Goal: Task Accomplishment & Management: Manage account settings

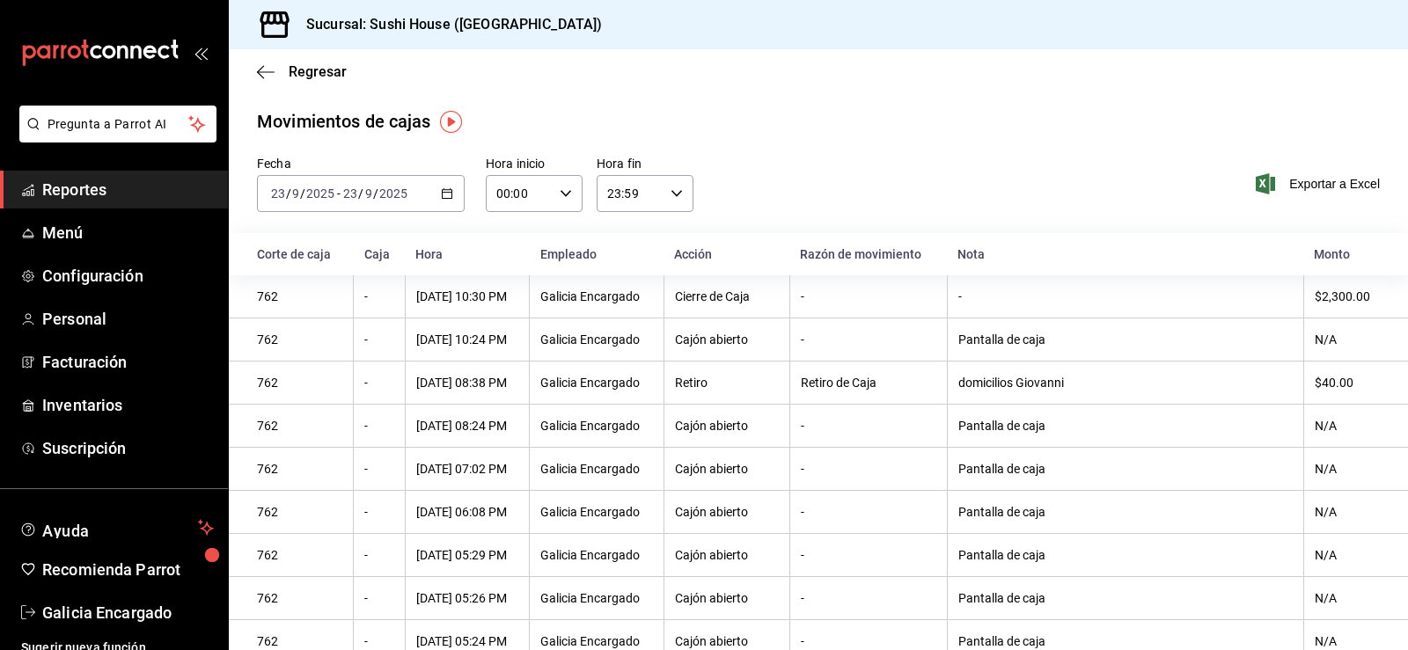
scroll to position [14, 0]
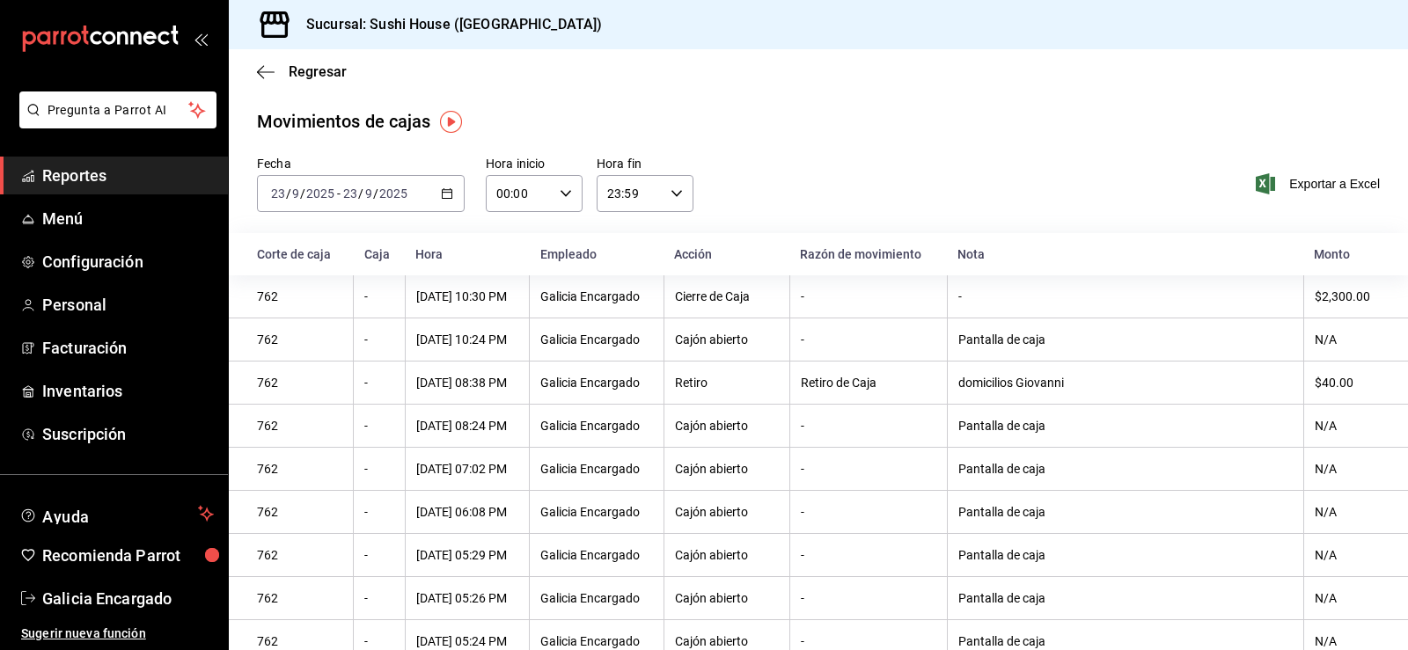
click at [121, 182] on span "Reportes" at bounding box center [128, 176] width 172 height 24
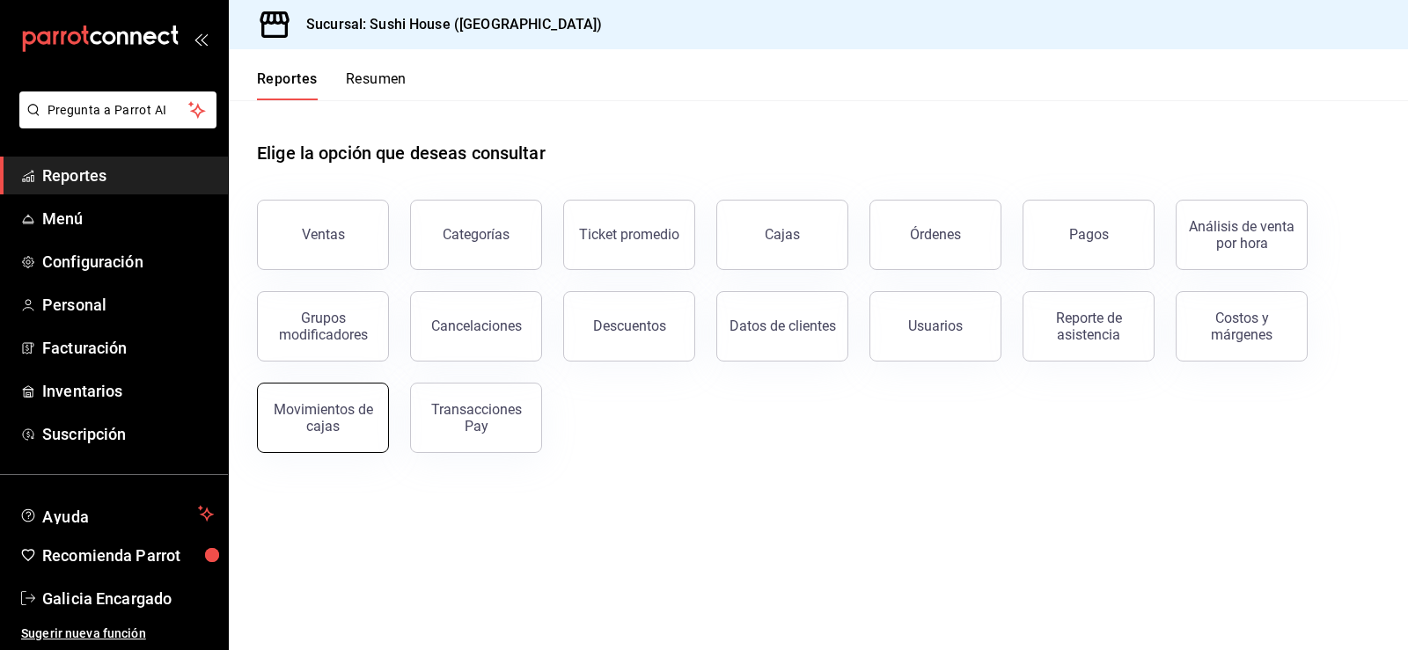
click at [328, 407] on div "Movimientos de cajas" at bounding box center [322, 417] width 109 height 33
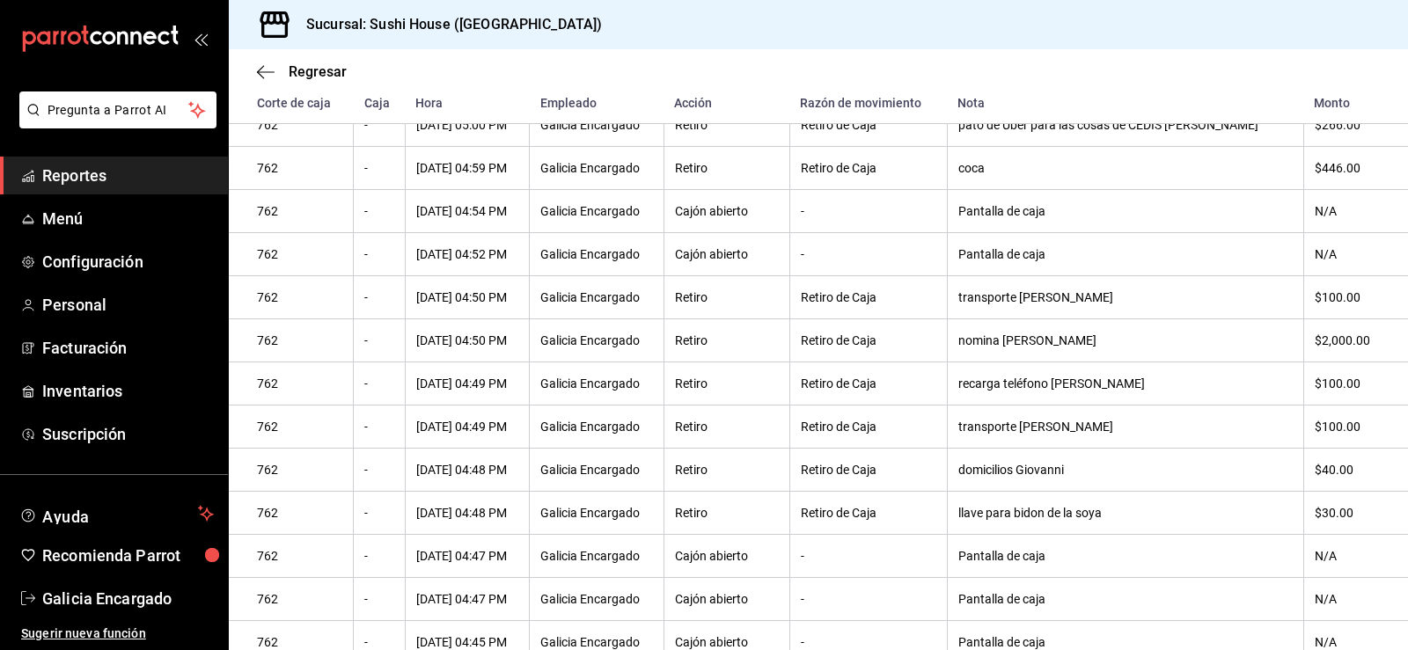
scroll to position [821, 0]
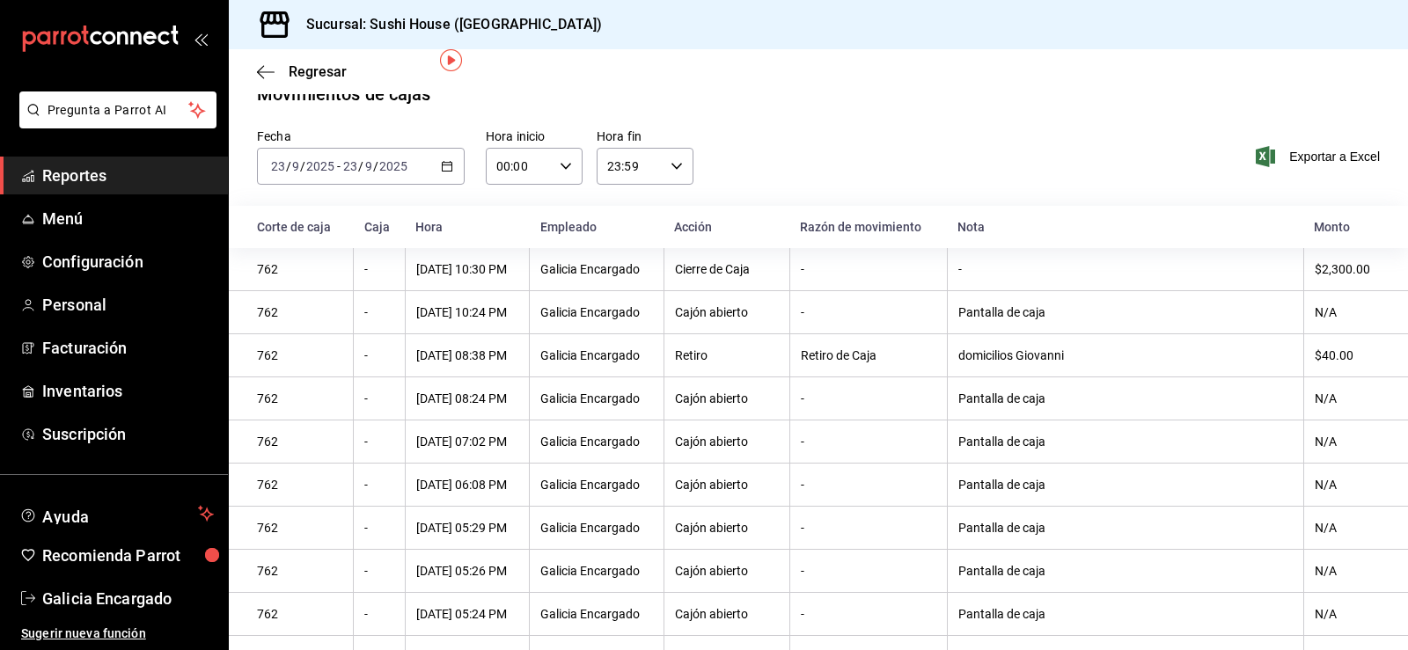
scroll to position [18, 0]
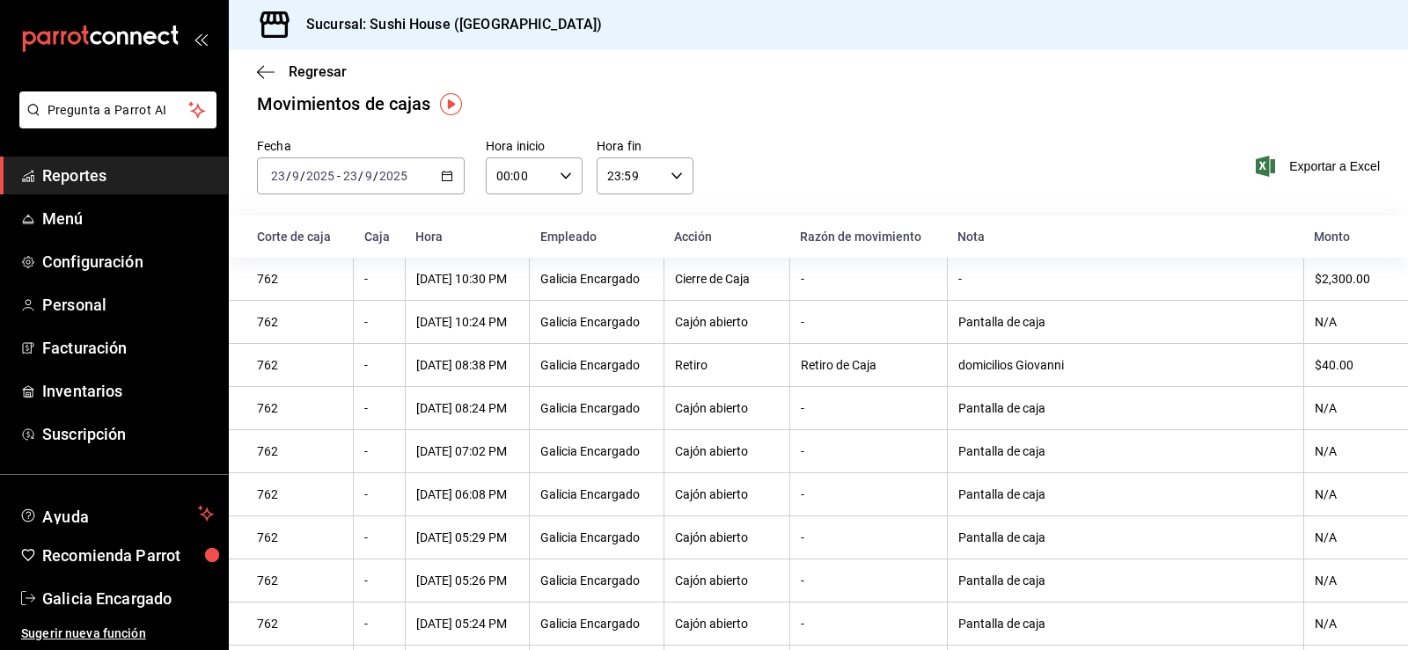
click at [150, 177] on span "Reportes" at bounding box center [128, 176] width 172 height 24
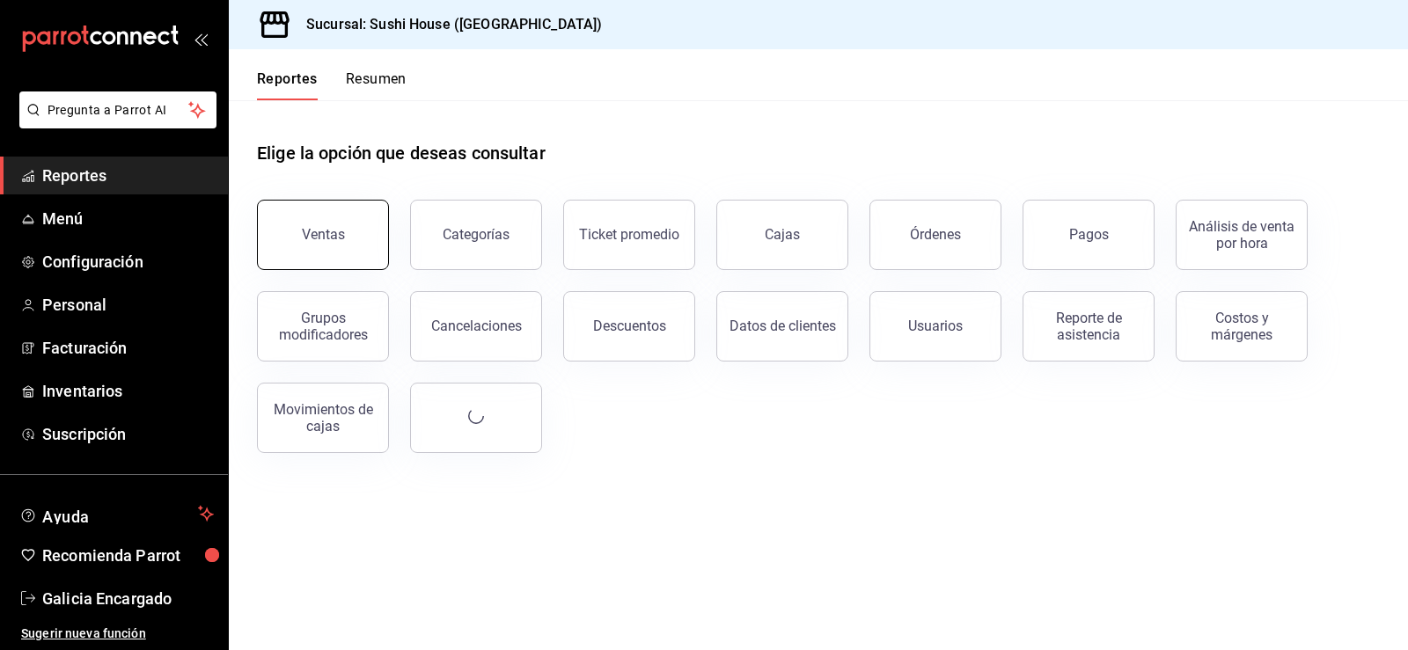
click at [309, 235] on div "Ventas" at bounding box center [323, 234] width 43 height 17
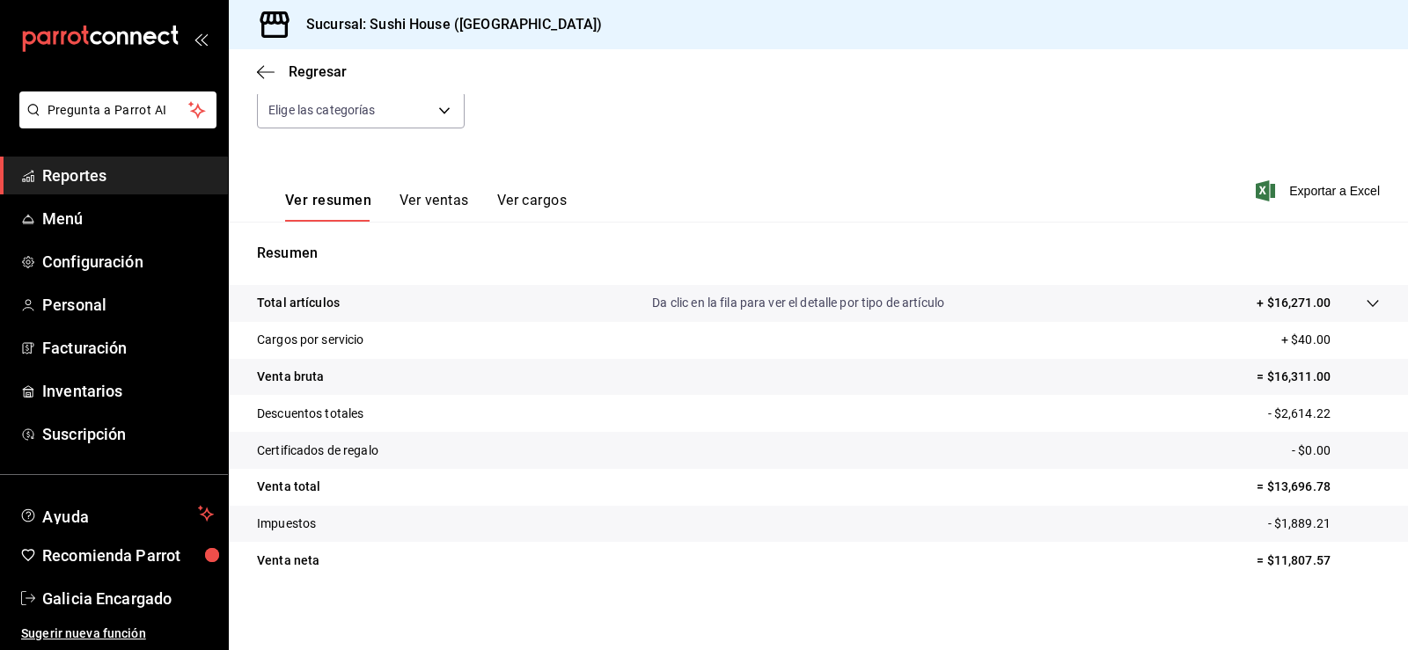
scroll to position [193, 0]
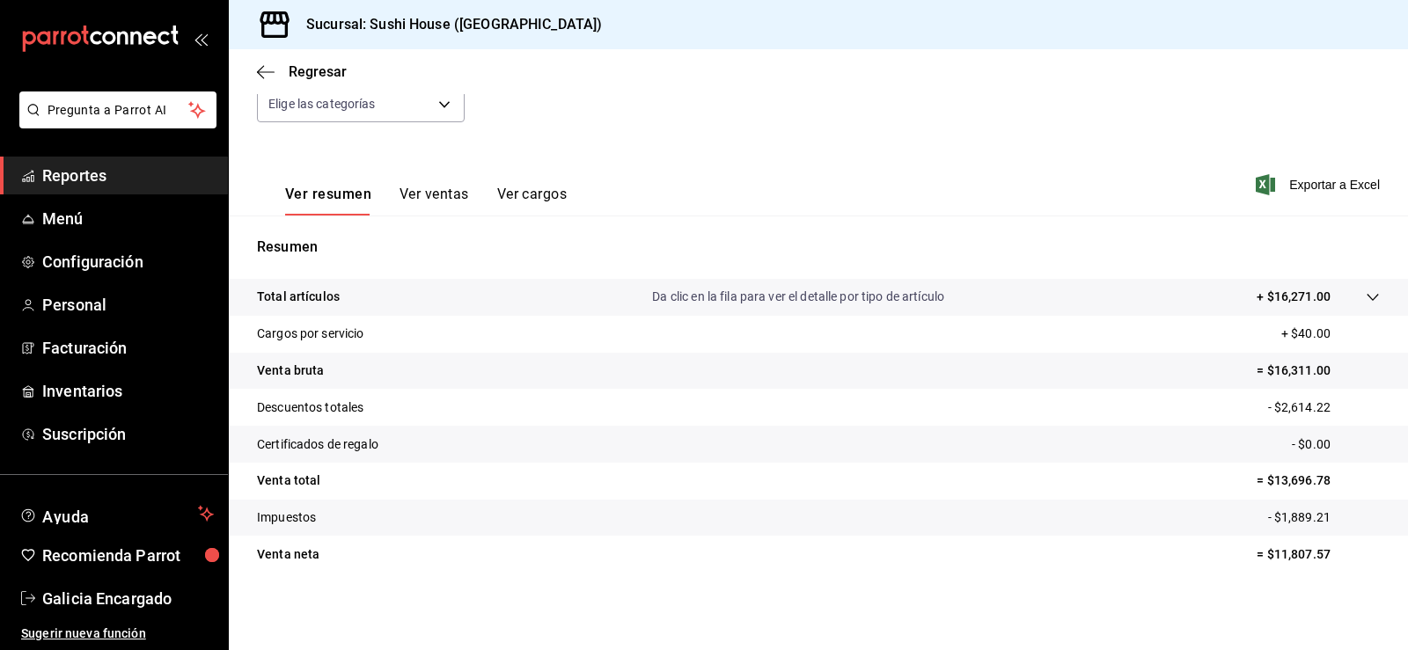
drag, startPoint x: 0, startPoint y: 184, endPoint x: 429, endPoint y: 373, distance: 468.5
click at [441, 368] on tr "Venta bruta = $16,311.00" at bounding box center [818, 371] width 1179 height 37
click at [67, 175] on span "Reportes" at bounding box center [128, 176] width 172 height 24
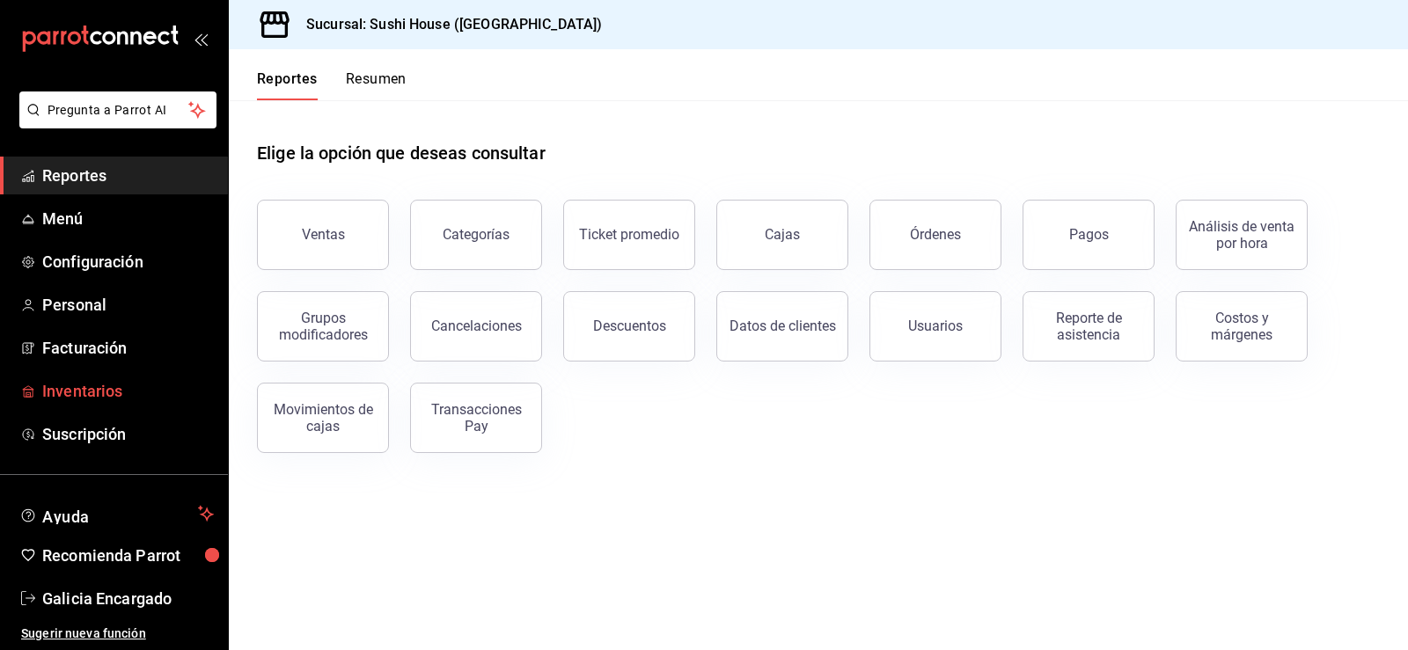
click at [81, 388] on span "Inventarios" at bounding box center [128, 391] width 172 height 24
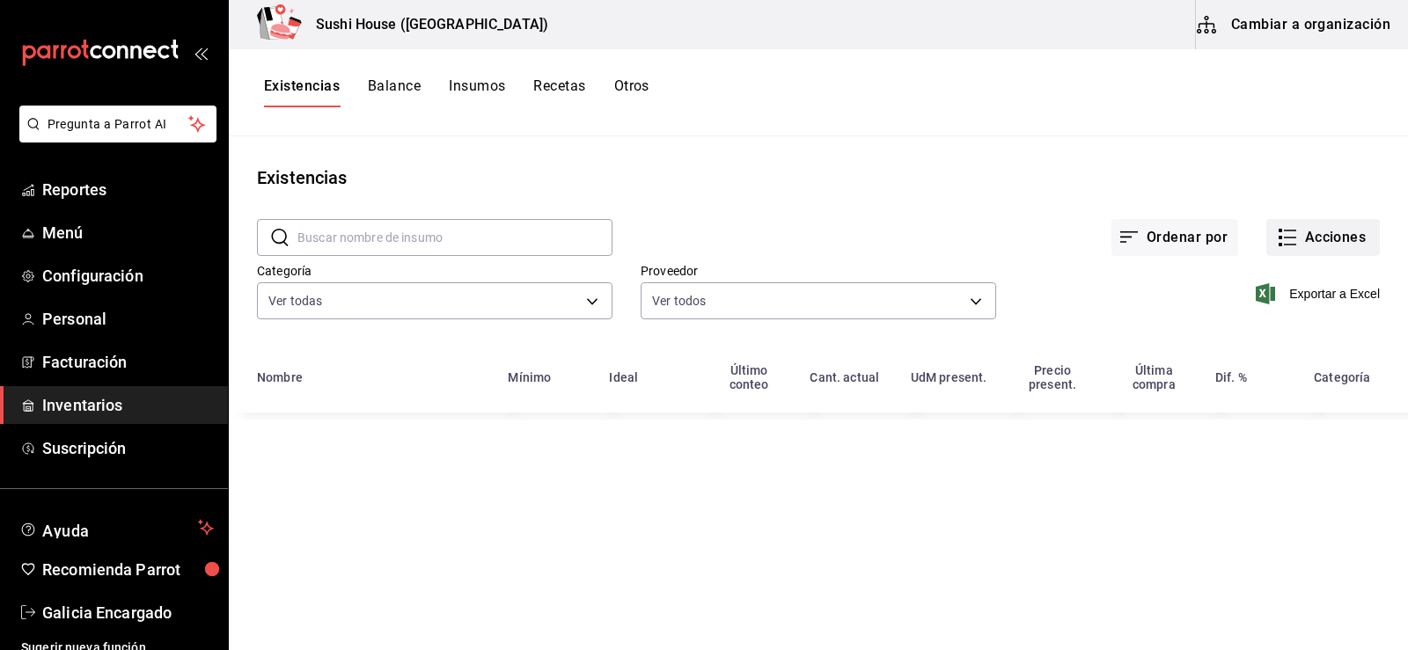
click at [1312, 249] on button "Acciones" at bounding box center [1323, 237] width 114 height 37
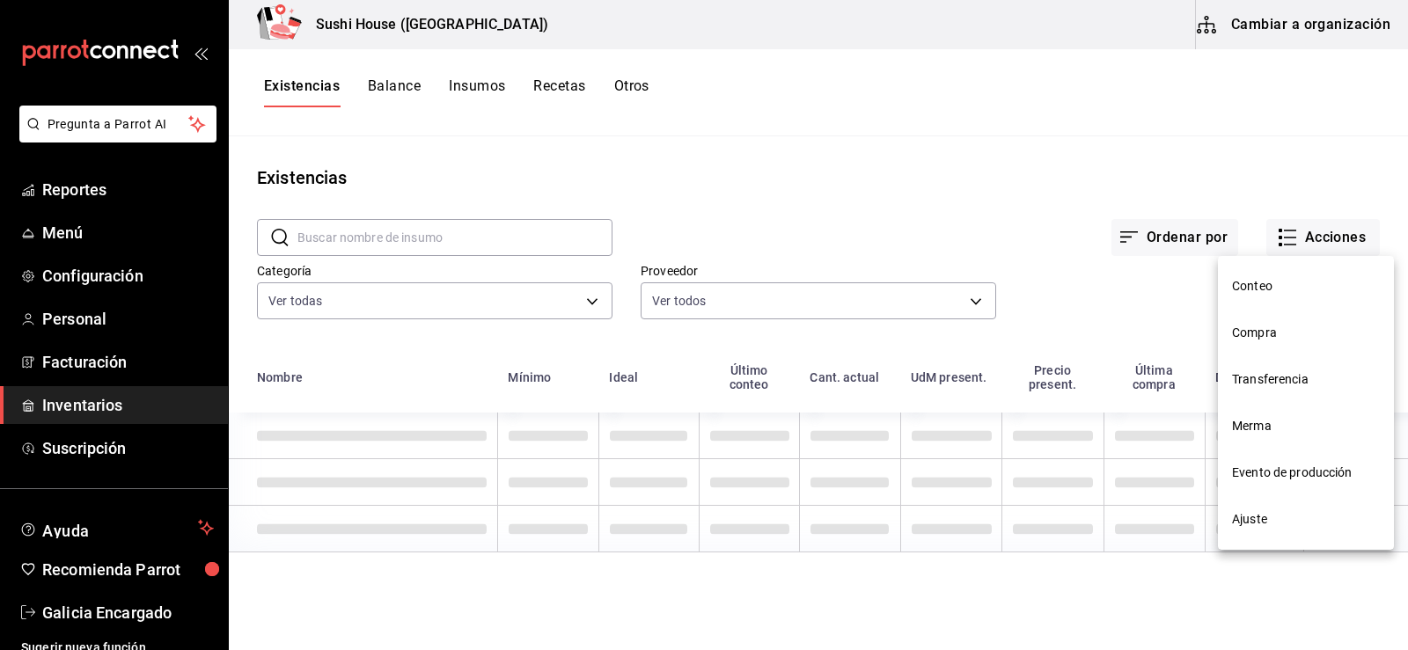
click at [1272, 336] on span "Compra" at bounding box center [1306, 333] width 148 height 18
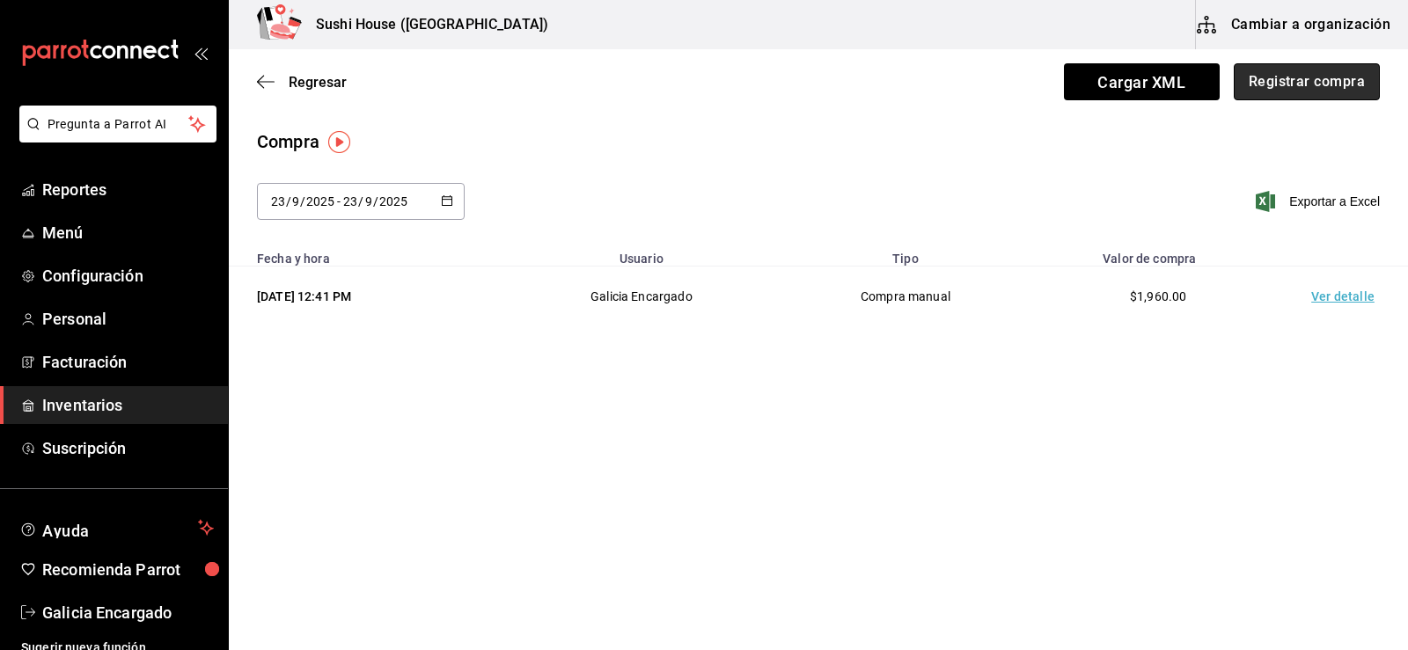
click at [1273, 75] on button "Registrar compra" at bounding box center [1307, 81] width 146 height 37
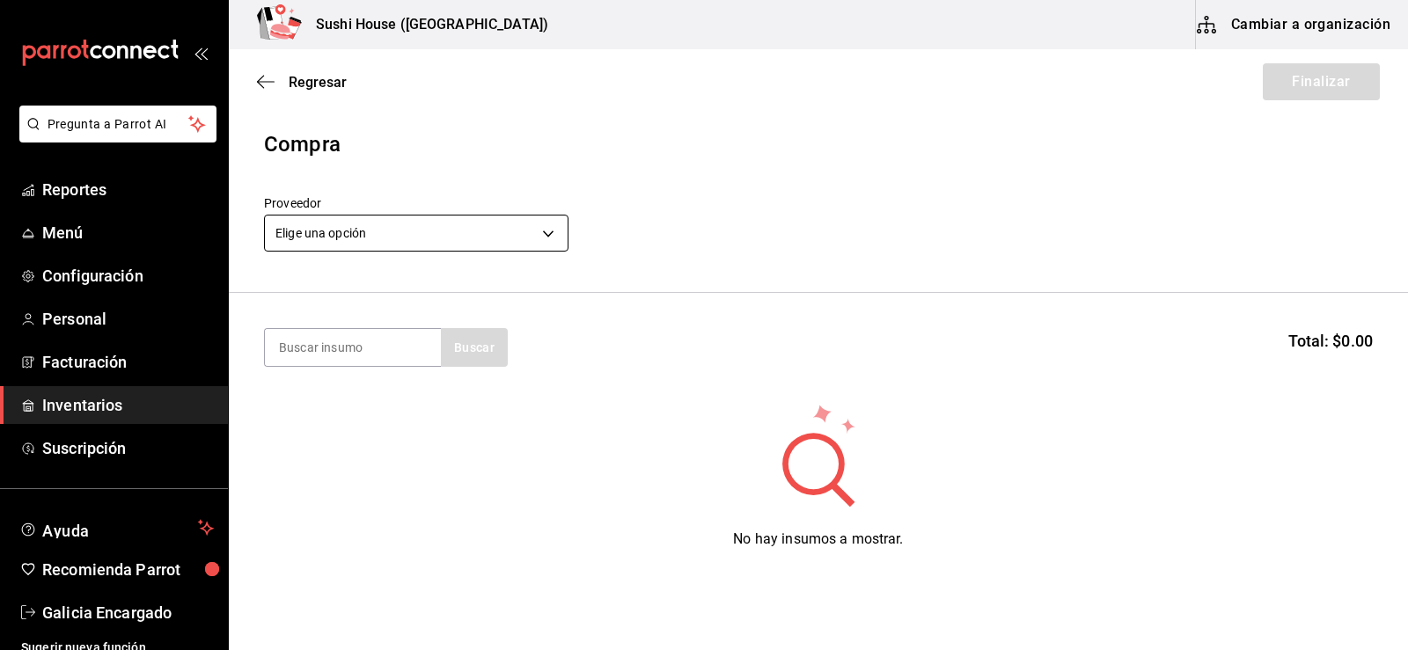
click at [357, 232] on body "Pregunta a Parrot AI Reportes Menú Configuración Personal Facturación Inventari…" at bounding box center [704, 275] width 1408 height 551
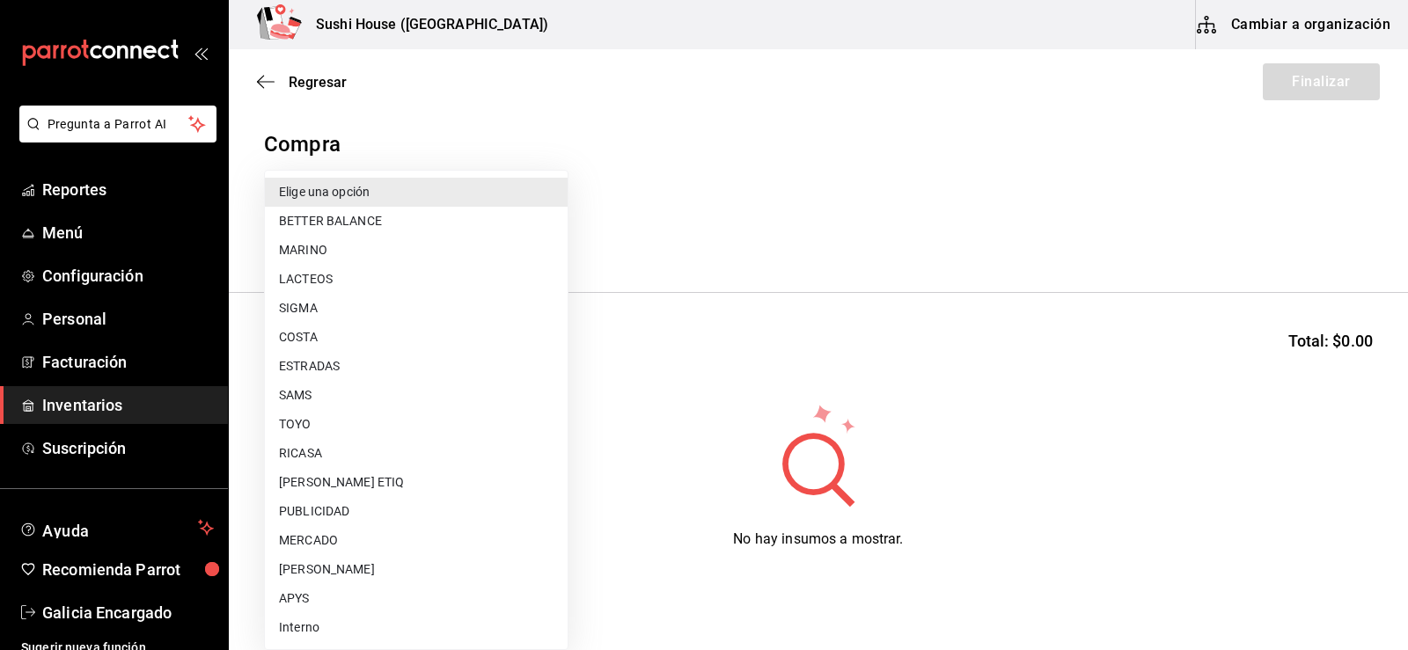
click at [320, 342] on li "COSTA" at bounding box center [416, 337] width 303 height 29
type input "ac719e98-0403-4085-a2ad-e80001f63774"
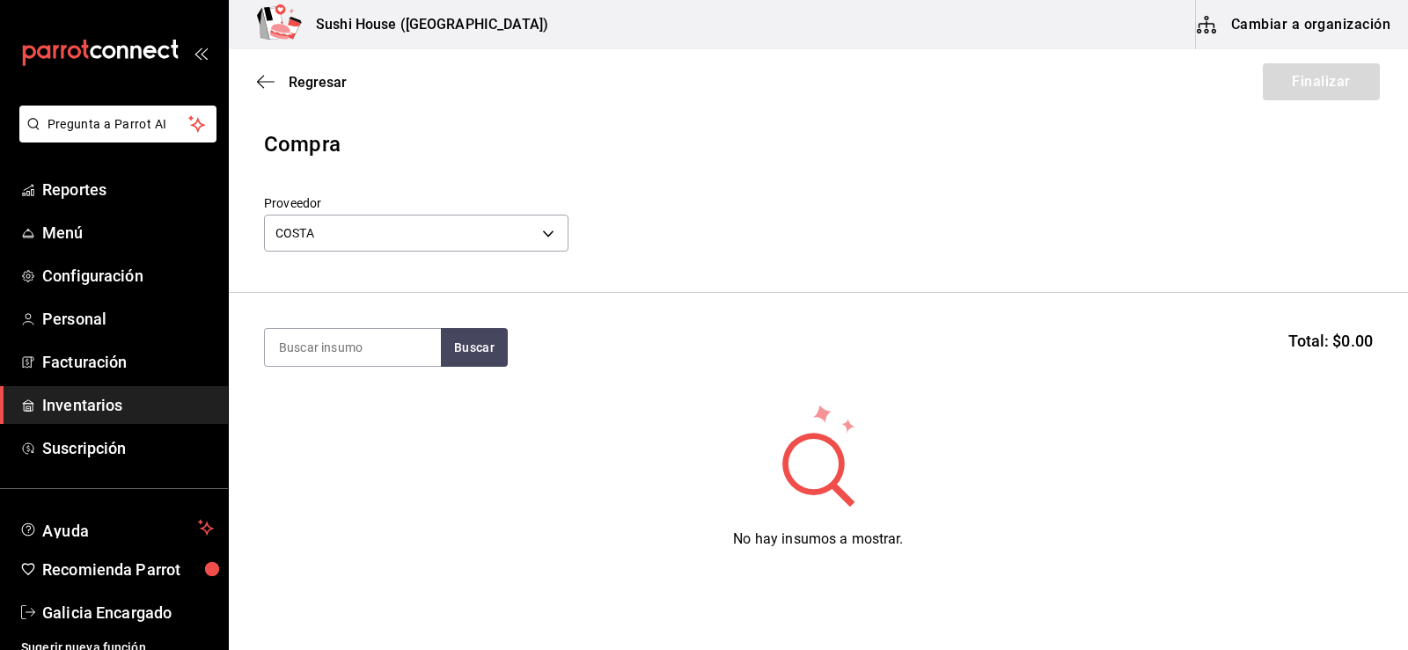
click at [326, 339] on input at bounding box center [353, 347] width 176 height 37
type input "salmon"
click at [469, 352] on button "Buscar" at bounding box center [474, 347] width 67 height 39
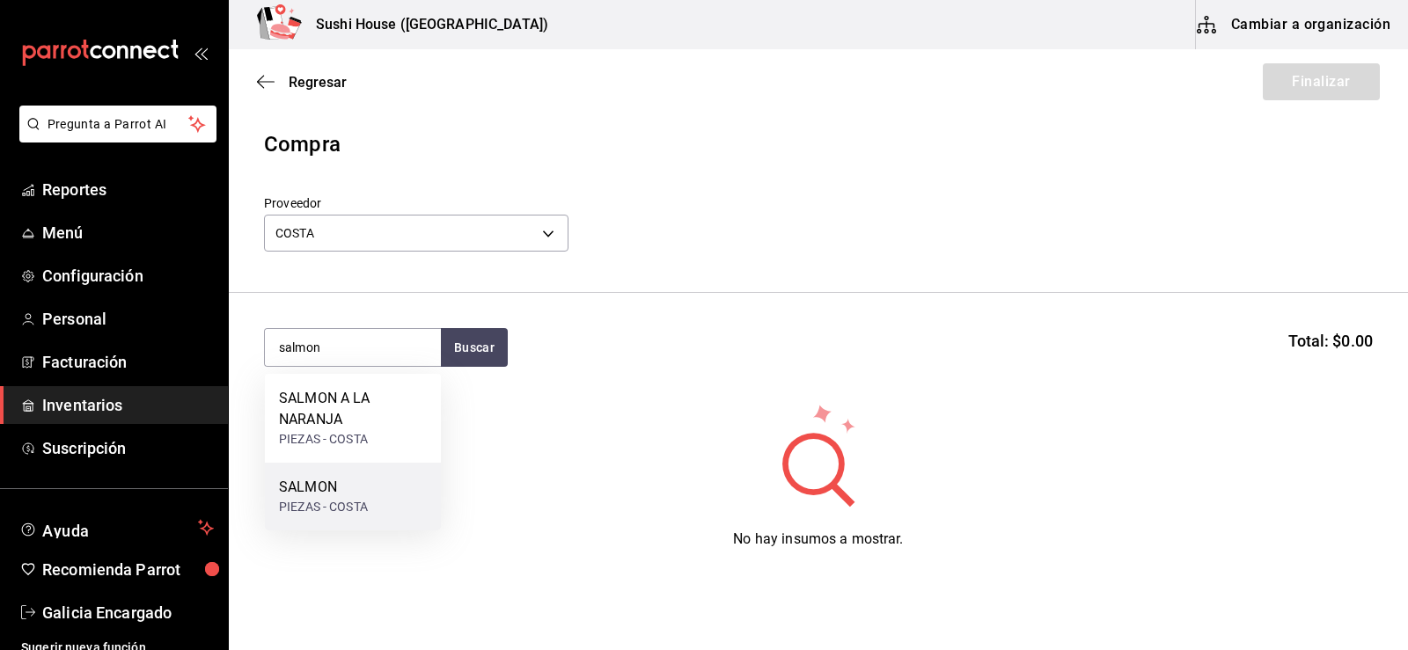
click at [320, 489] on div "SALMON" at bounding box center [323, 487] width 89 height 21
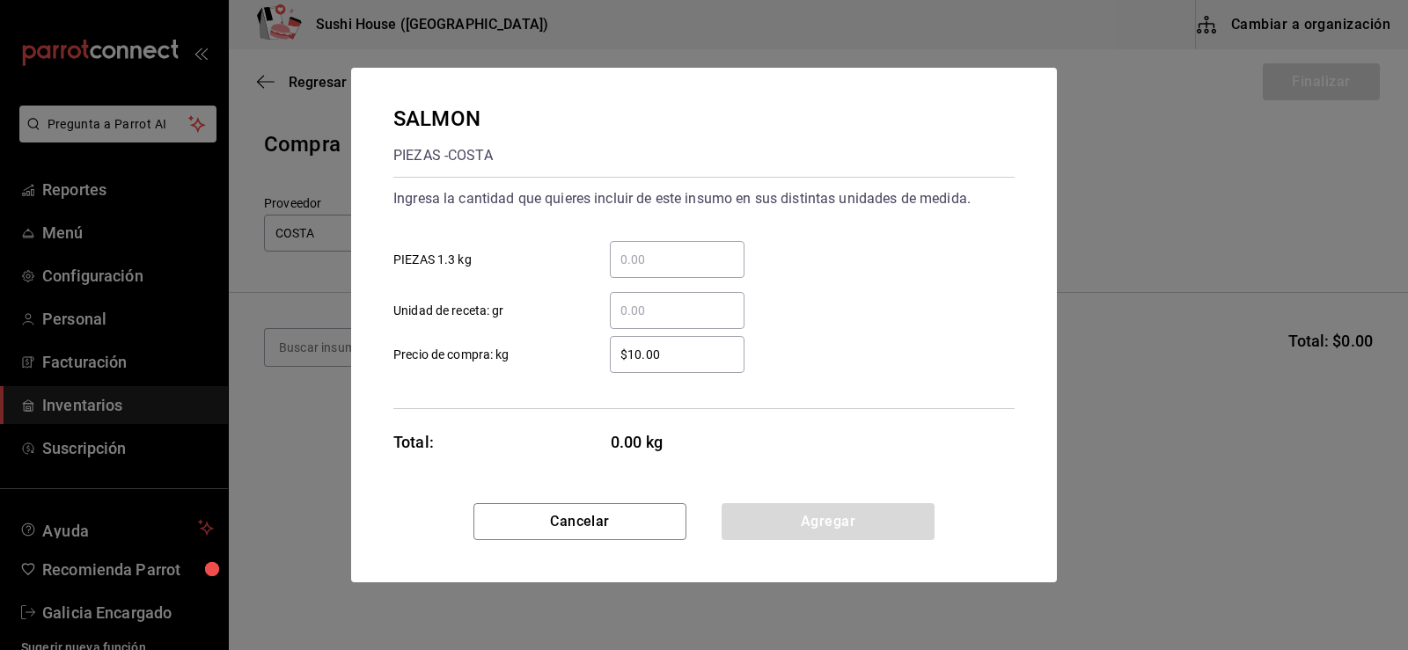
click at [664, 314] on input "​ Unidad de receta: gr" at bounding box center [677, 310] width 135 height 21
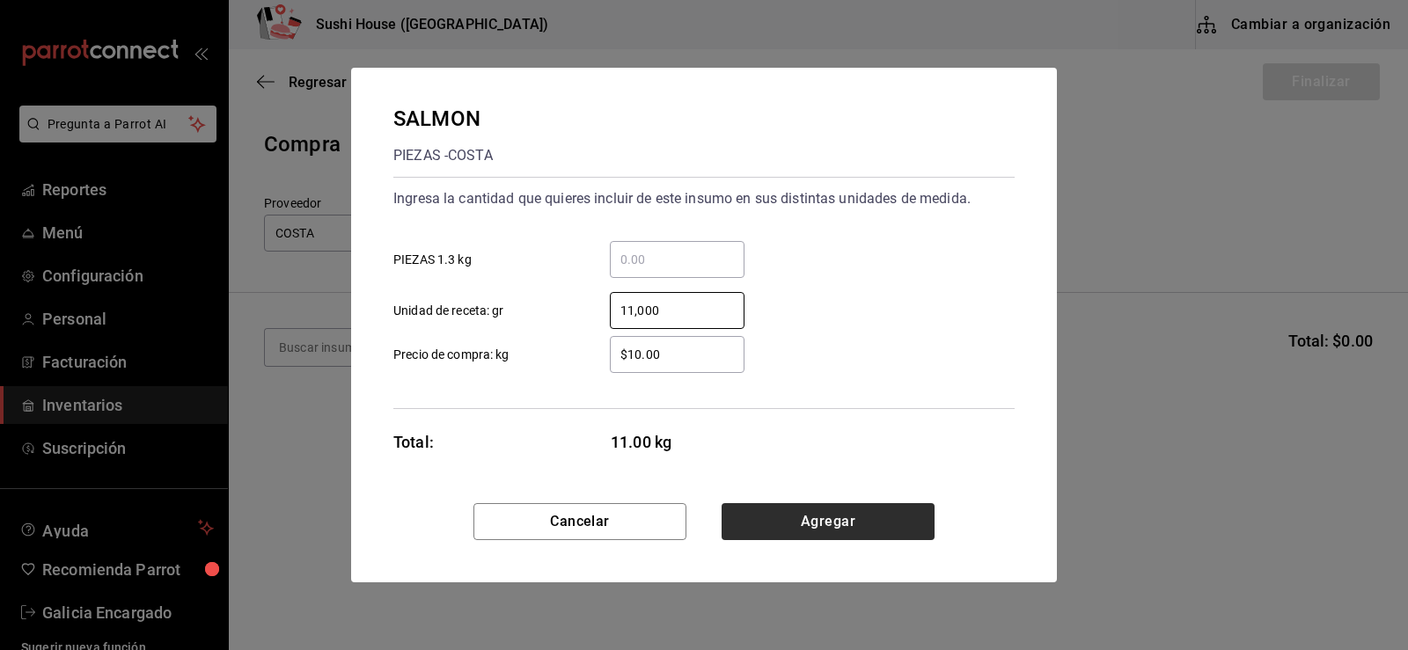
type input "11,000"
click at [833, 524] on button "Agregar" at bounding box center [828, 521] width 213 height 37
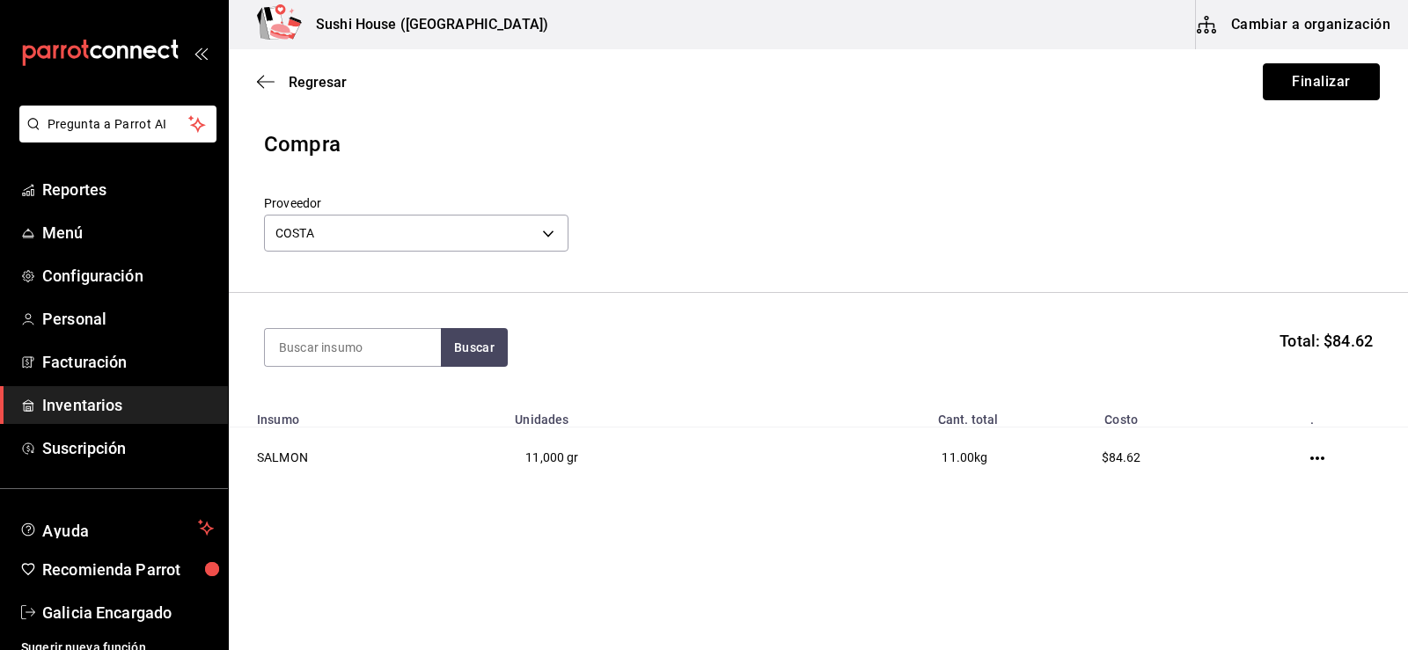
click at [1310, 92] on button "Finalizar" at bounding box center [1321, 81] width 117 height 37
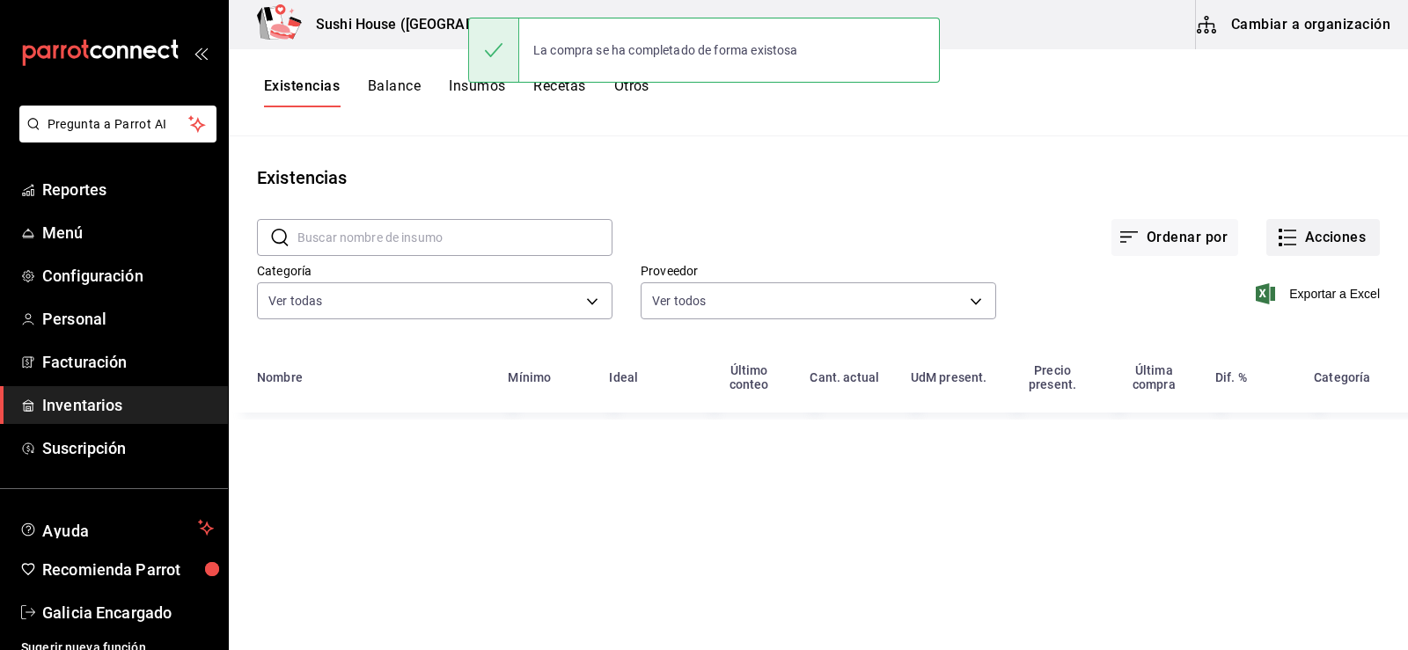
click at [1324, 235] on button "Acciones" at bounding box center [1323, 237] width 114 height 37
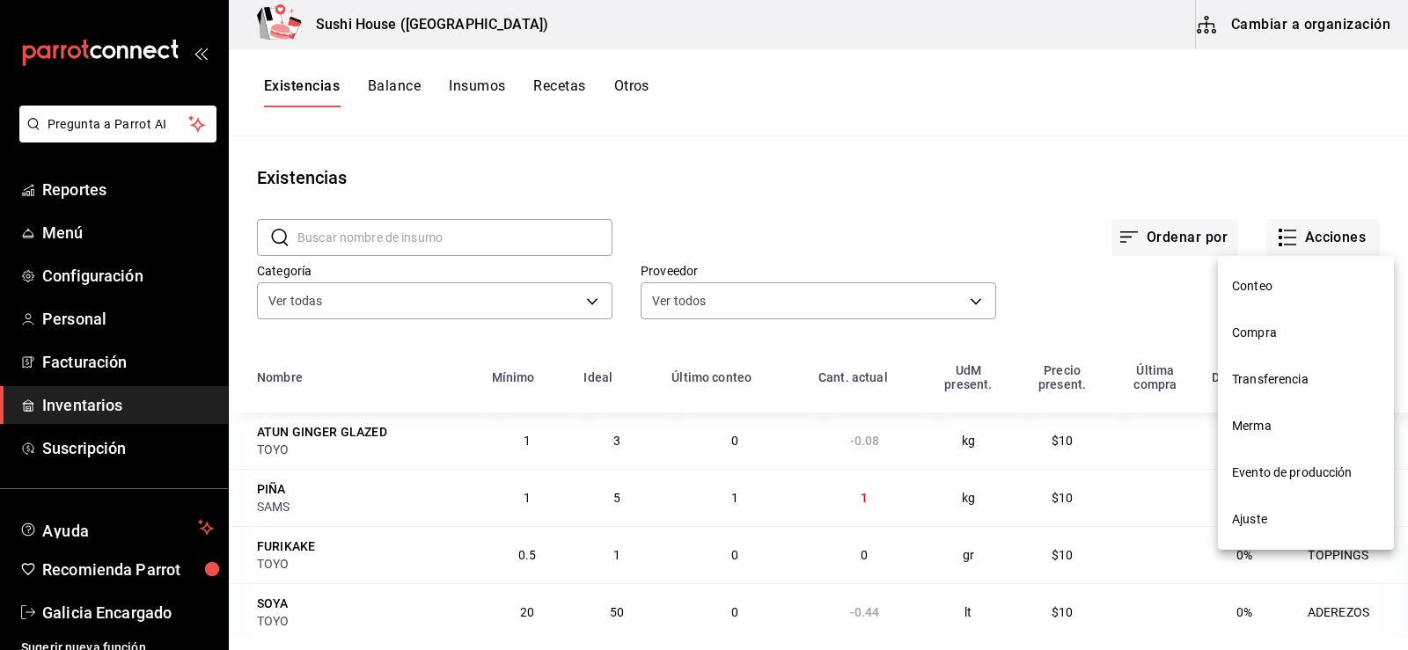
click at [1253, 333] on span "Compra" at bounding box center [1306, 333] width 148 height 18
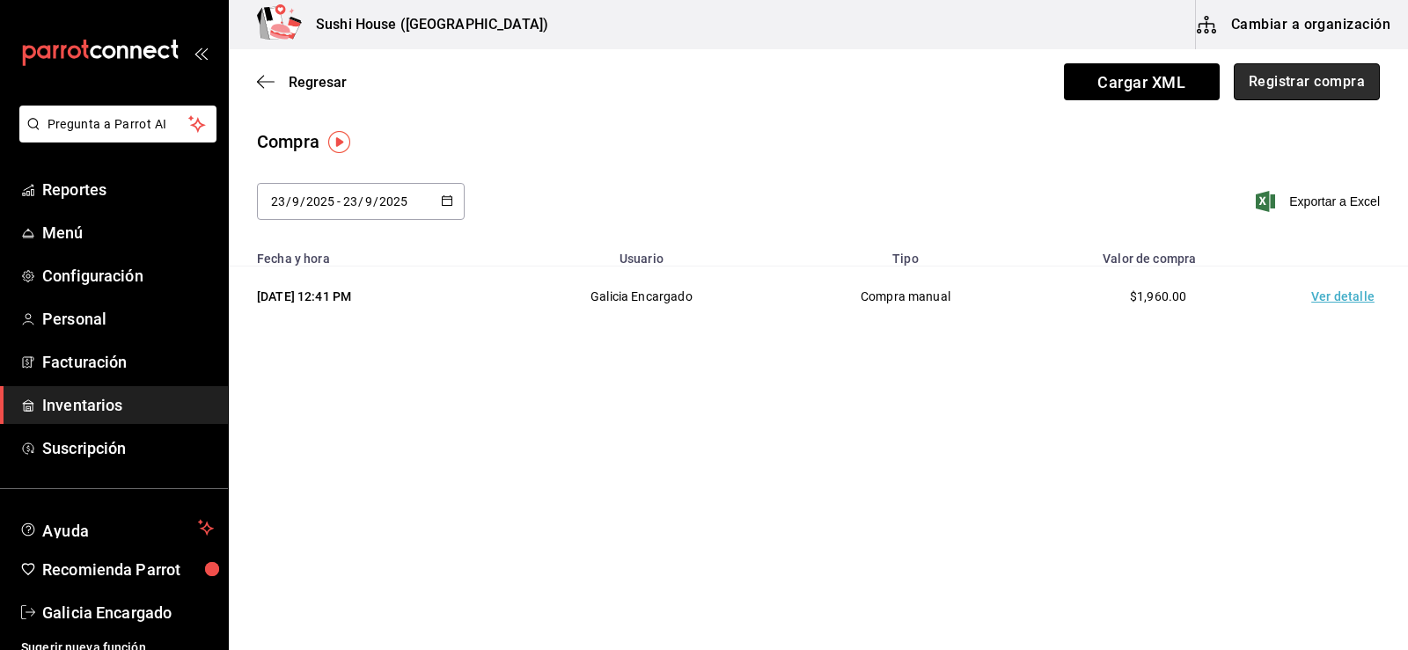
click at [1342, 81] on button "Registrar compra" at bounding box center [1307, 81] width 146 height 37
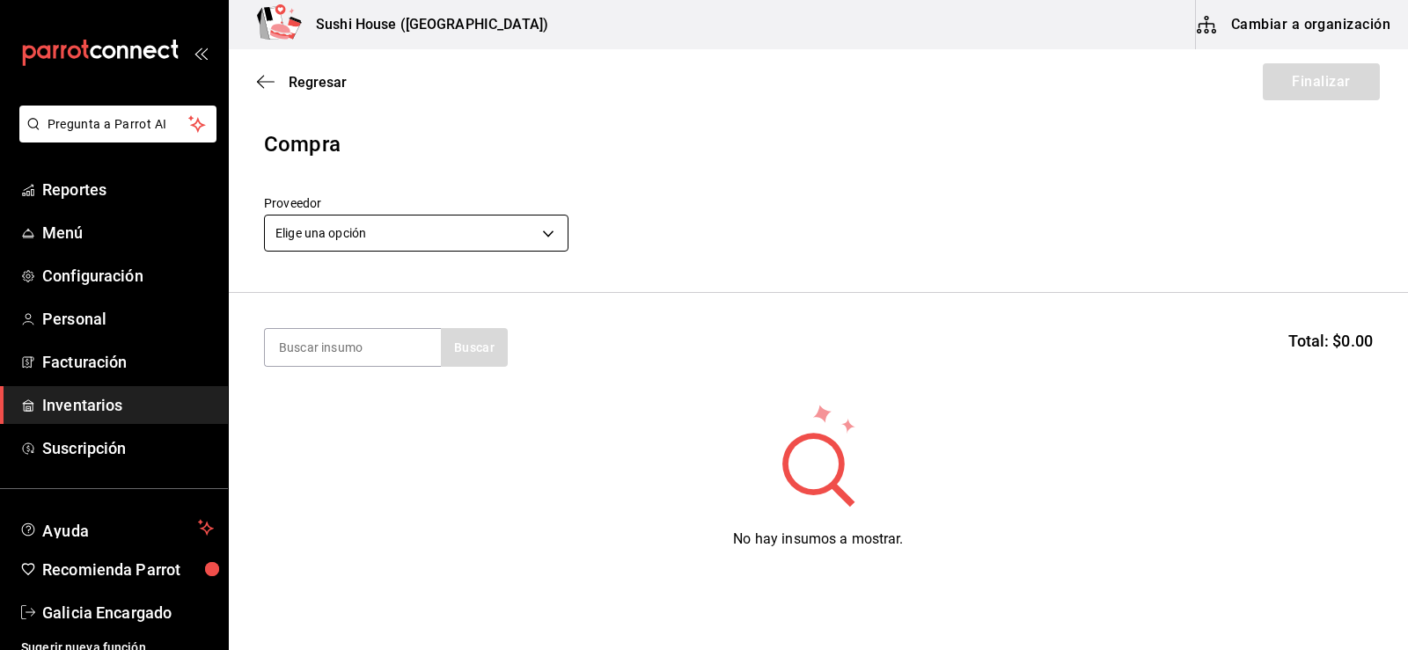
click at [438, 237] on body "Pregunta a Parrot AI Reportes Menú Configuración Personal Facturación Inventari…" at bounding box center [704, 275] width 1408 height 551
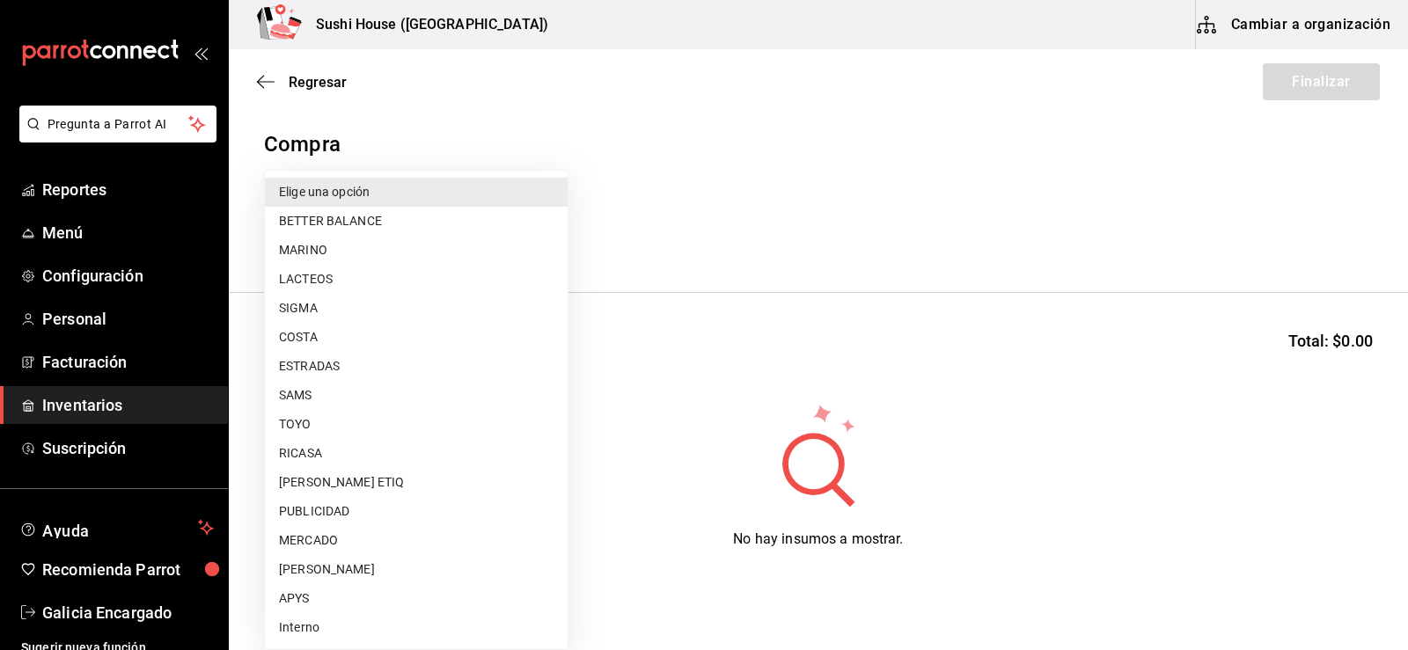
click at [324, 366] on li "ESTRADAS" at bounding box center [416, 366] width 303 height 29
type input "2e668870-a0d0-4d31-a4ef-7ce436efc9bf"
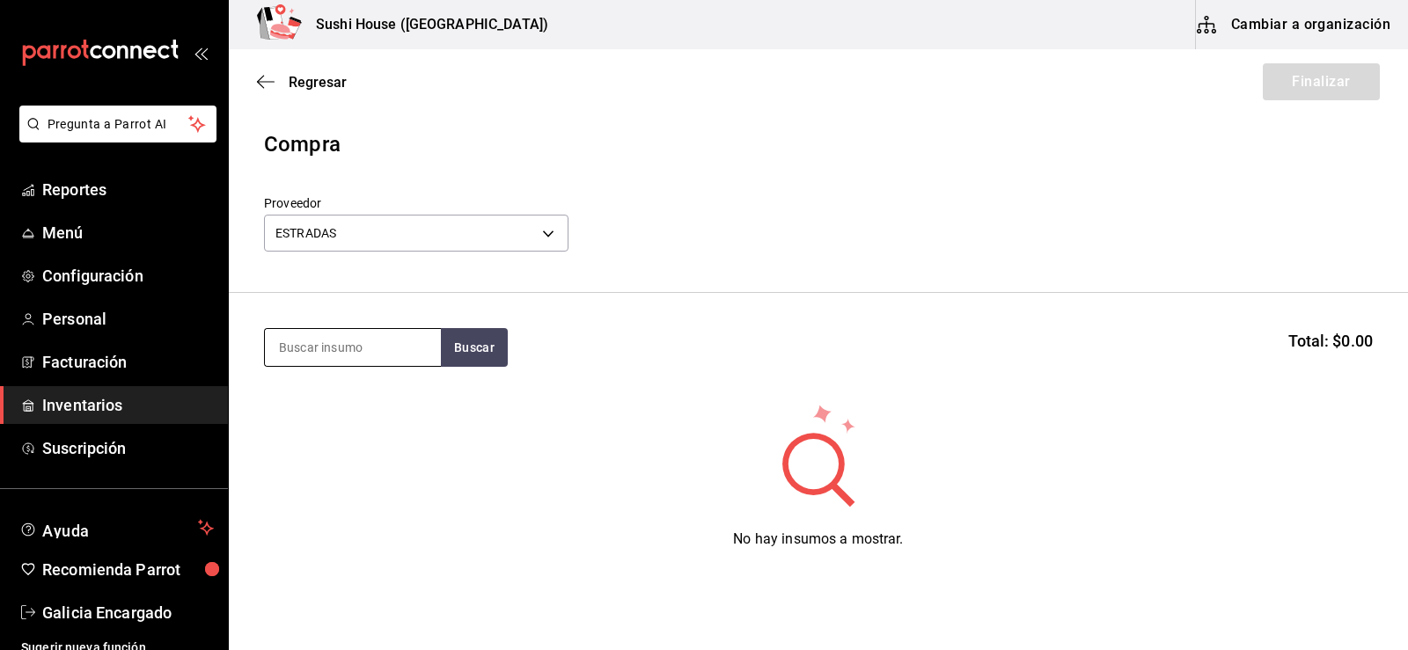
click at [352, 356] on input at bounding box center [353, 347] width 176 height 37
click at [477, 351] on button "Buscar" at bounding box center [474, 347] width 67 height 39
click at [316, 357] on input "atub" at bounding box center [353, 347] width 176 height 37
type input "atun"
click at [470, 348] on button "Buscar" at bounding box center [474, 347] width 67 height 39
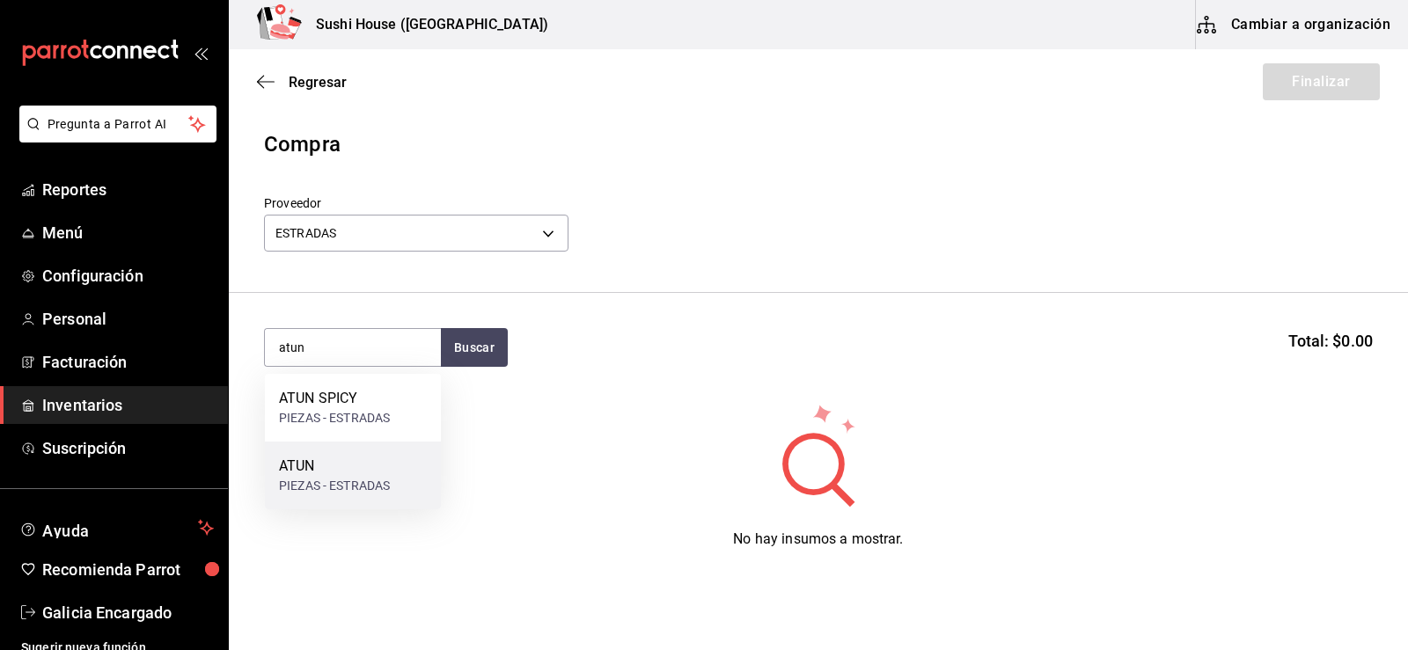
click at [308, 480] on div "PIEZAS - ESTRADAS" at bounding box center [334, 486] width 111 height 18
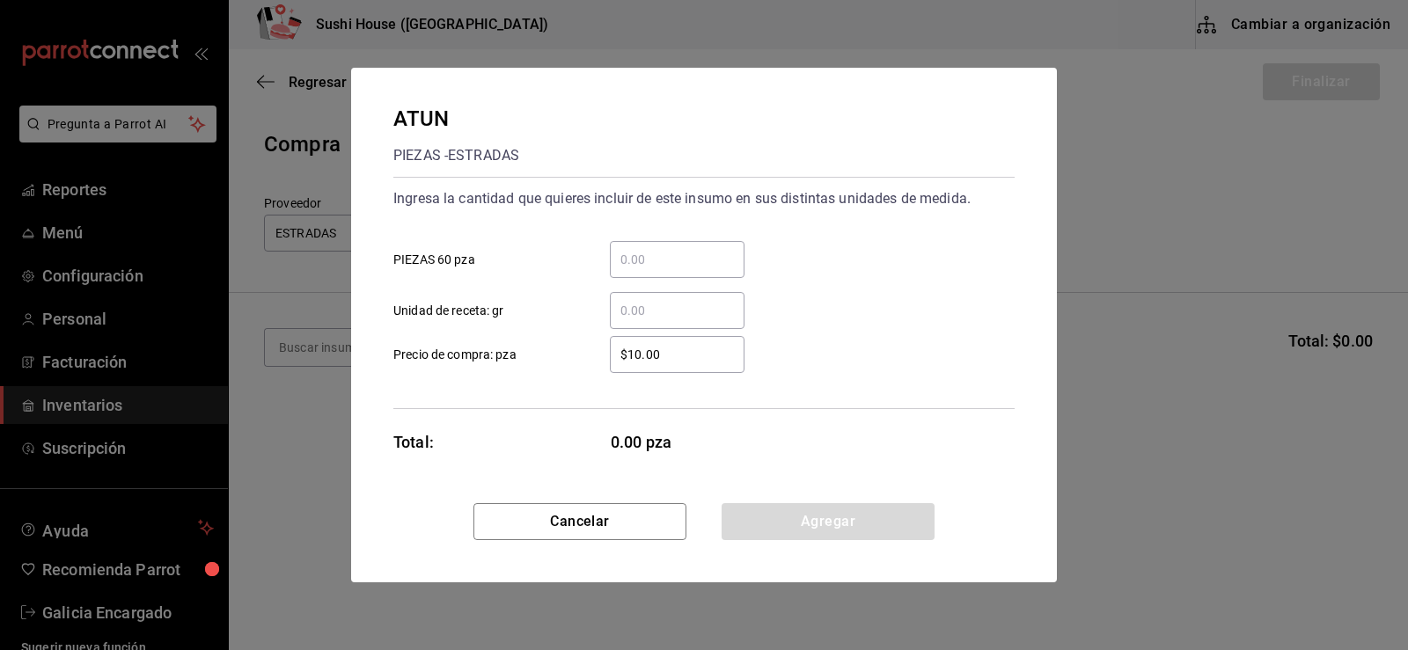
click at [647, 324] on div "​" at bounding box center [677, 310] width 135 height 37
click at [647, 321] on input "​ Unidad de receta: gr" at bounding box center [677, 310] width 135 height 21
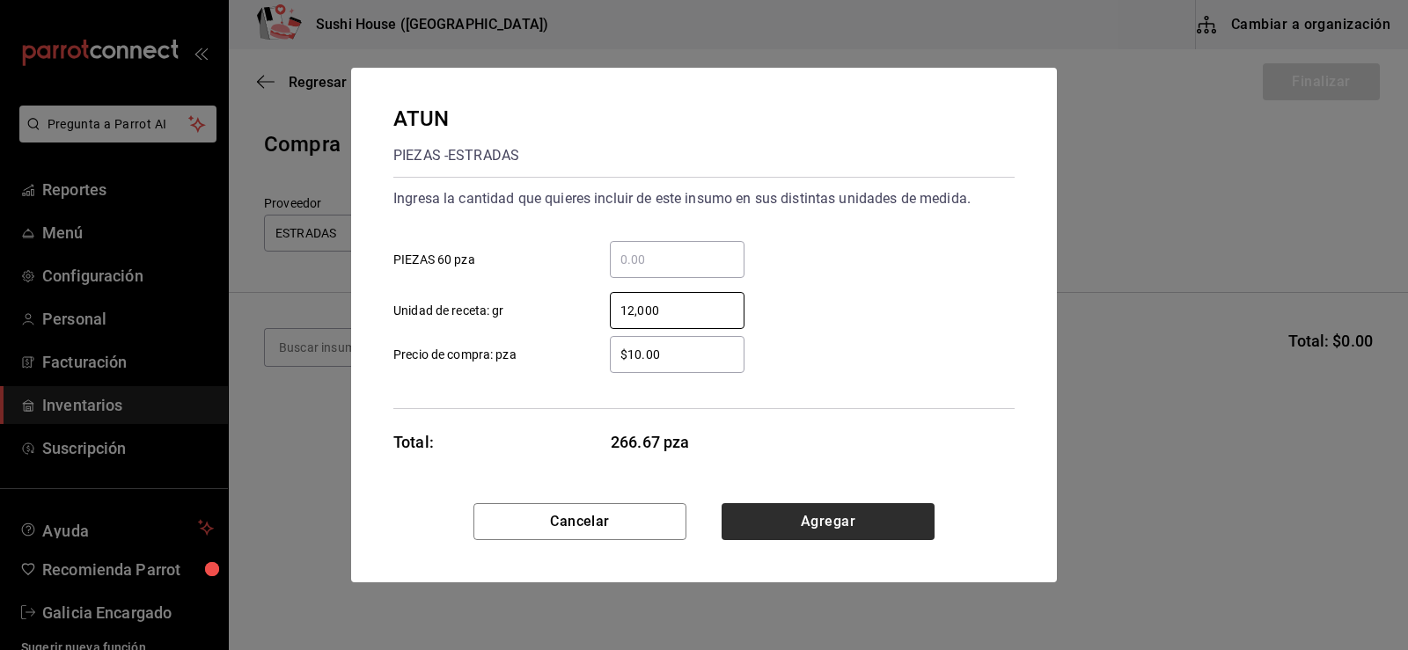
type input "12,000"
click at [855, 527] on button "Agregar" at bounding box center [828, 521] width 213 height 37
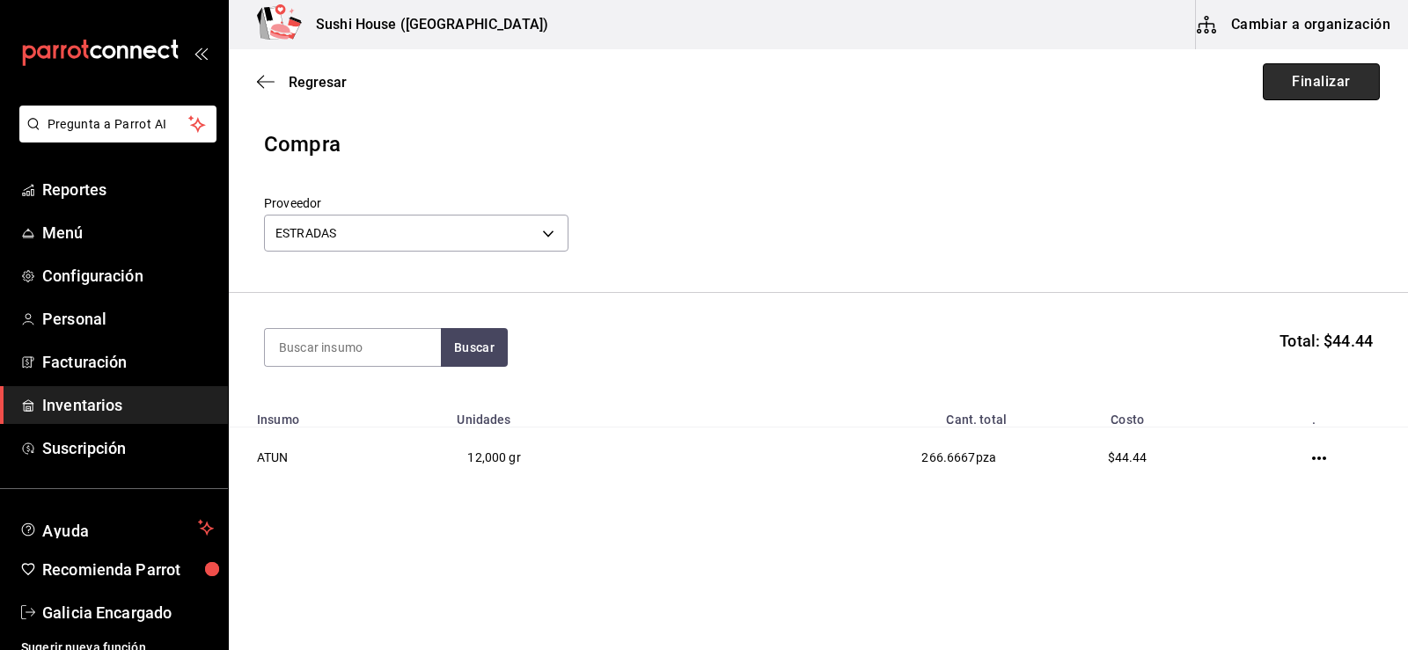
click at [1326, 74] on button "Finalizar" at bounding box center [1321, 81] width 117 height 37
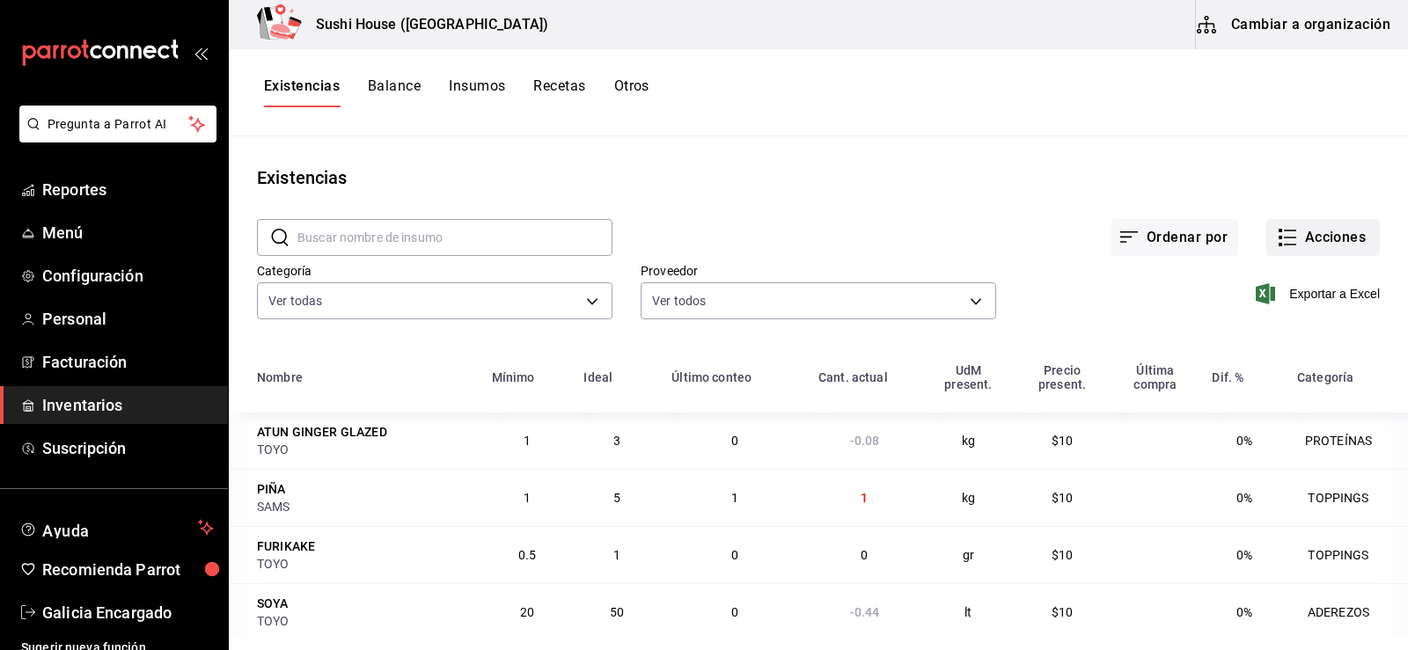
click at [1320, 221] on button "Acciones" at bounding box center [1323, 237] width 114 height 37
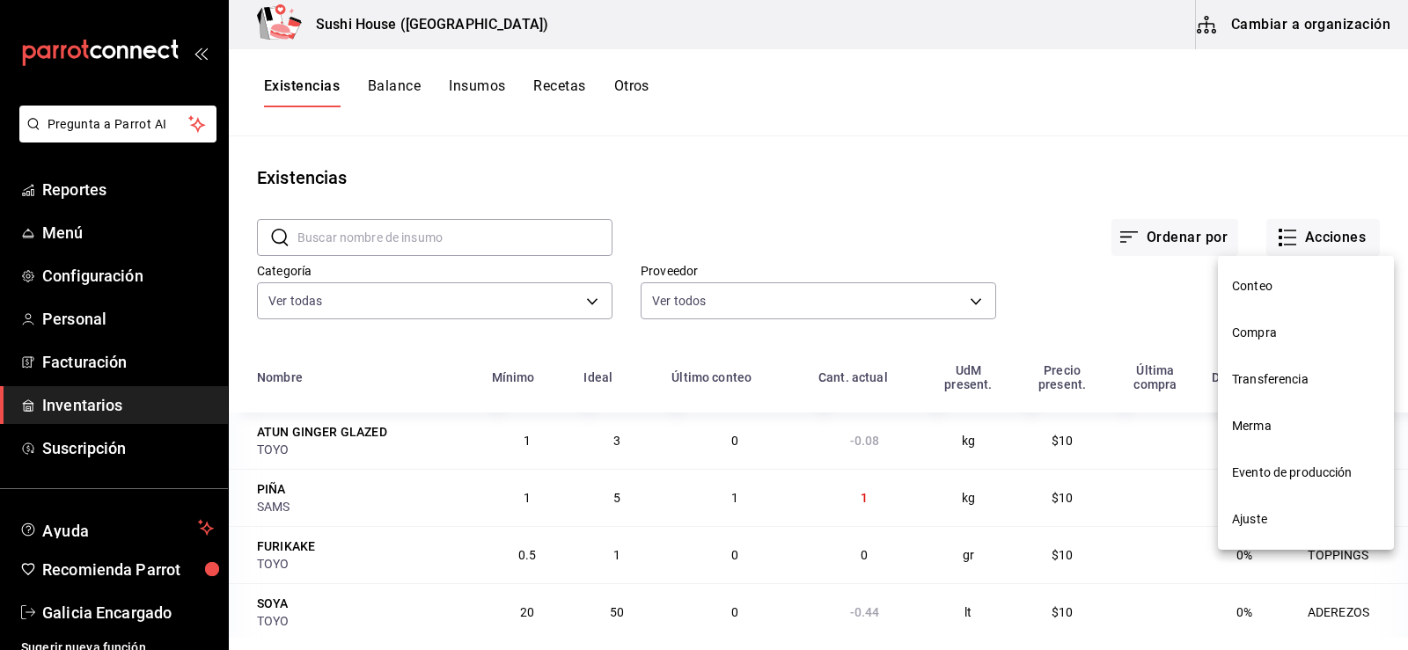
click at [1322, 227] on div at bounding box center [704, 325] width 1408 height 650
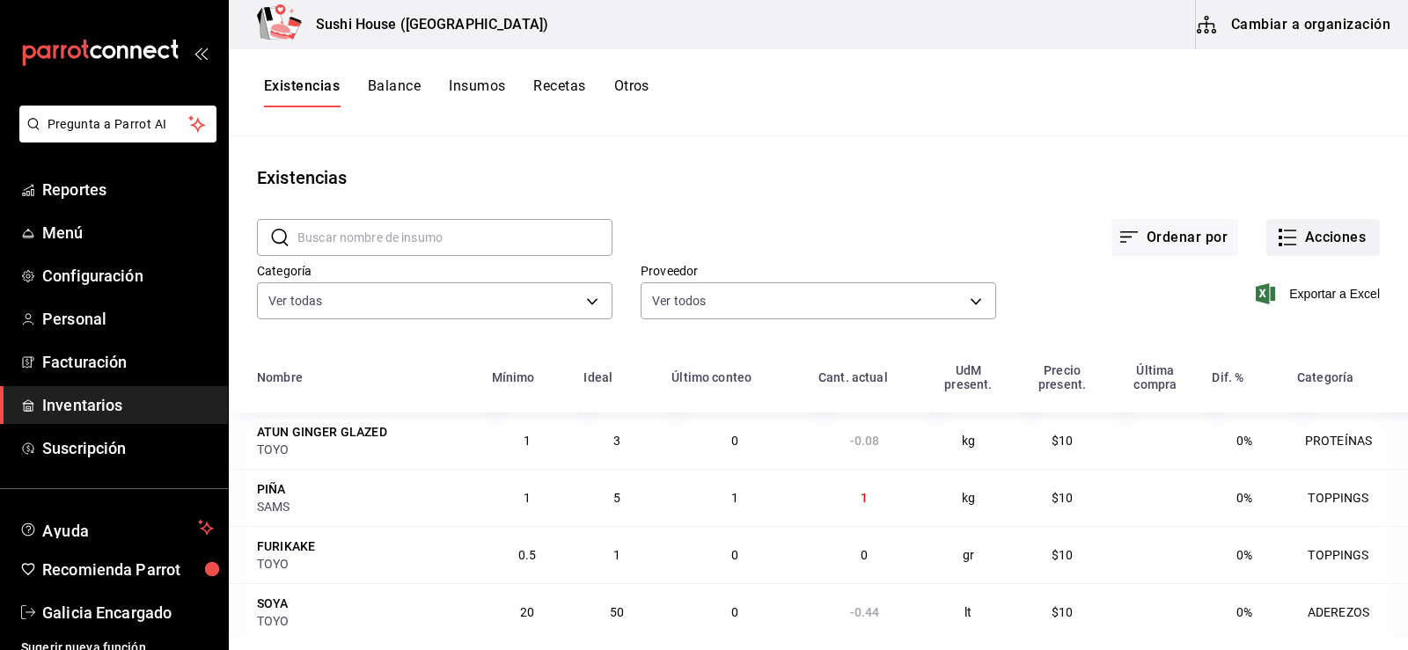
click at [1304, 219] on button "Acciones" at bounding box center [1323, 237] width 114 height 37
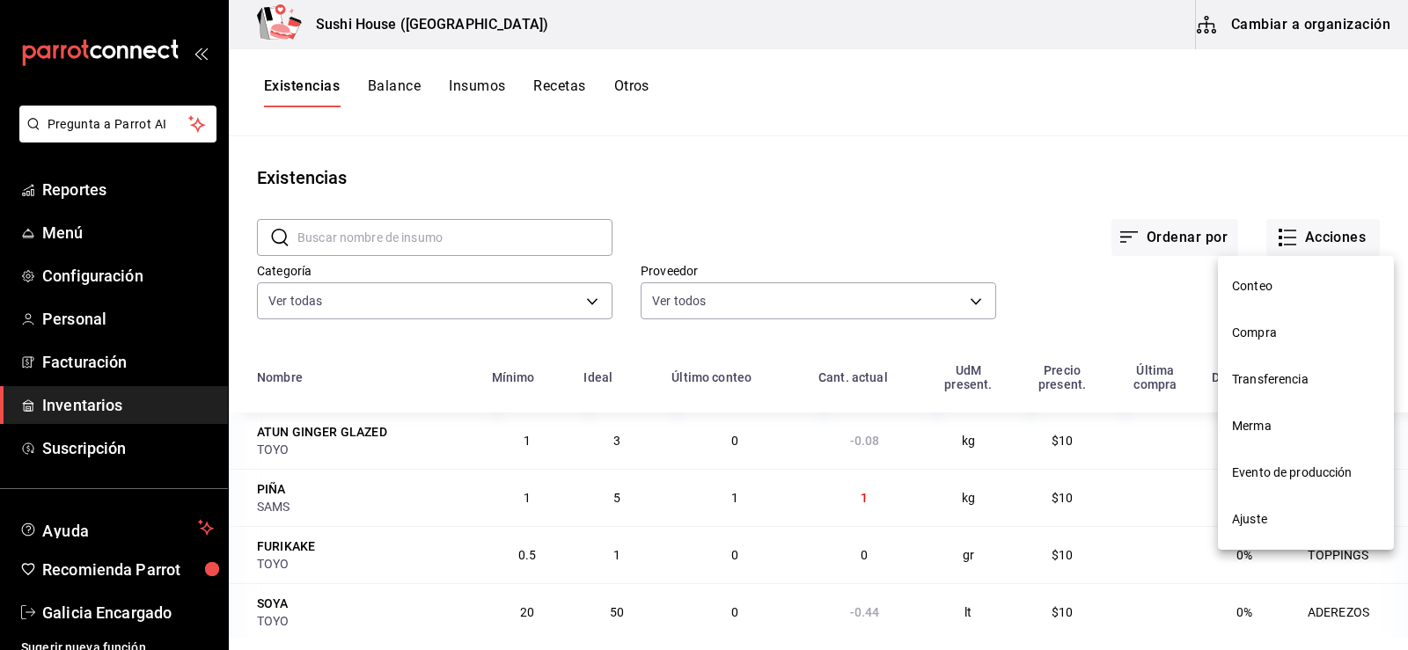
click at [1244, 337] on span "Compra" at bounding box center [1306, 333] width 148 height 18
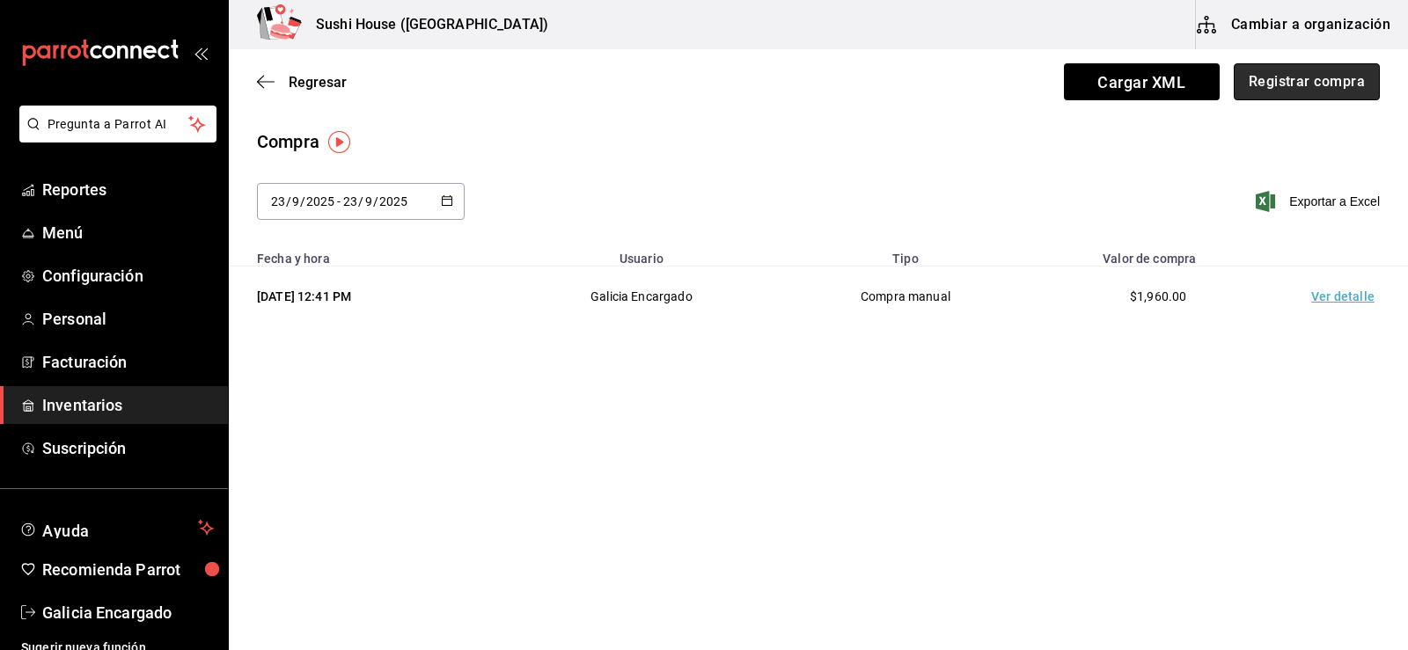
click at [1307, 84] on button "Registrar compra" at bounding box center [1307, 81] width 146 height 37
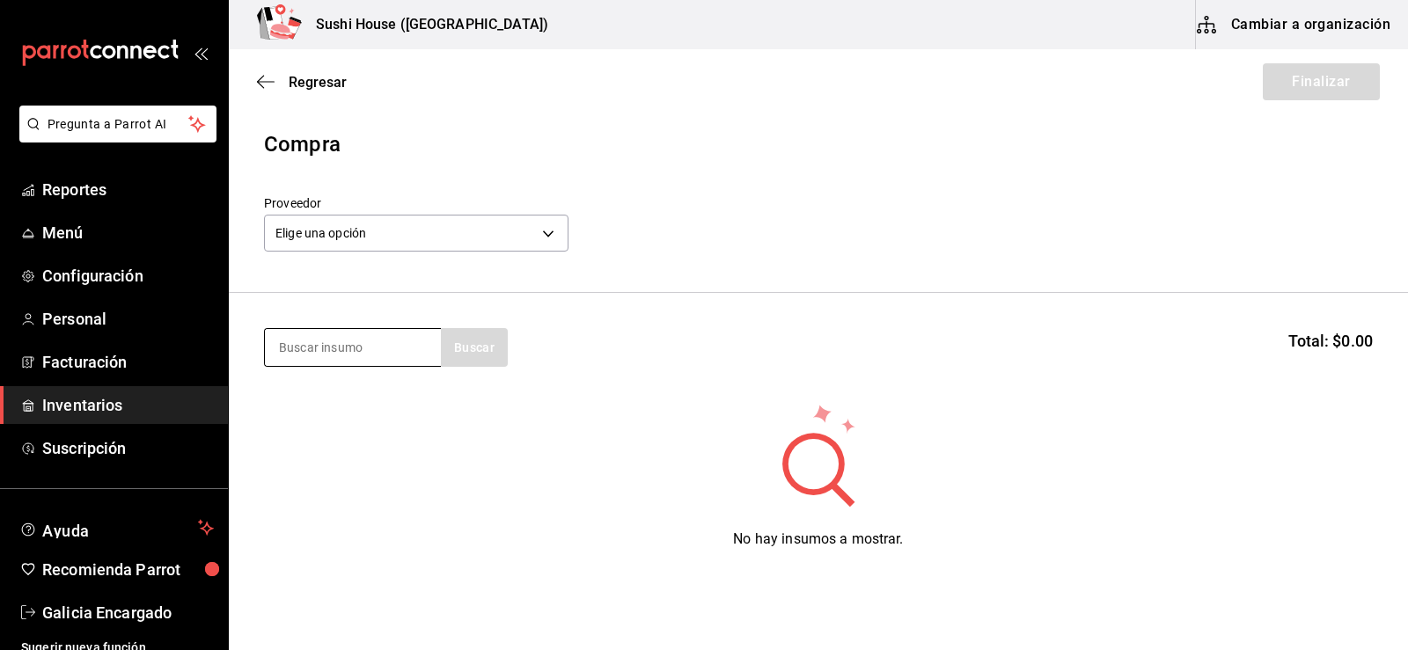
click at [353, 353] on input at bounding box center [353, 347] width 176 height 37
type input "mango"
click at [464, 233] on body "Pregunta a Parrot AI Reportes Menú Configuración Personal Facturación Inventari…" at bounding box center [704, 275] width 1408 height 551
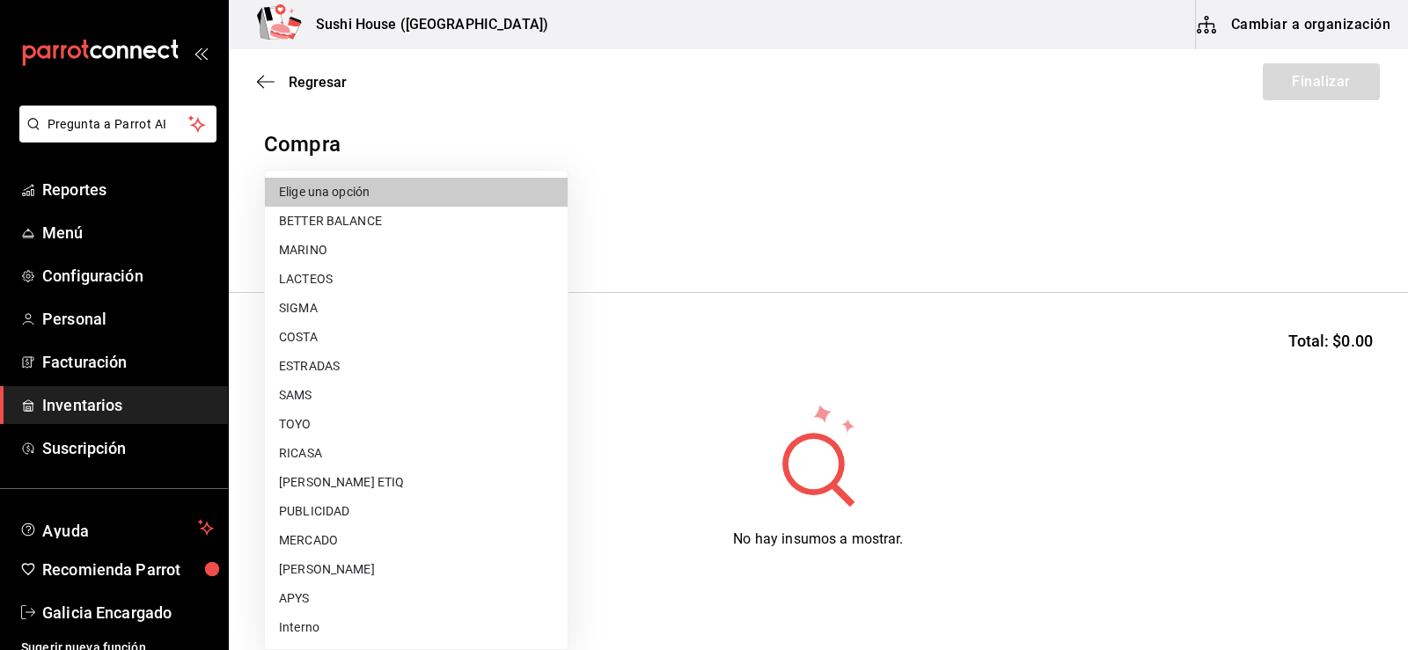
drag, startPoint x: 594, startPoint y: 422, endPoint x: 560, endPoint y: 389, distance: 47.9
click at [595, 417] on div at bounding box center [704, 325] width 1408 height 650
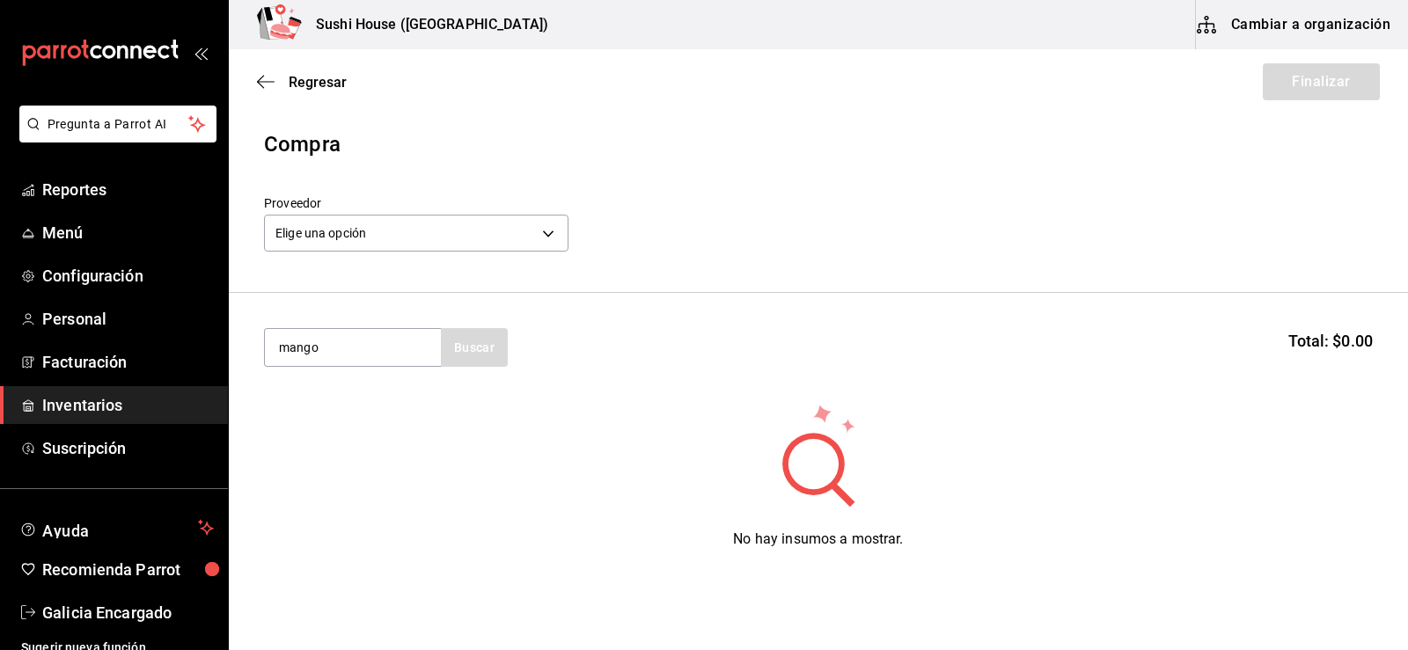
click at [361, 368] on section "mango Buscar Total: $0.00" at bounding box center [818, 347] width 1179 height 109
click at [362, 366] on div "mango" at bounding box center [352, 347] width 177 height 39
click at [420, 231] on body "Pregunta a Parrot AI Reportes Menú Configuración Personal Facturación Inventari…" at bounding box center [704, 275] width 1408 height 551
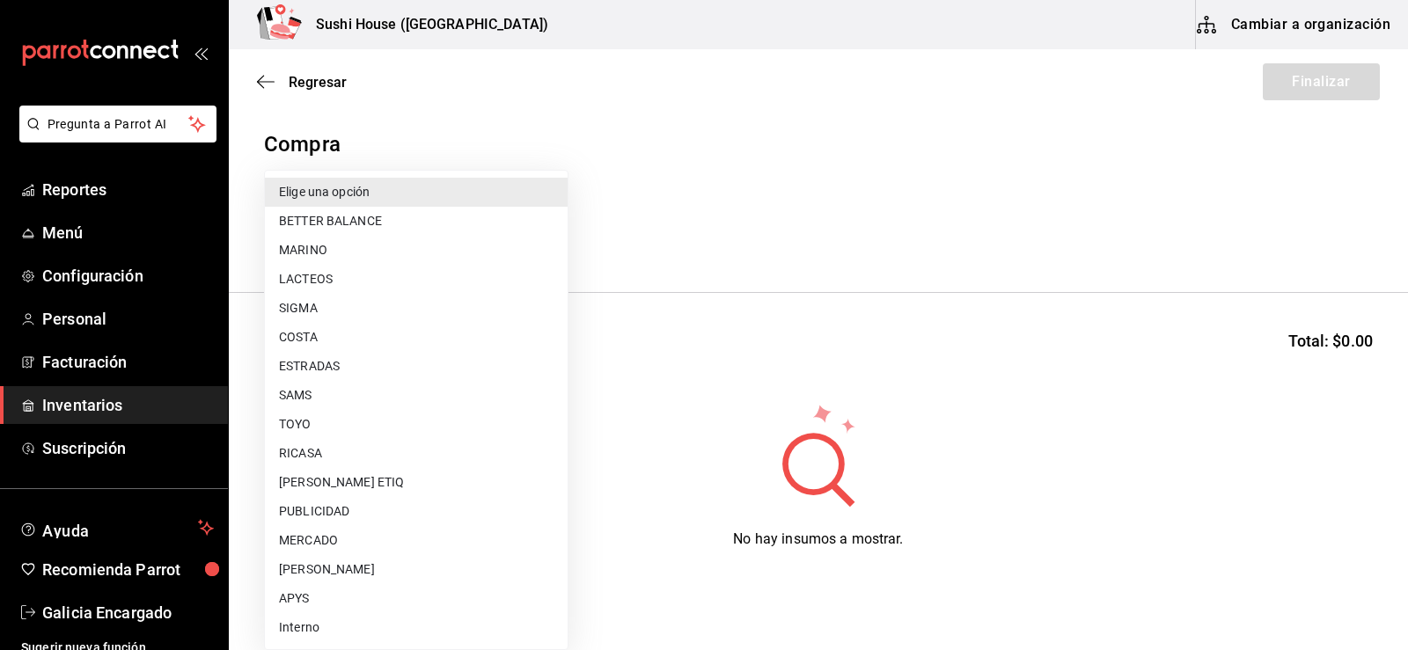
click at [291, 388] on li "SAMS" at bounding box center [416, 395] width 303 height 29
type input "947b6ceb-0755-4fa4-948e-64c0c5d1d50a"
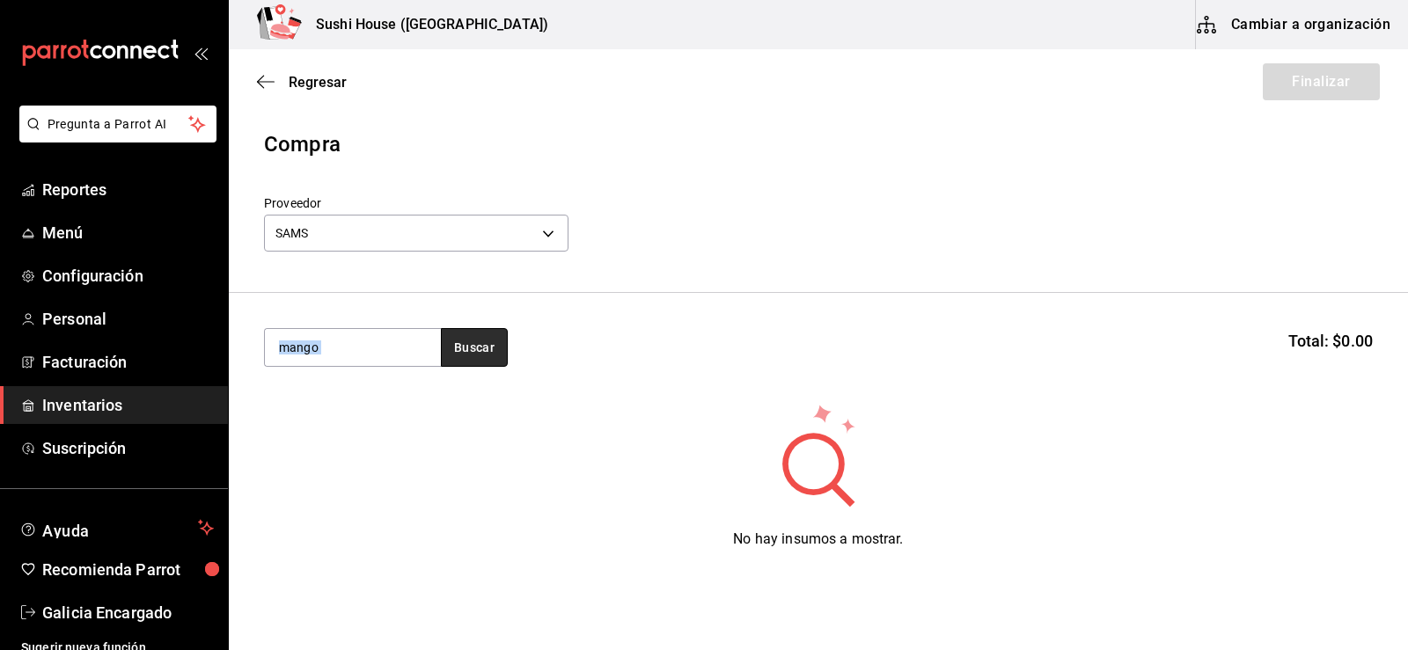
click at [478, 365] on button "Buscar" at bounding box center [474, 347] width 67 height 39
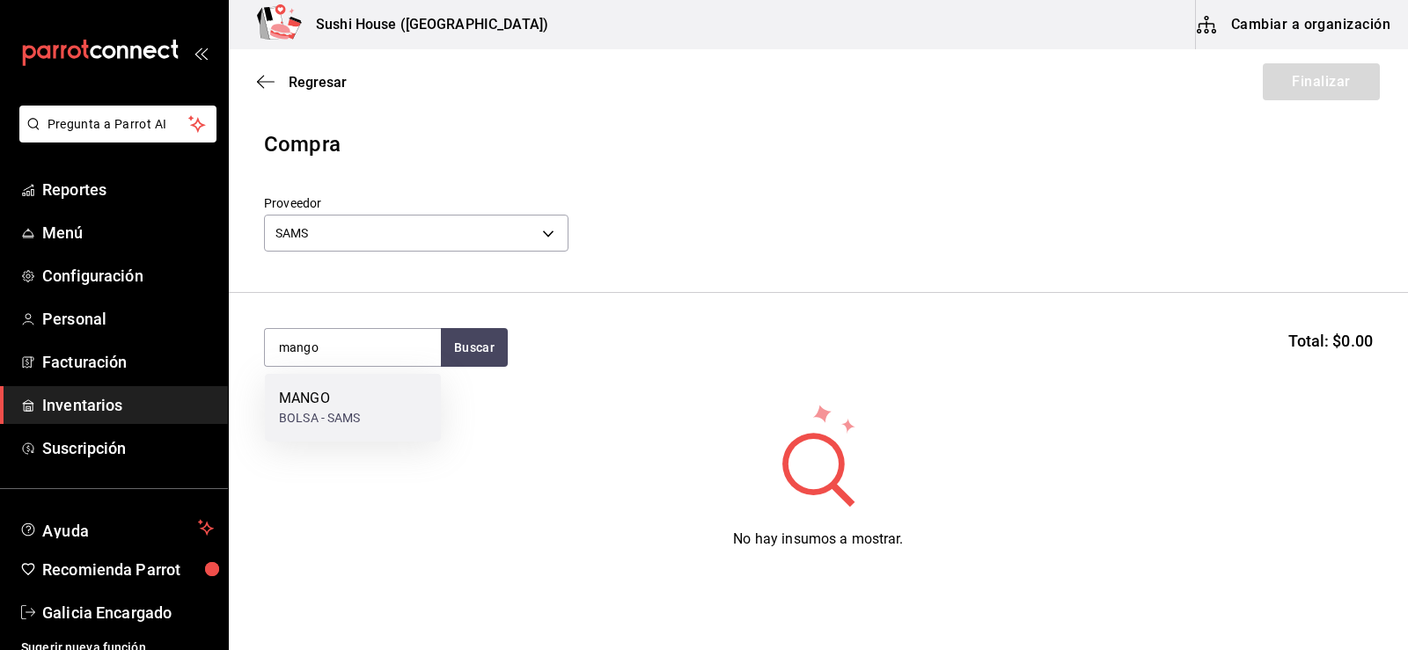
click at [337, 407] on div "MANGO" at bounding box center [320, 398] width 82 height 21
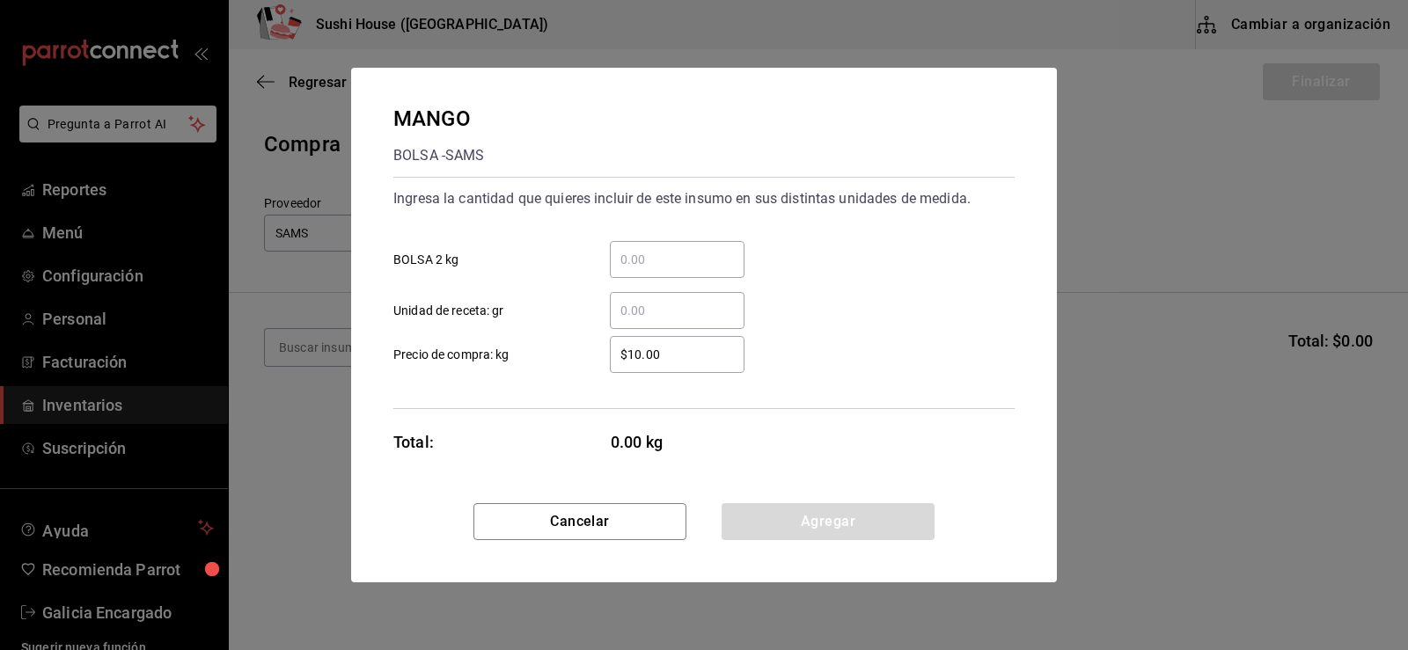
click at [677, 274] on div "​" at bounding box center [677, 259] width 135 height 37
click at [677, 270] on input "​ BOLSA 2 kg" at bounding box center [677, 259] width 135 height 21
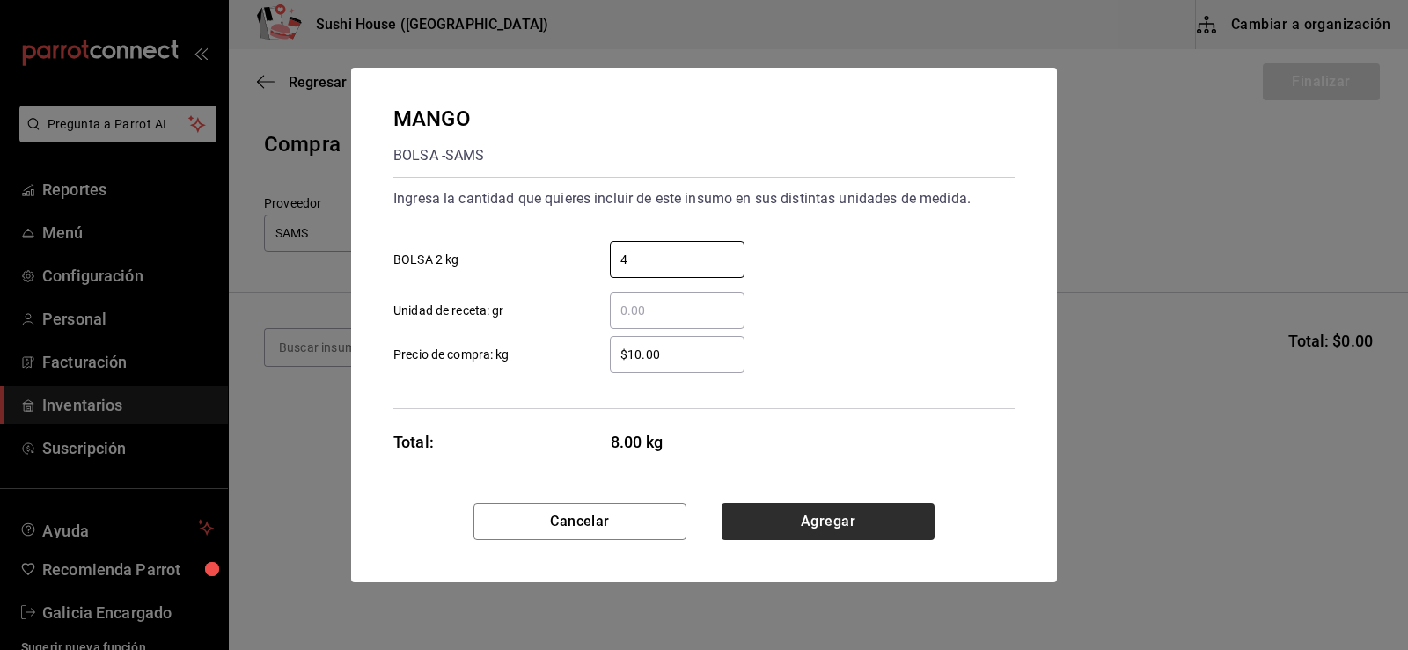
type input "4"
click at [799, 518] on button "Agregar" at bounding box center [828, 521] width 213 height 37
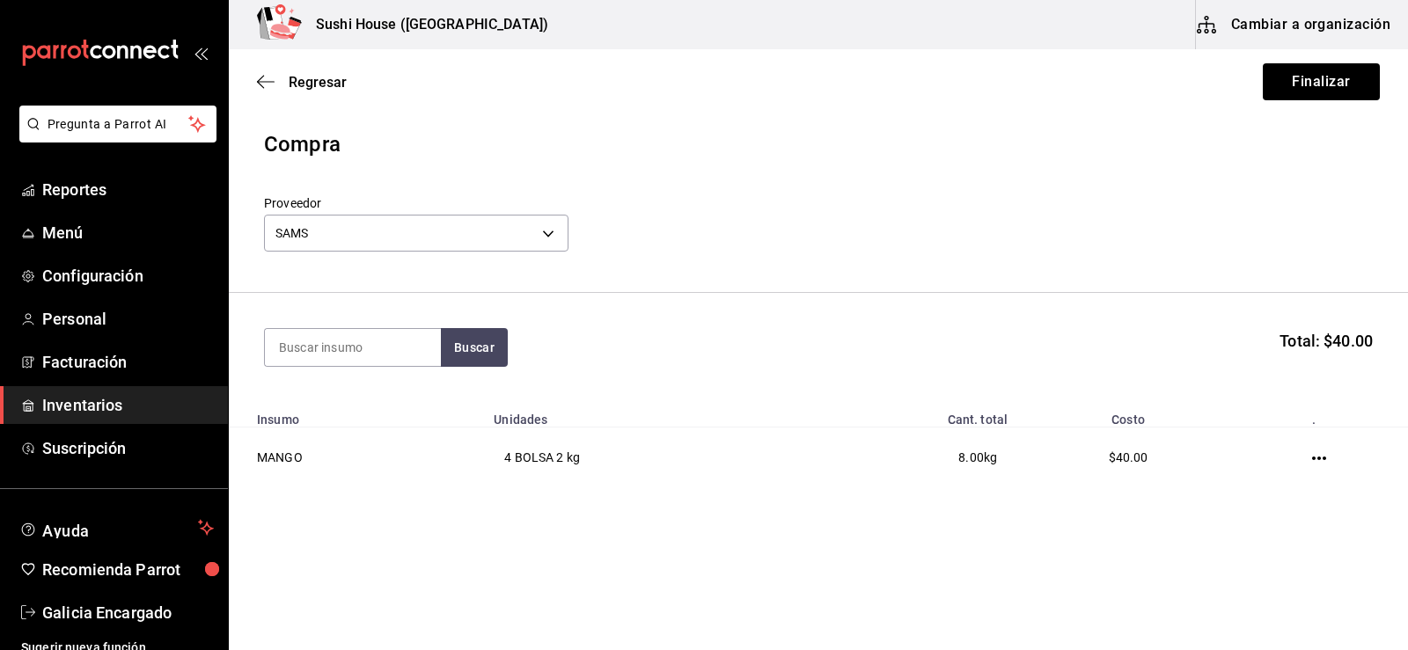
click at [1407, 90] on div "Regresar Finalizar" at bounding box center [818, 81] width 1179 height 65
click at [1359, 66] on button "Finalizar" at bounding box center [1321, 81] width 117 height 37
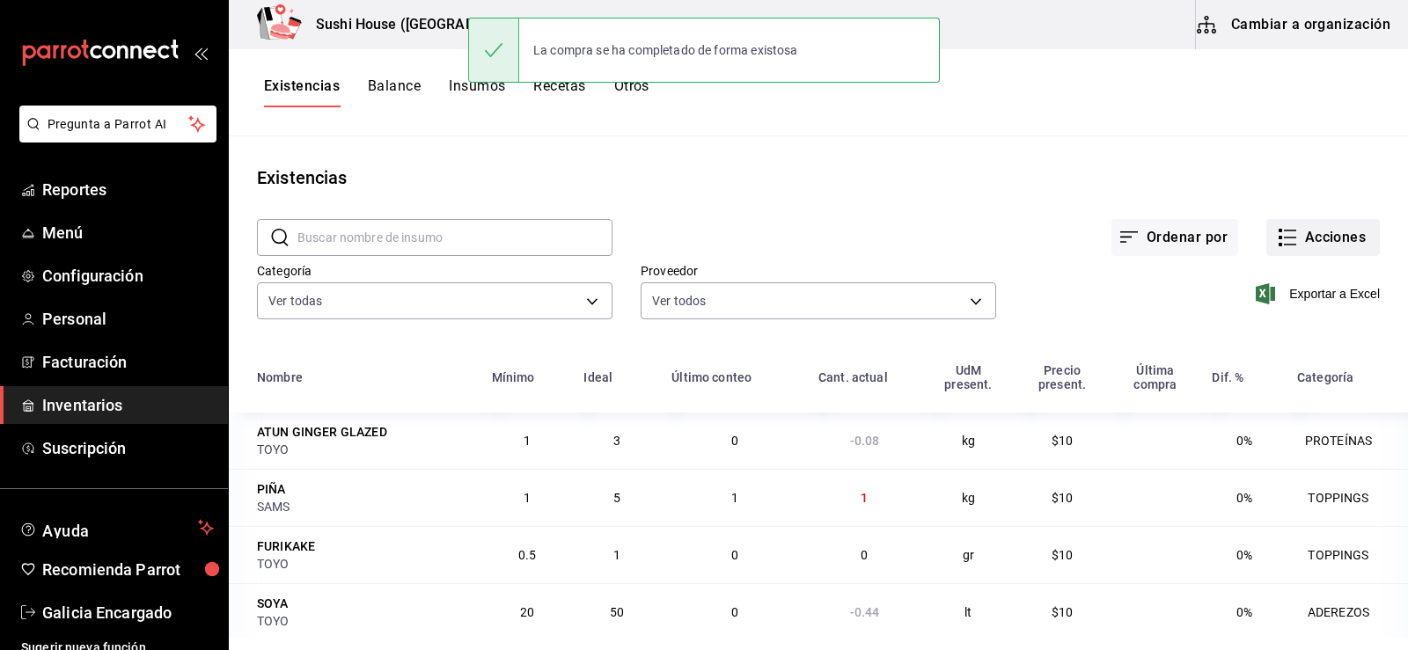
click at [1302, 230] on button "Acciones" at bounding box center [1323, 237] width 114 height 37
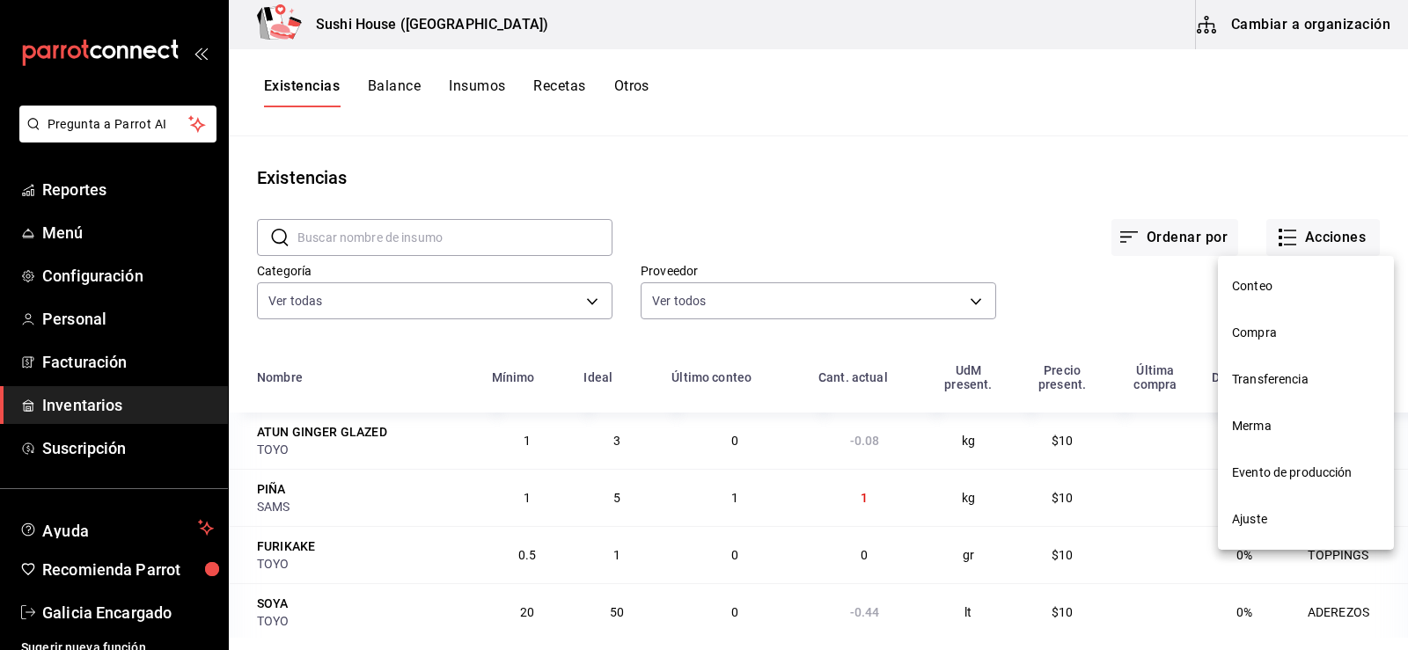
click at [1249, 331] on span "Compra" at bounding box center [1306, 333] width 148 height 18
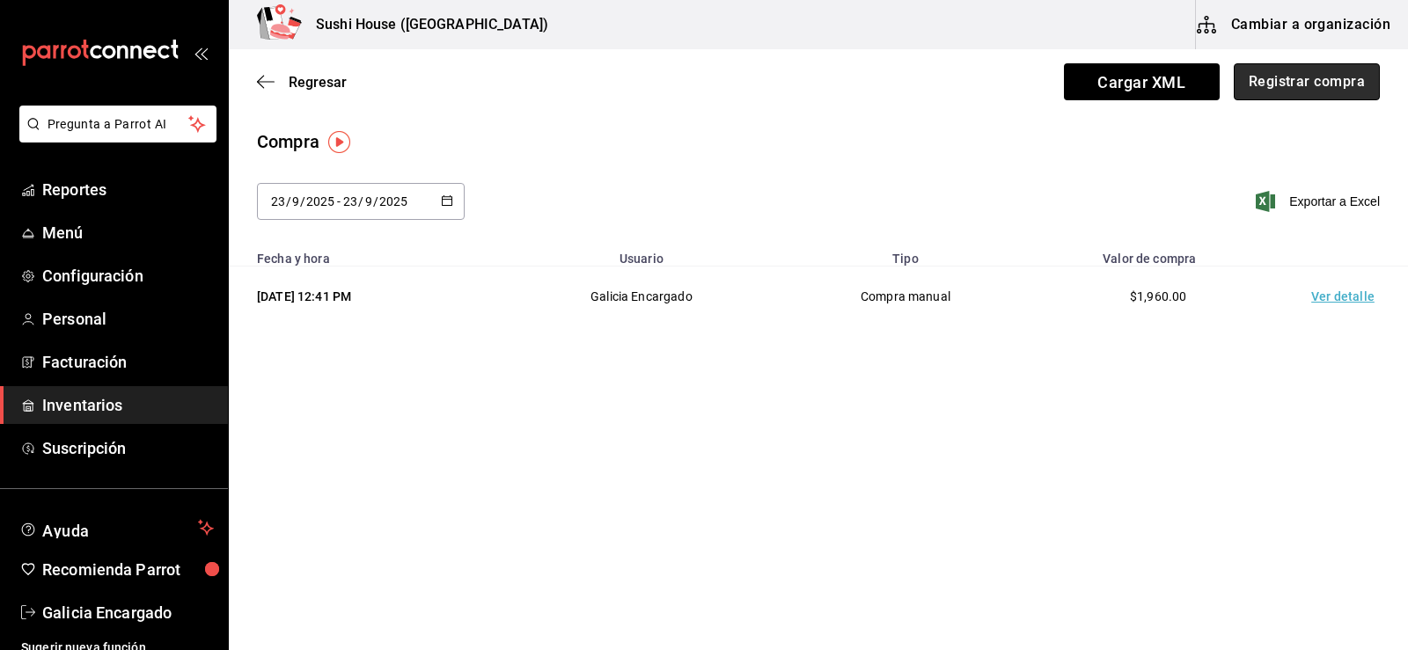
click at [1269, 95] on button "Registrar compra" at bounding box center [1307, 81] width 146 height 37
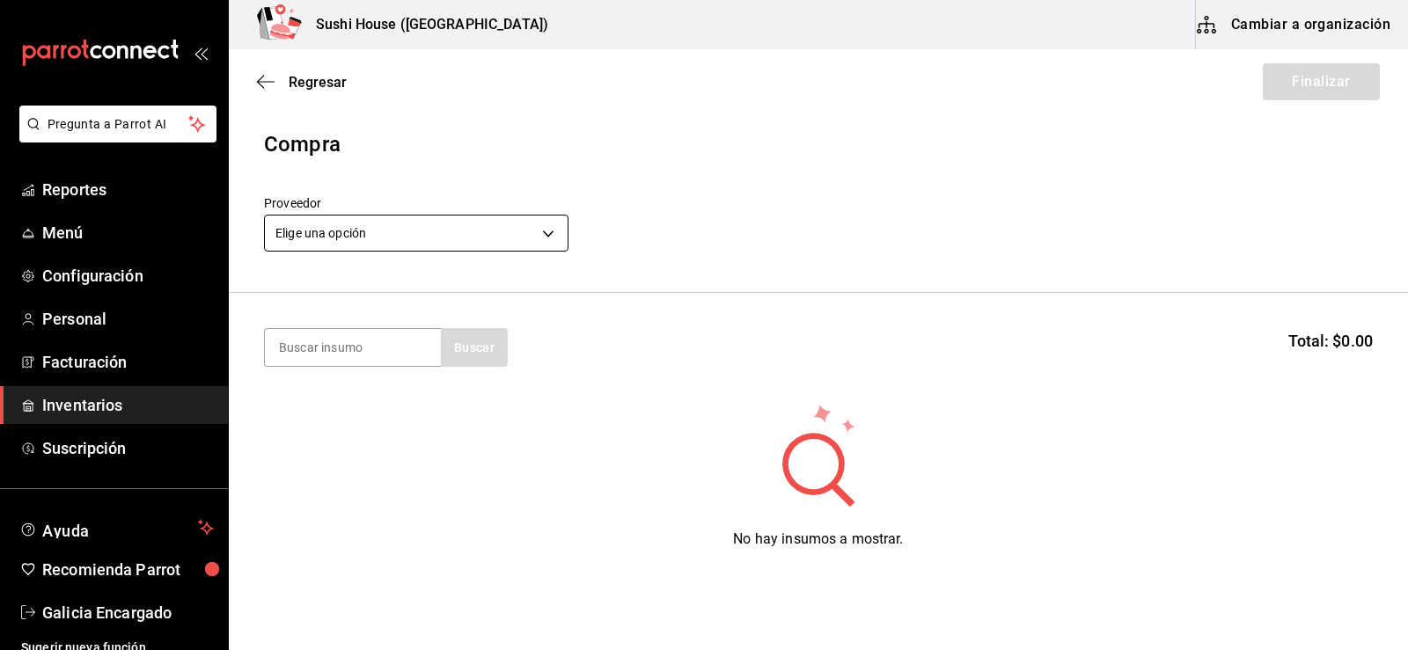
click at [416, 246] on body "Pregunta a Parrot AI Reportes Menú Configuración Personal Facturación Inventari…" at bounding box center [704, 275] width 1408 height 551
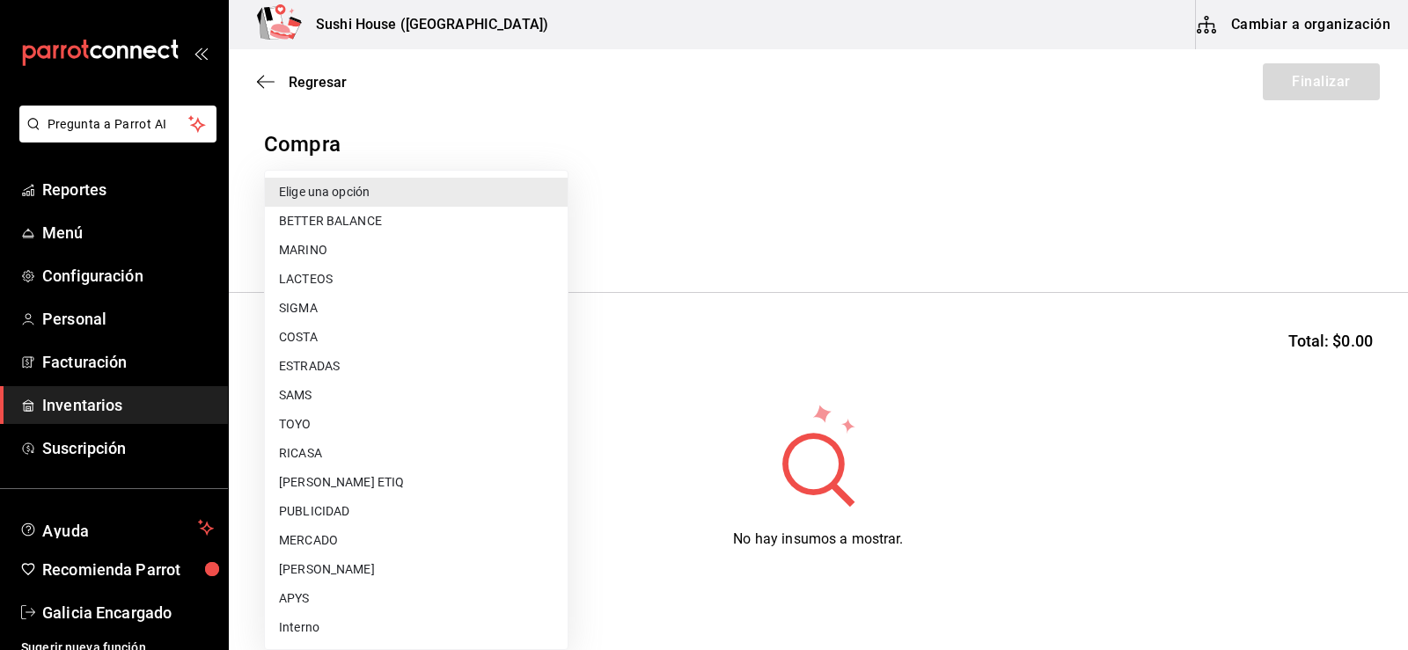
click at [293, 417] on li "TOYO" at bounding box center [416, 424] width 303 height 29
type input "c400ec87-3de0-46f2-a599-fe793aa7abb6"
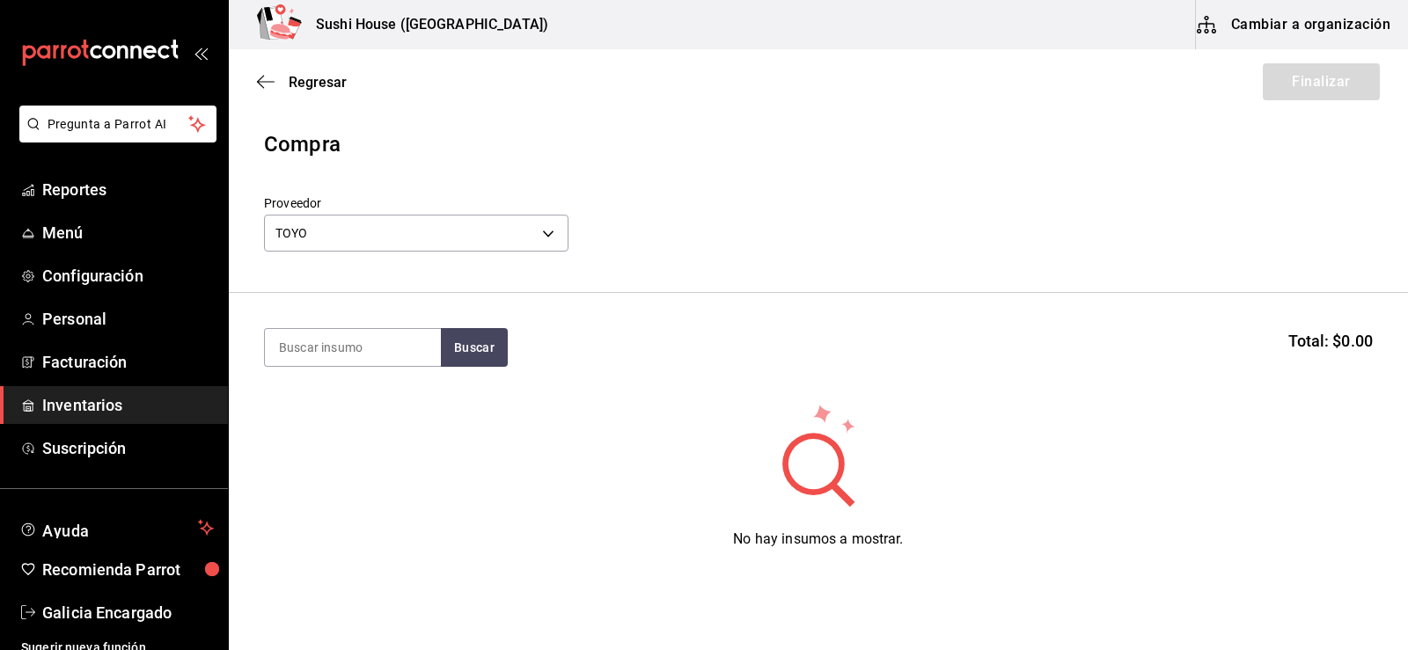
click at [298, 372] on section "Buscar Total: $0.00" at bounding box center [818, 347] width 1179 height 109
click at [297, 338] on input at bounding box center [353, 347] width 176 height 37
type input "edamame"
click at [473, 357] on button "Buscar" at bounding box center [474, 347] width 67 height 39
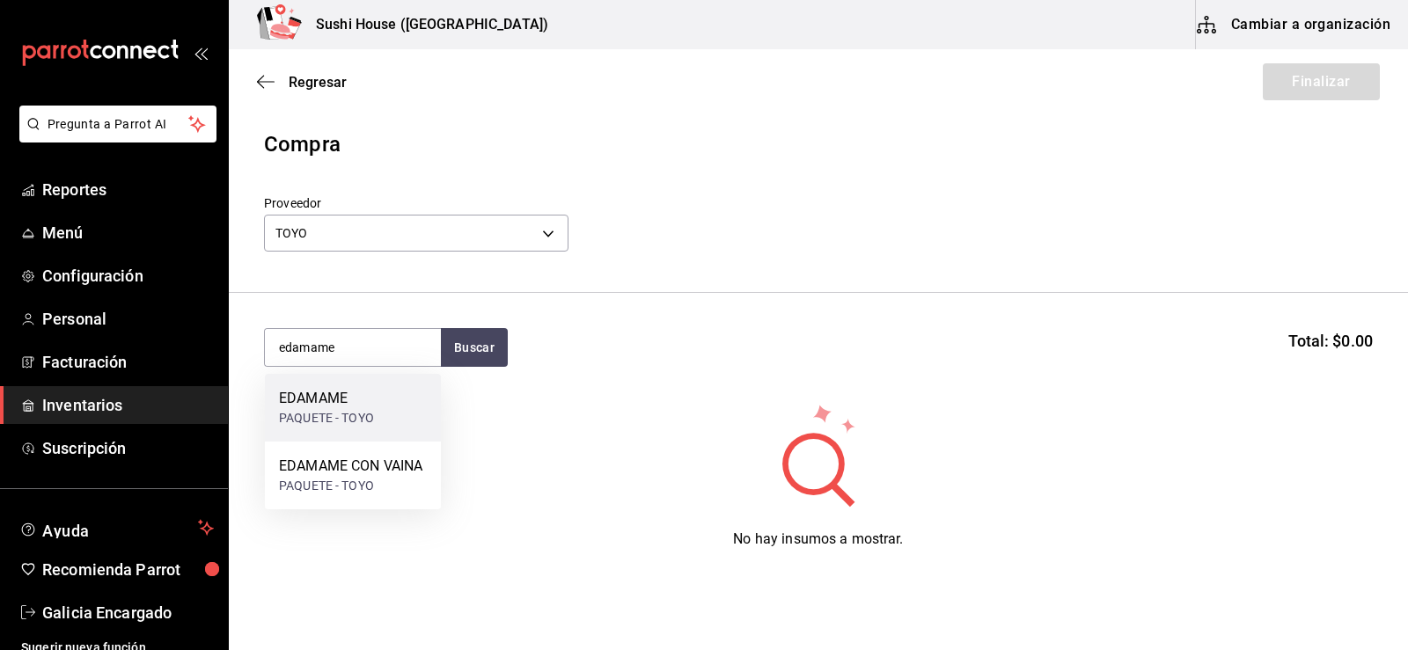
click at [334, 407] on div "EDAMAME" at bounding box center [326, 398] width 95 height 21
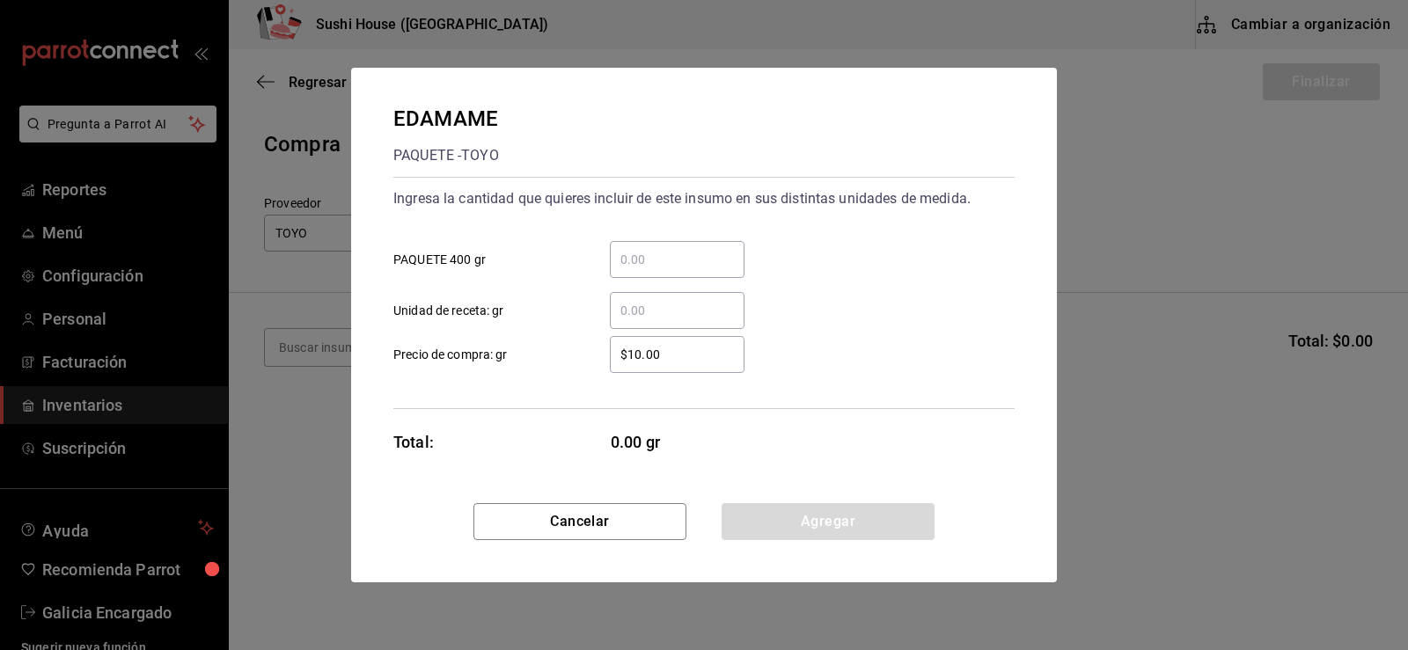
click at [615, 299] on div "​" at bounding box center [677, 310] width 135 height 37
click at [615, 300] on input "​ Unidad de receta: gr" at bounding box center [677, 310] width 135 height 21
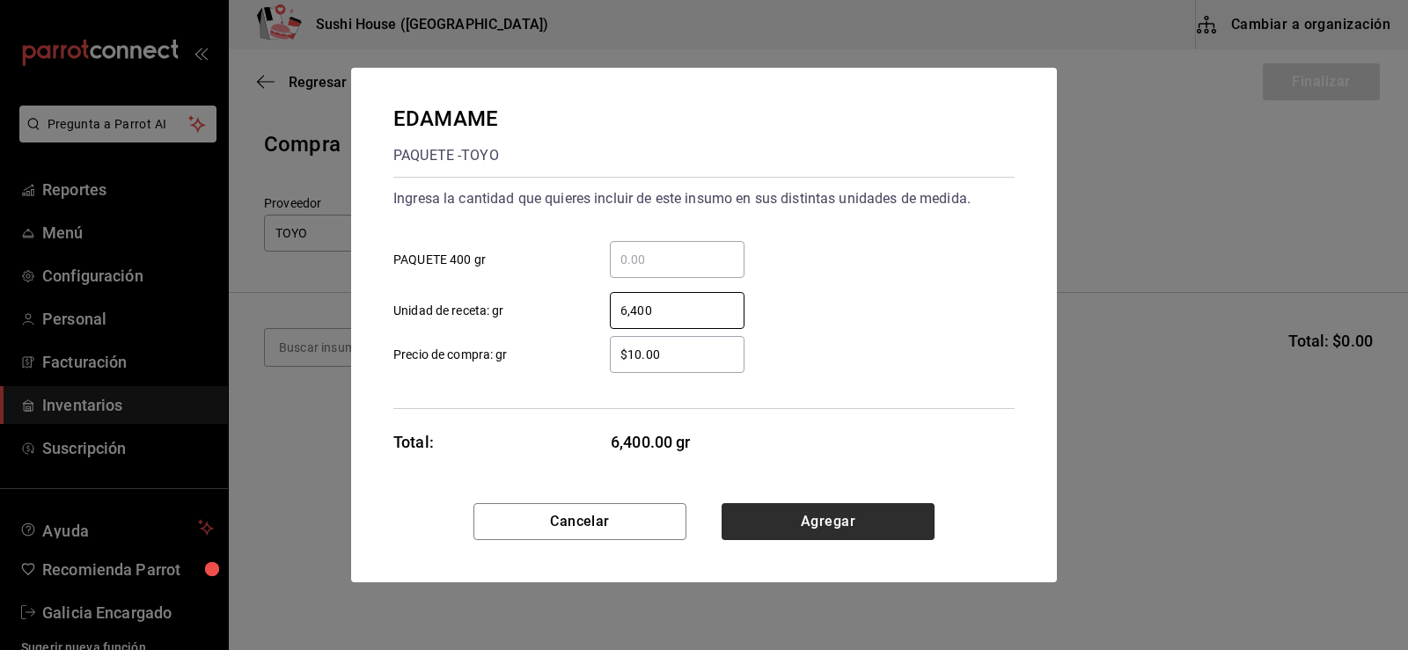
type input "6,400"
click at [823, 524] on button "Agregar" at bounding box center [828, 521] width 213 height 37
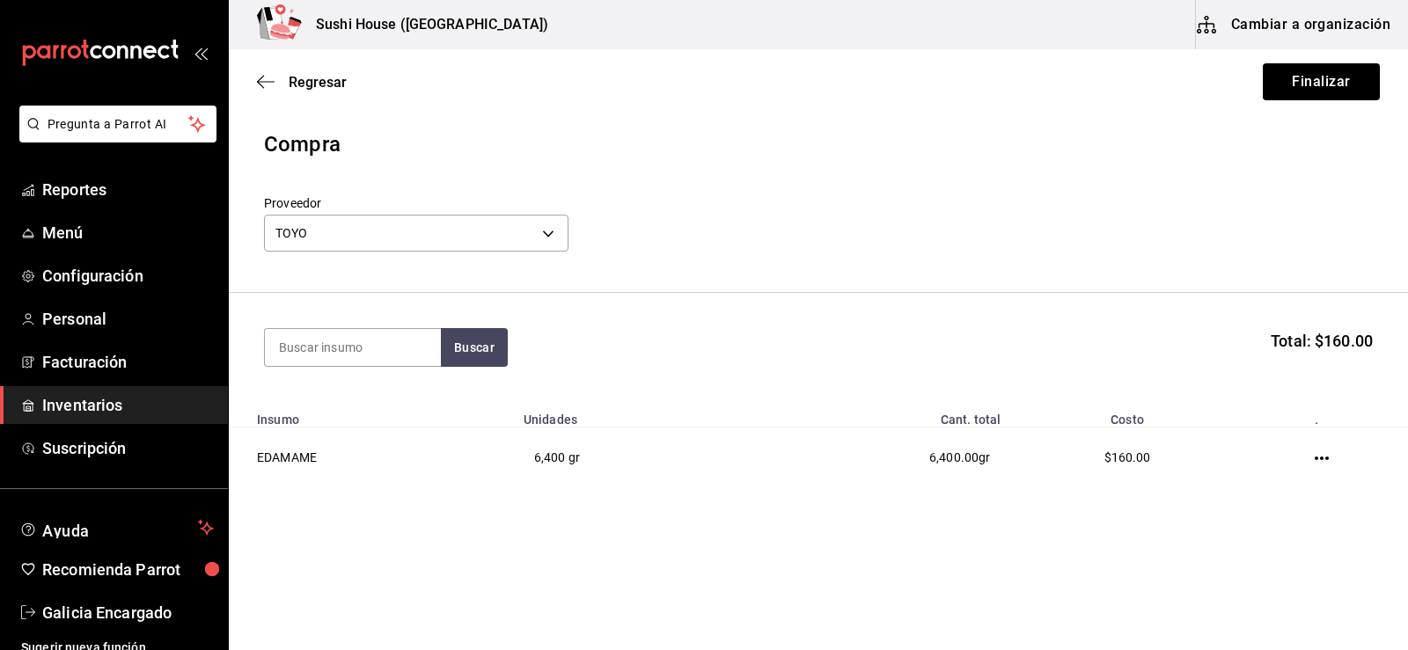
click at [99, 400] on span "Inventarios" at bounding box center [128, 405] width 172 height 24
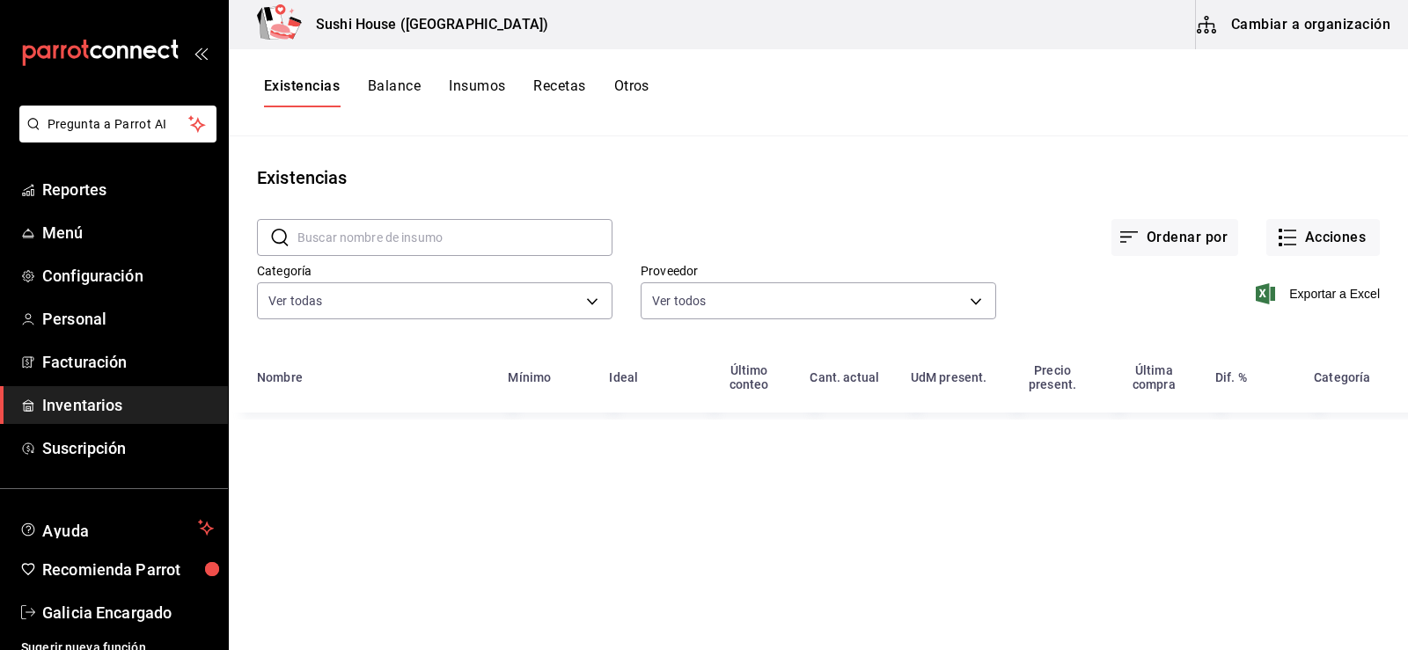
click at [423, 220] on input "text" at bounding box center [454, 237] width 315 height 35
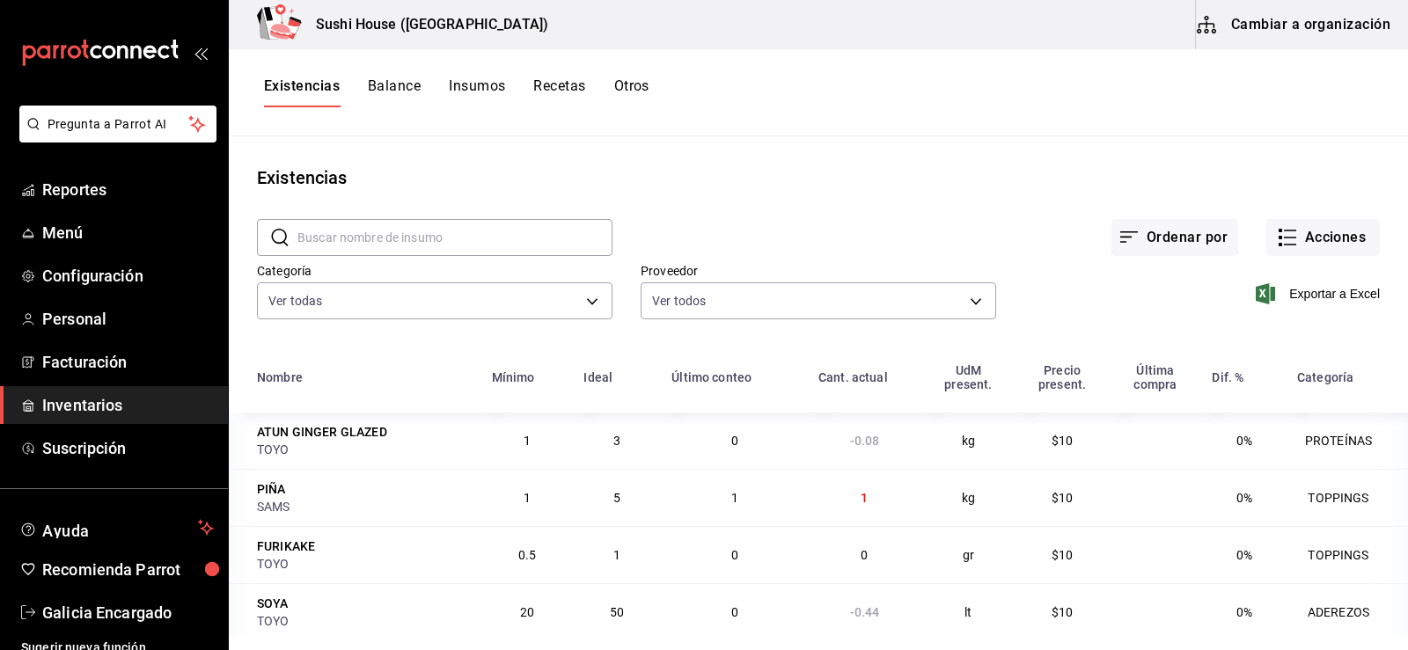
click at [326, 236] on input "text" at bounding box center [454, 237] width 315 height 35
click at [1299, 236] on button "Acciones" at bounding box center [1323, 237] width 114 height 37
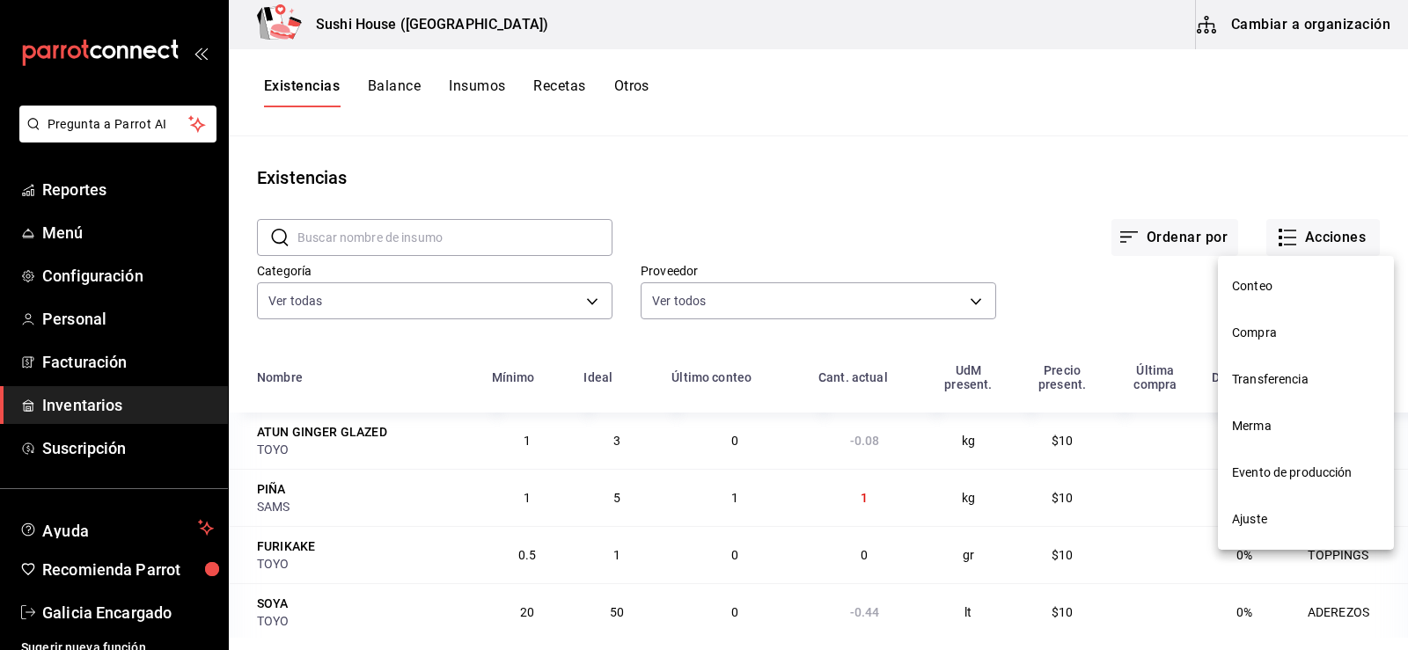
click at [1258, 516] on span "Ajuste" at bounding box center [1306, 519] width 148 height 18
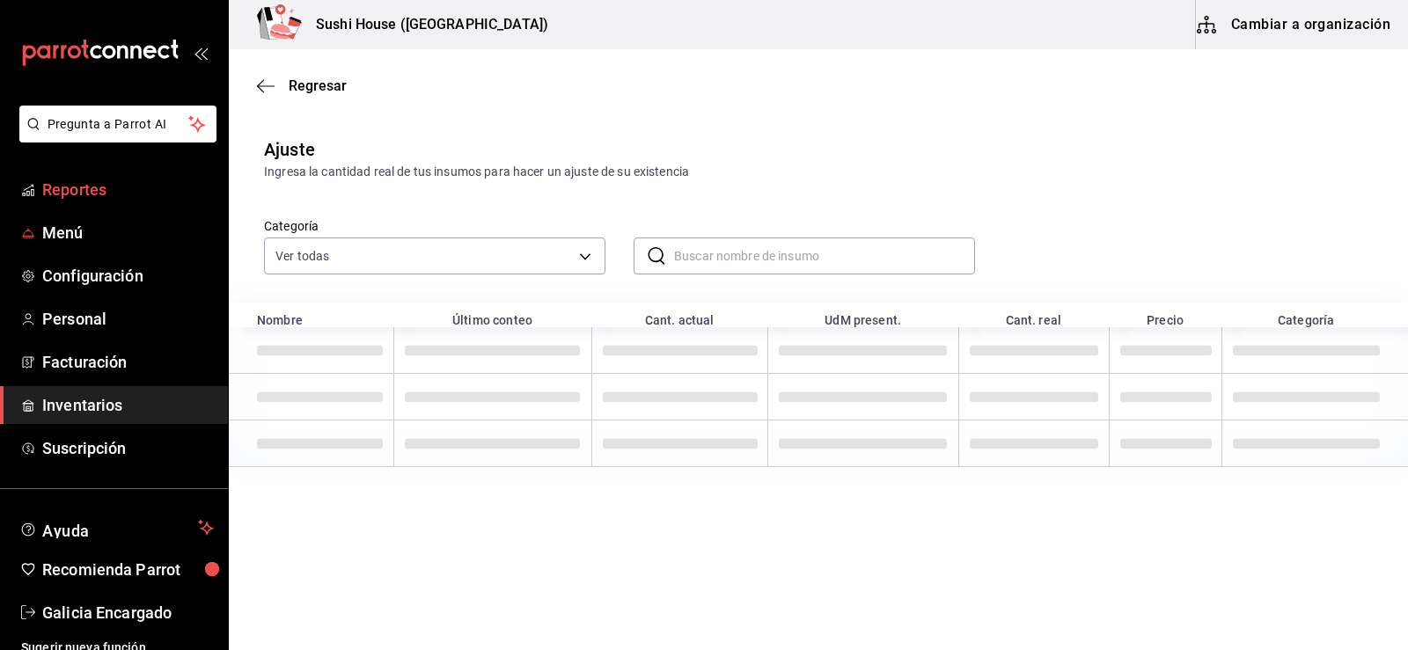
click at [77, 206] on link "Reportes" at bounding box center [114, 190] width 228 height 38
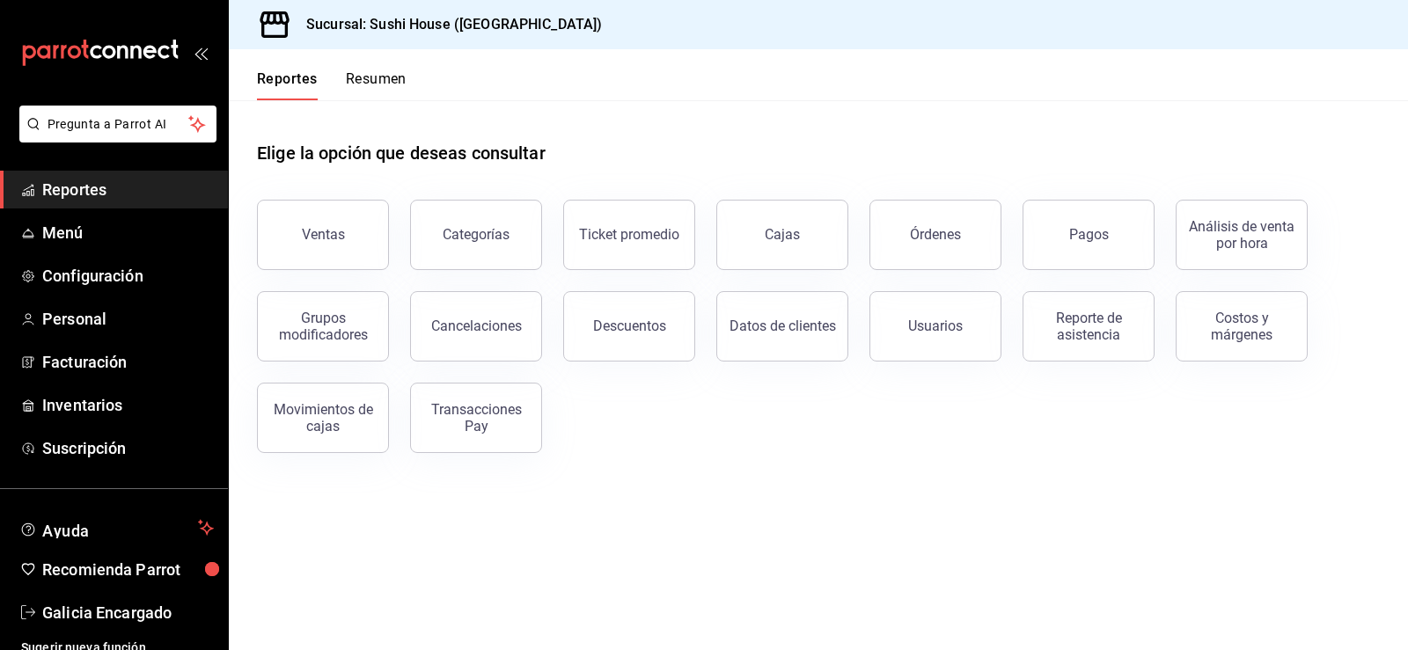
click at [82, 191] on span "Reportes" at bounding box center [128, 190] width 172 height 24
click at [311, 254] on button "Ventas" at bounding box center [323, 235] width 132 height 70
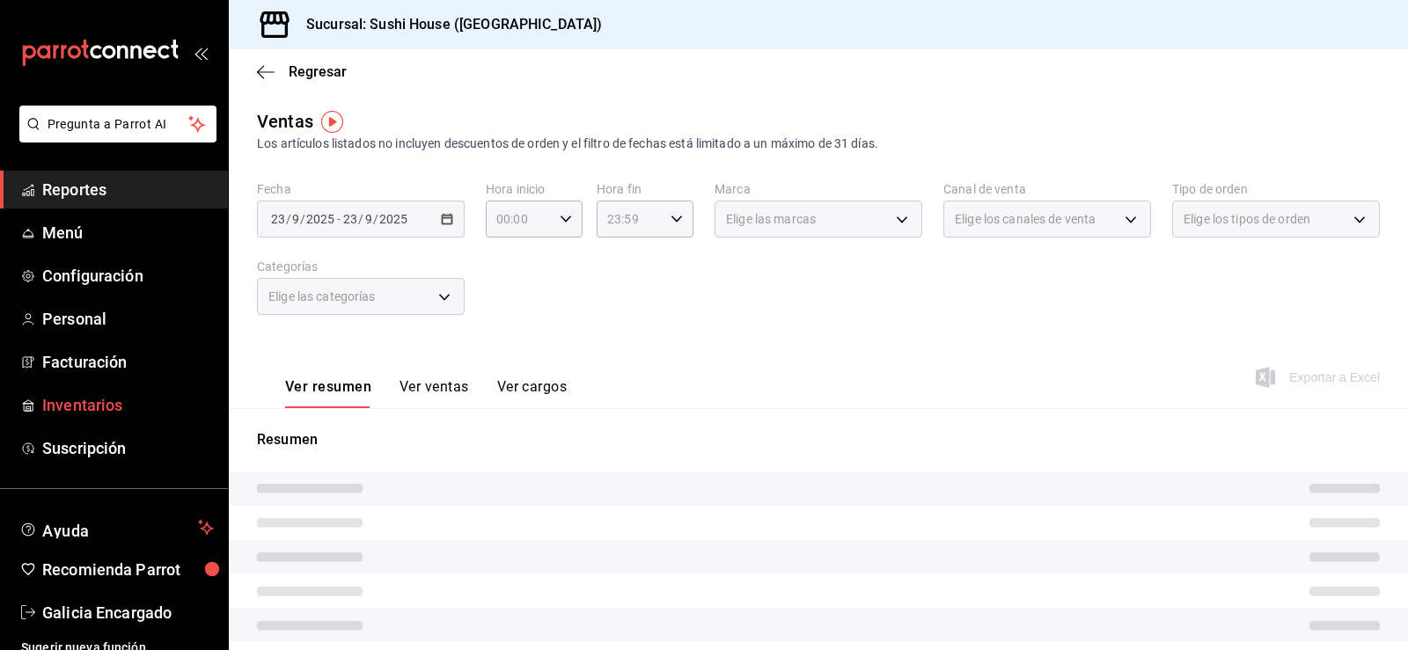
click at [111, 402] on span "Inventarios" at bounding box center [128, 405] width 172 height 24
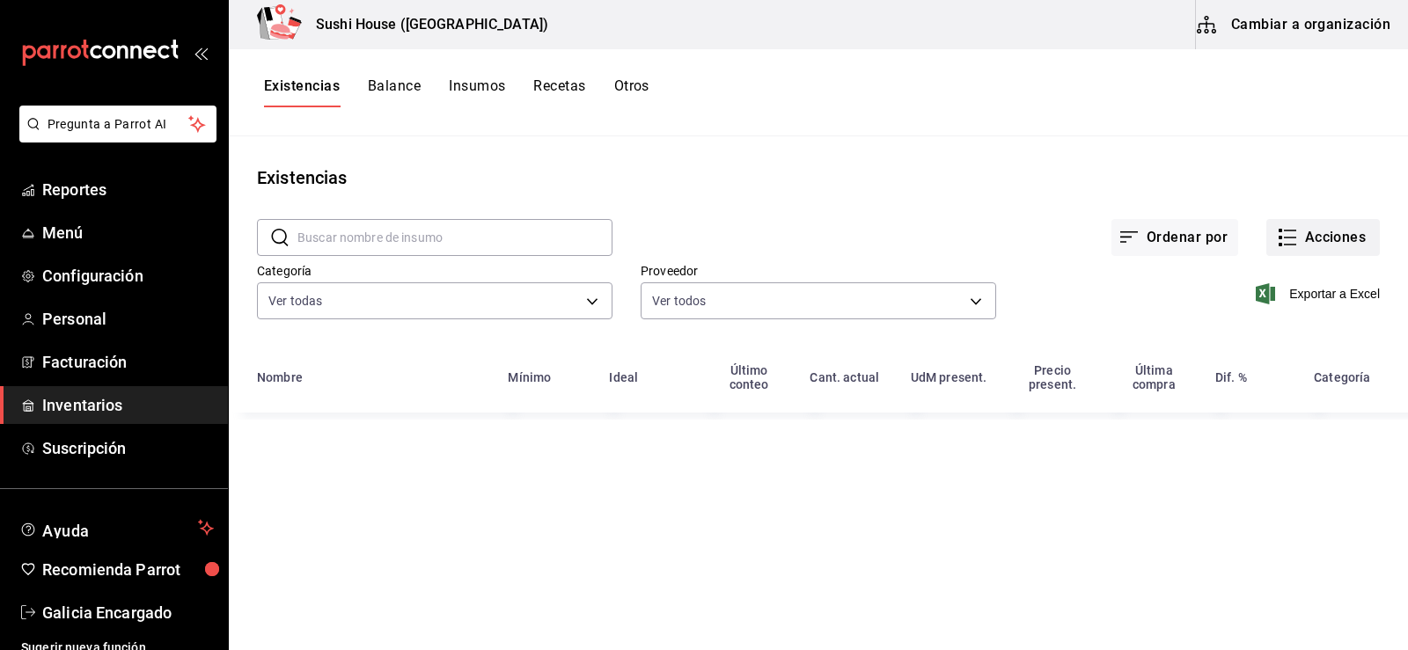
click at [1308, 246] on button "Acciones" at bounding box center [1323, 237] width 114 height 37
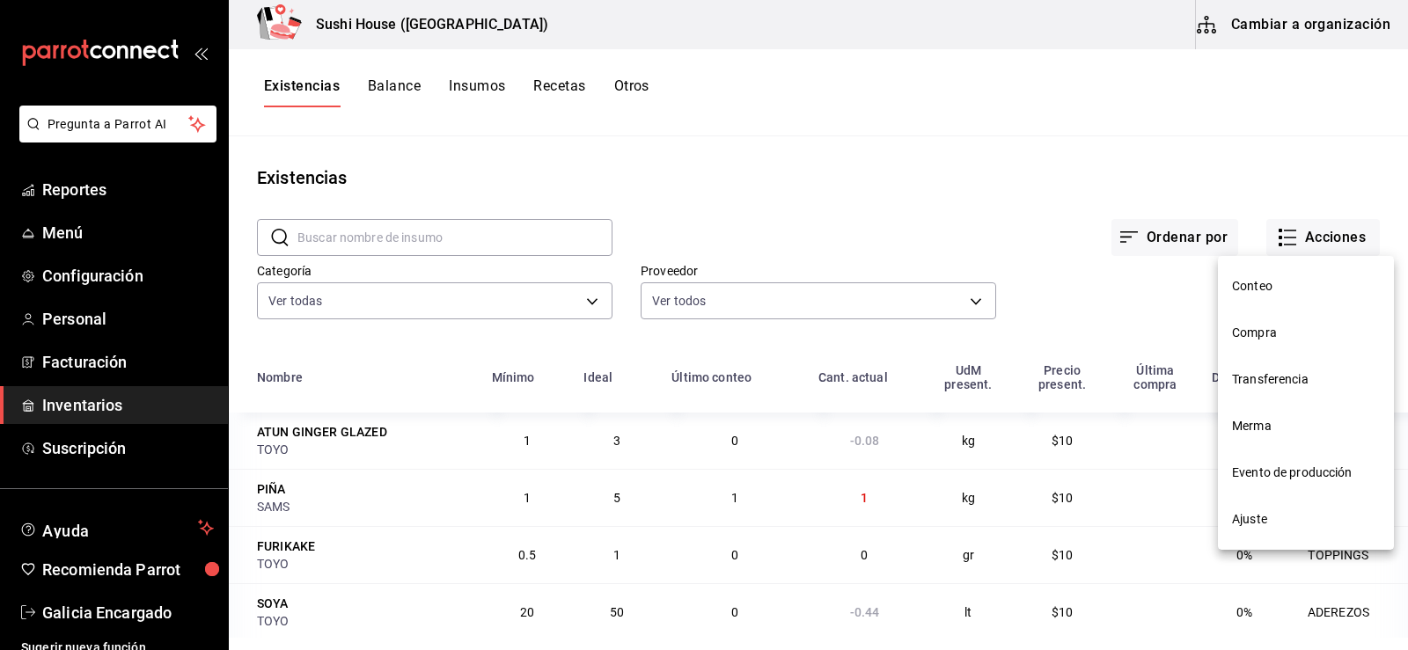
click at [1255, 339] on span "Compra" at bounding box center [1306, 333] width 148 height 18
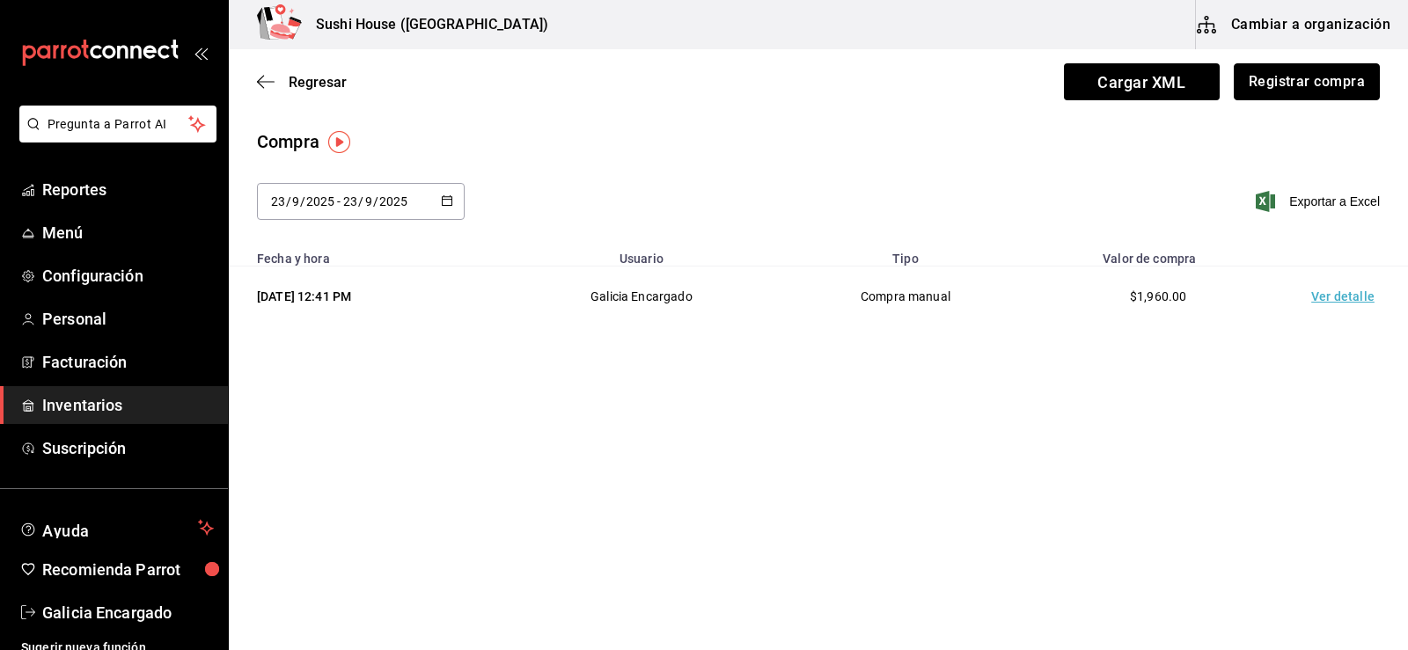
click at [1261, 78] on button "Registrar compra" at bounding box center [1307, 81] width 146 height 37
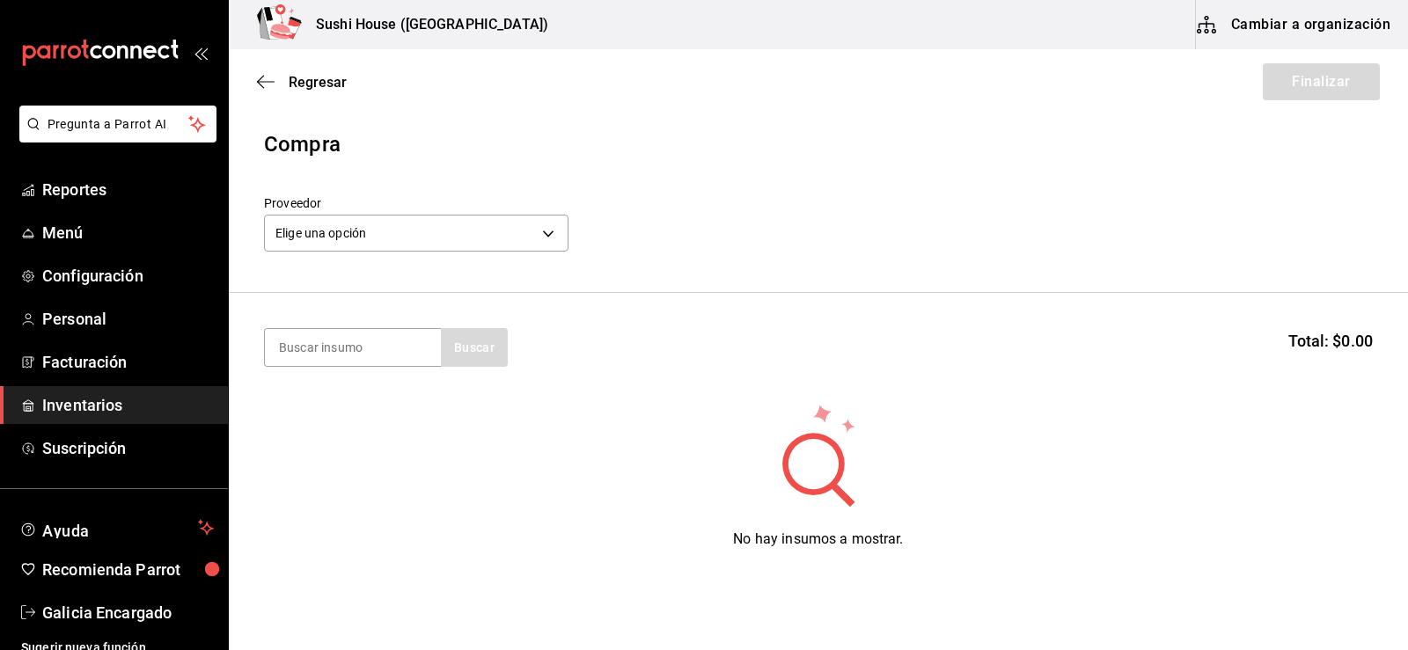
click at [348, 266] on header "Compra Proveedor Elige una opción default" at bounding box center [818, 210] width 1179 height 165
click at [347, 252] on div "Elige una opción default" at bounding box center [416, 231] width 304 height 47
click at [341, 223] on body "Pregunta a Parrot AI Reportes Menú Configuración Personal Facturación Inventari…" at bounding box center [704, 275] width 1408 height 551
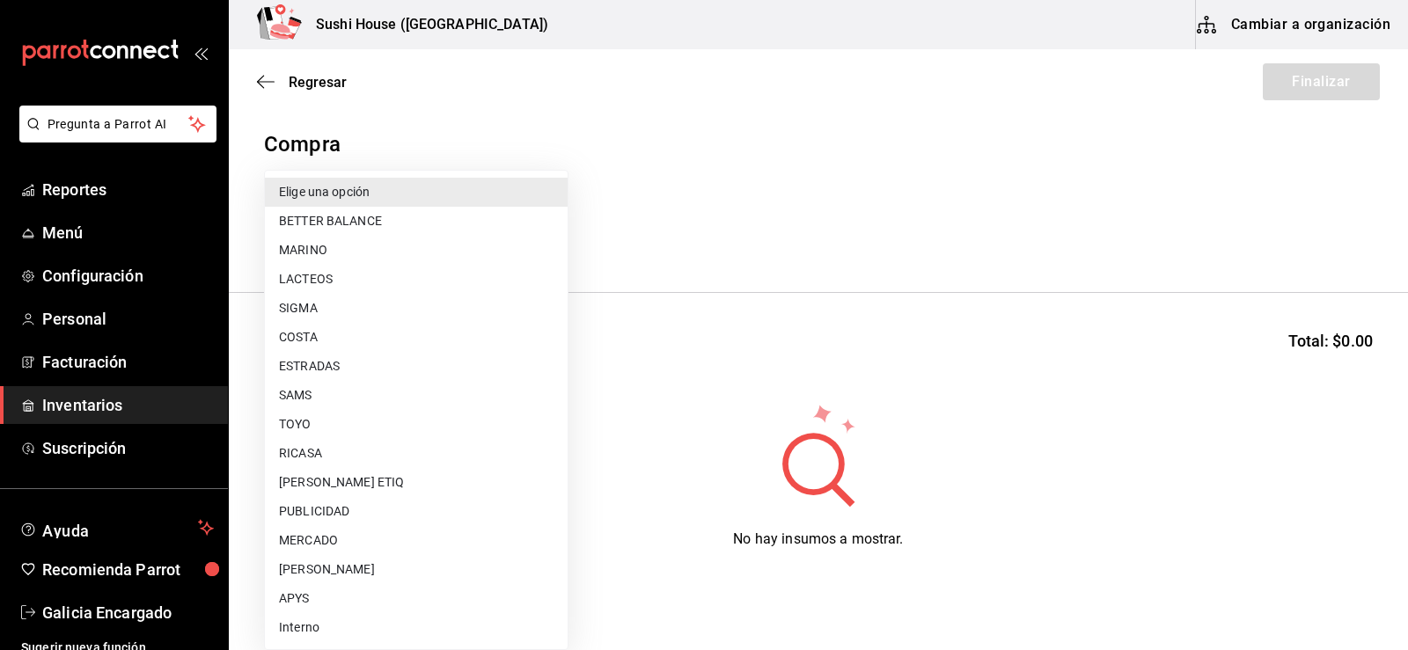
click at [300, 422] on li "TOYO" at bounding box center [416, 424] width 303 height 29
type input "c400ec87-3de0-46f2-a599-fe793aa7abb6"
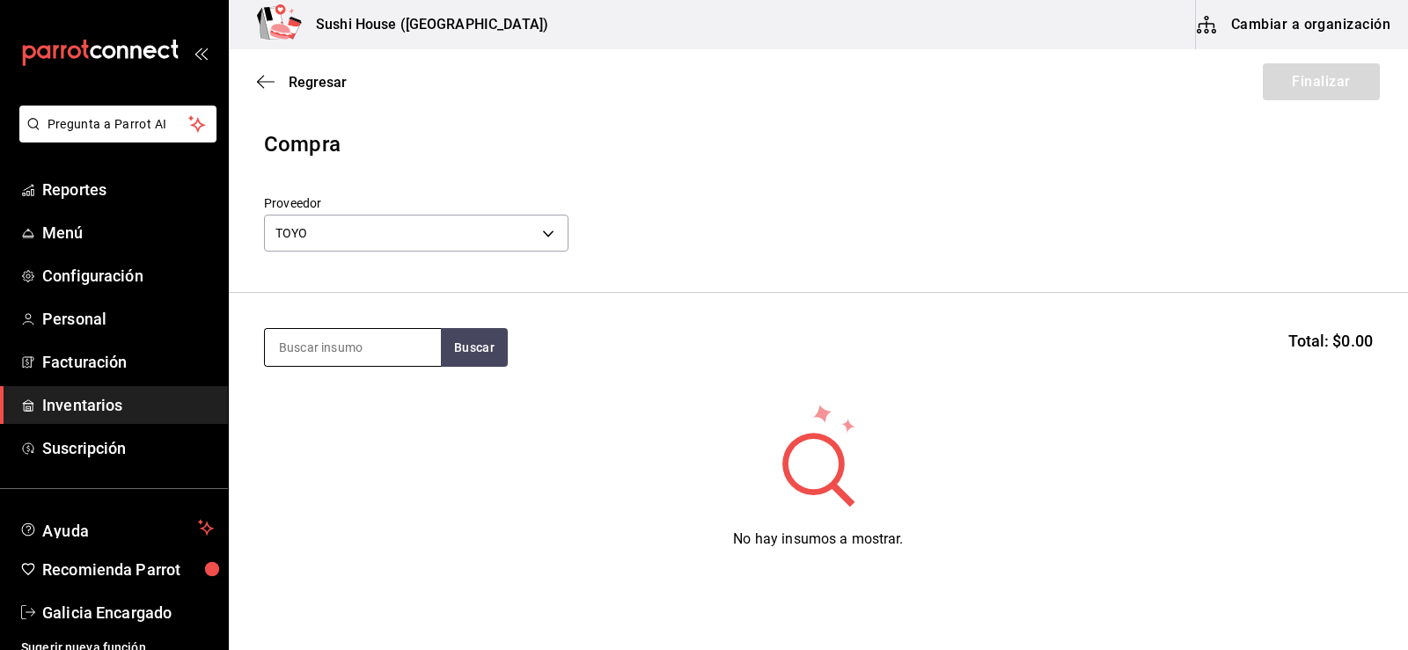
click at [333, 356] on input at bounding box center [353, 347] width 176 height 37
type input "arroz"
click at [480, 354] on button "Buscar" at bounding box center [474, 347] width 67 height 39
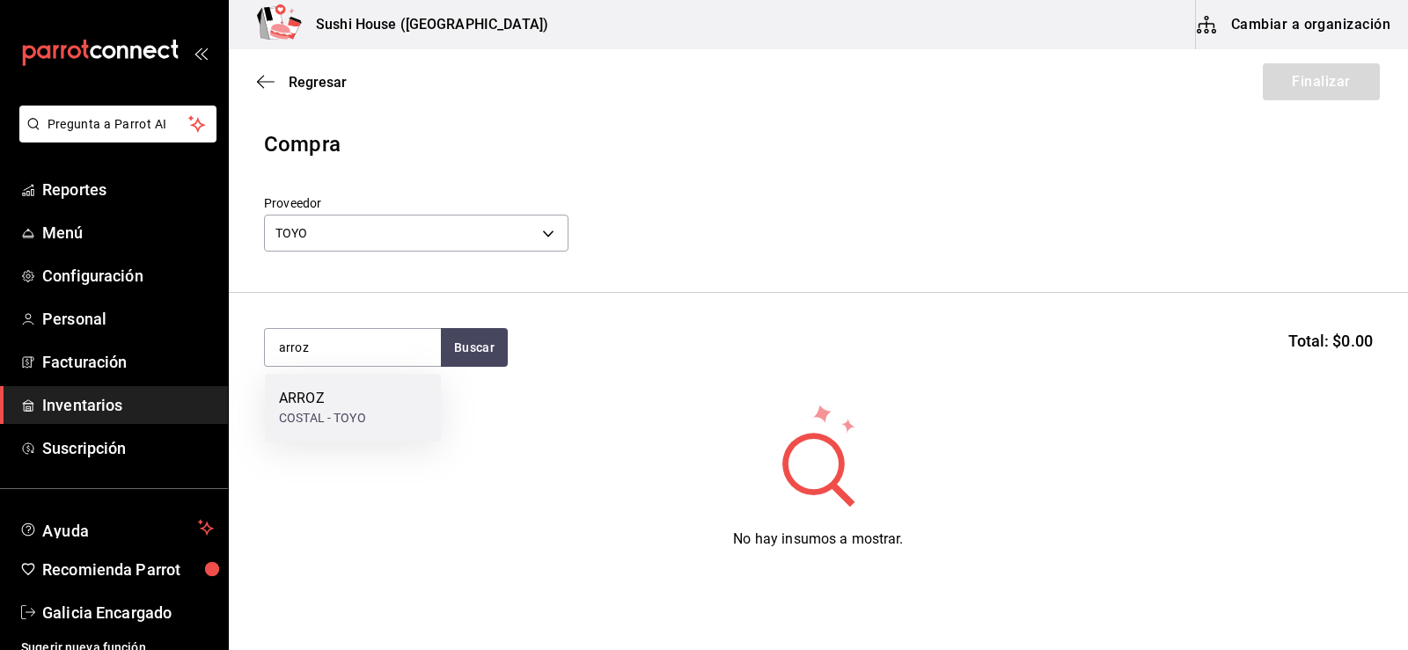
click at [325, 400] on div "ARROZ" at bounding box center [322, 398] width 87 height 21
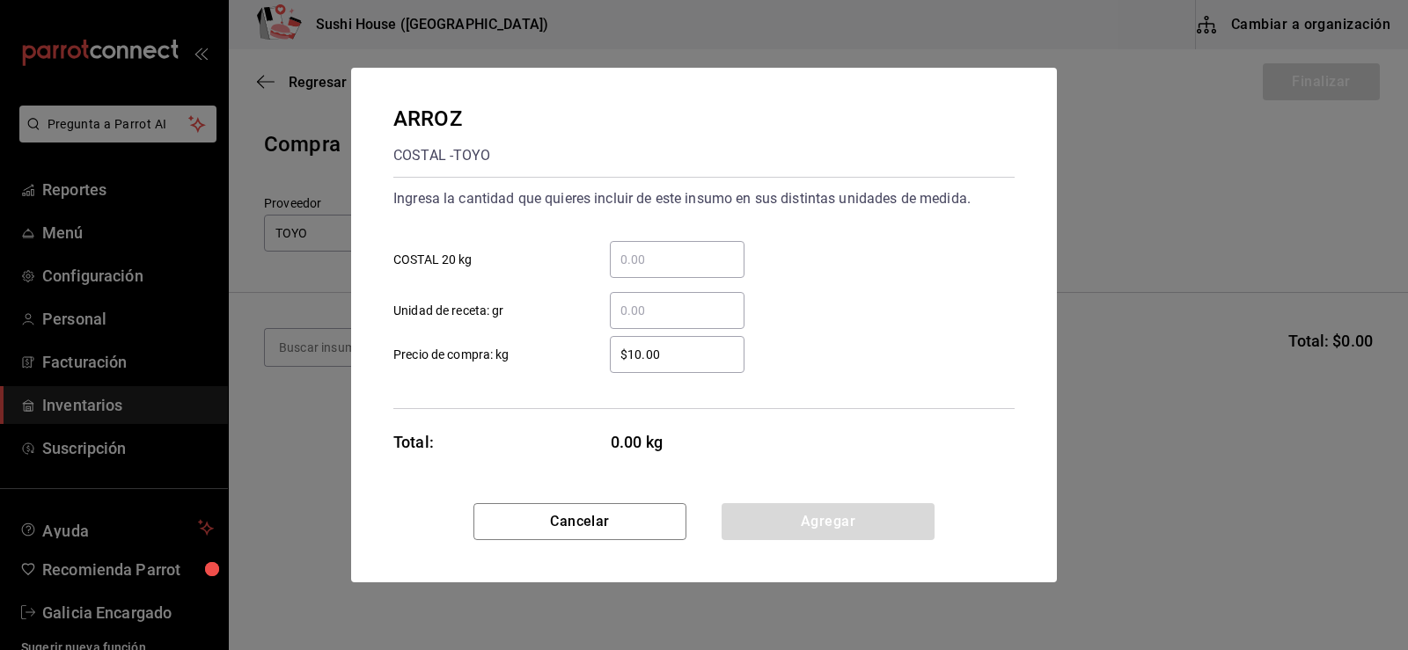
click at [635, 322] on div "​" at bounding box center [677, 310] width 135 height 37
click at [635, 321] on input "​ Unidad de receta: gr" at bounding box center [677, 310] width 135 height 21
click at [651, 265] on input "​ COSTAL 20 kg" at bounding box center [677, 259] width 135 height 21
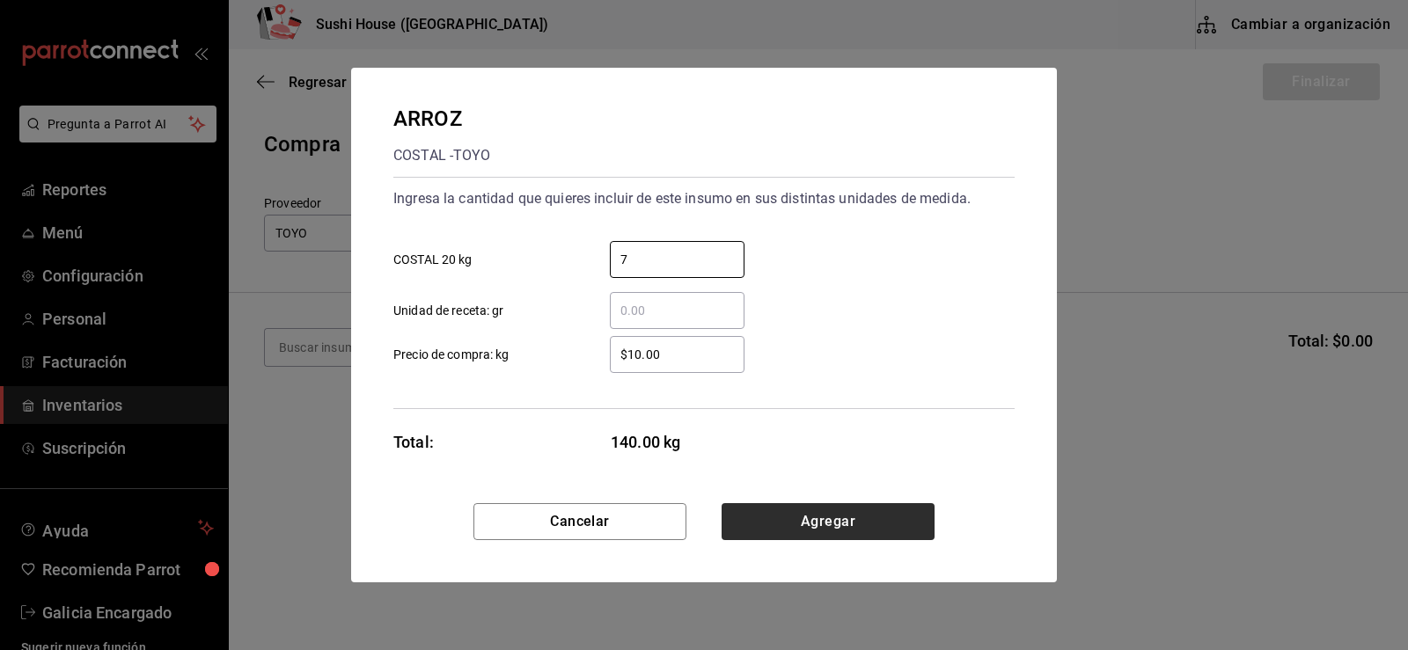
type input "7"
click at [824, 530] on button "Agregar" at bounding box center [828, 521] width 213 height 37
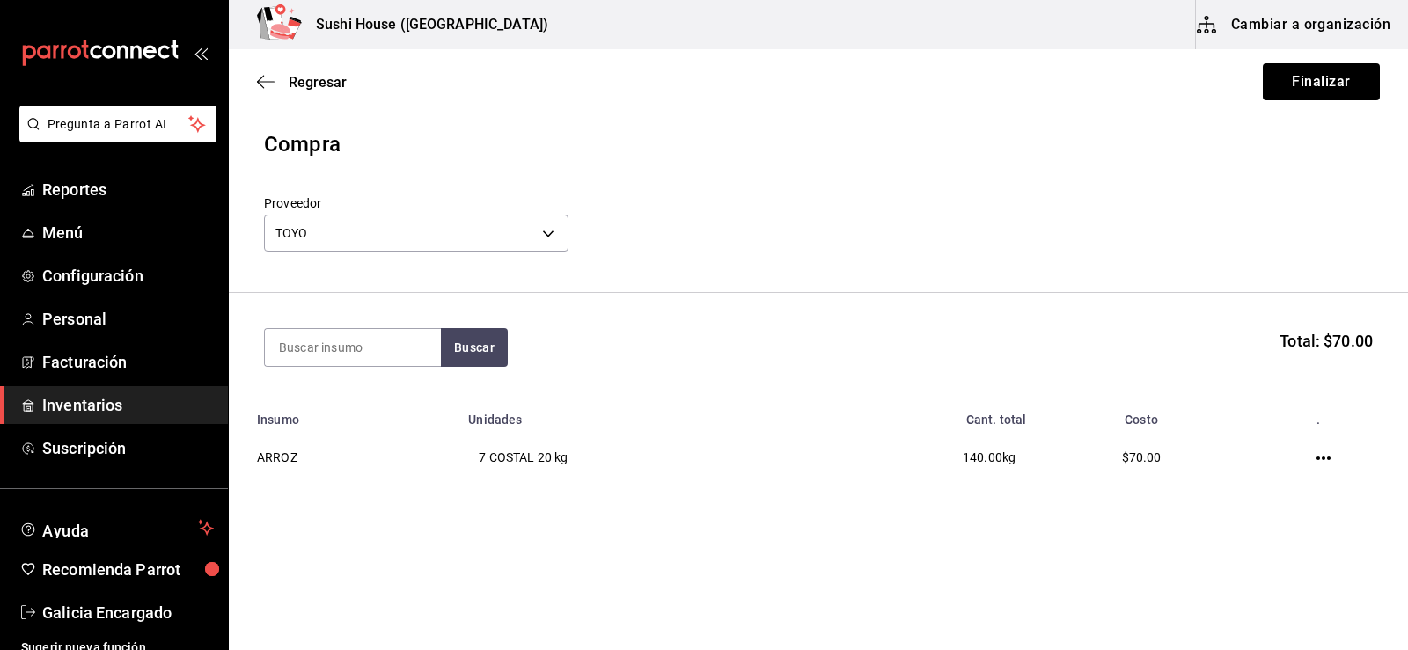
click at [1314, 110] on div "Regresar Finalizar" at bounding box center [818, 81] width 1179 height 65
click at [1294, 82] on button "Finalizar" at bounding box center [1321, 81] width 117 height 37
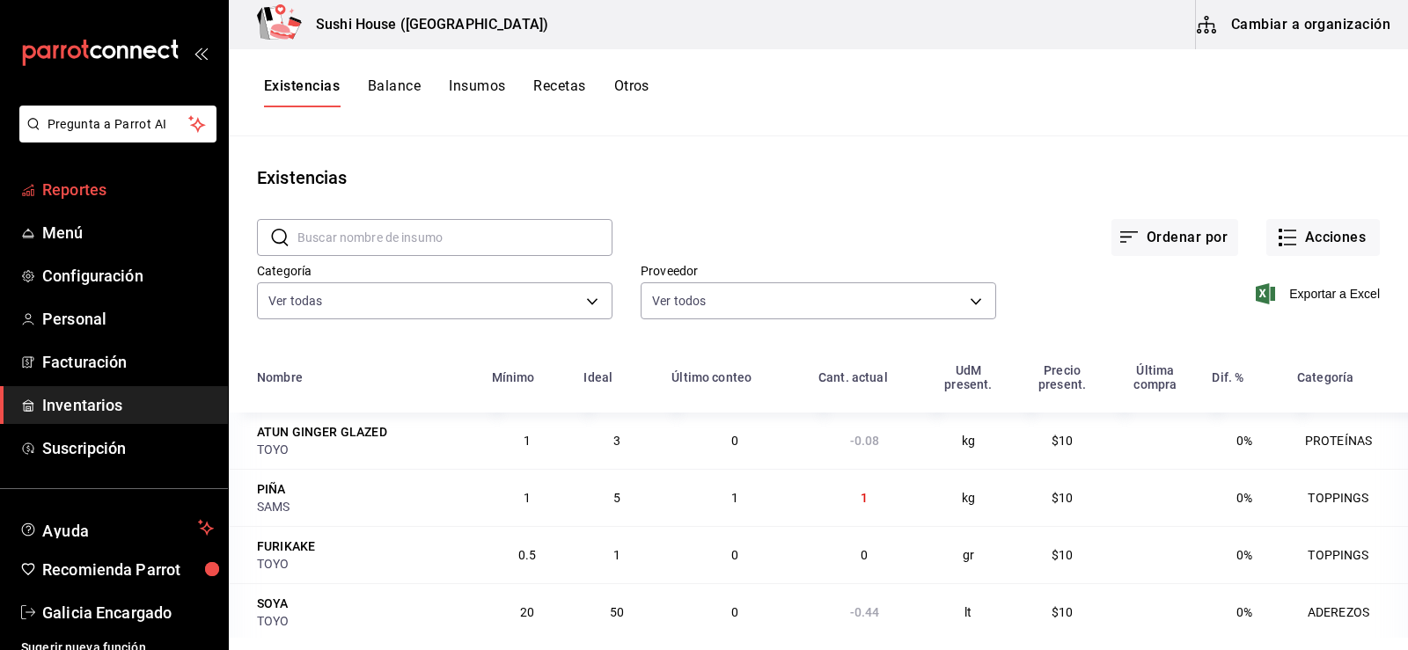
click at [121, 179] on span "Reportes" at bounding box center [128, 190] width 172 height 24
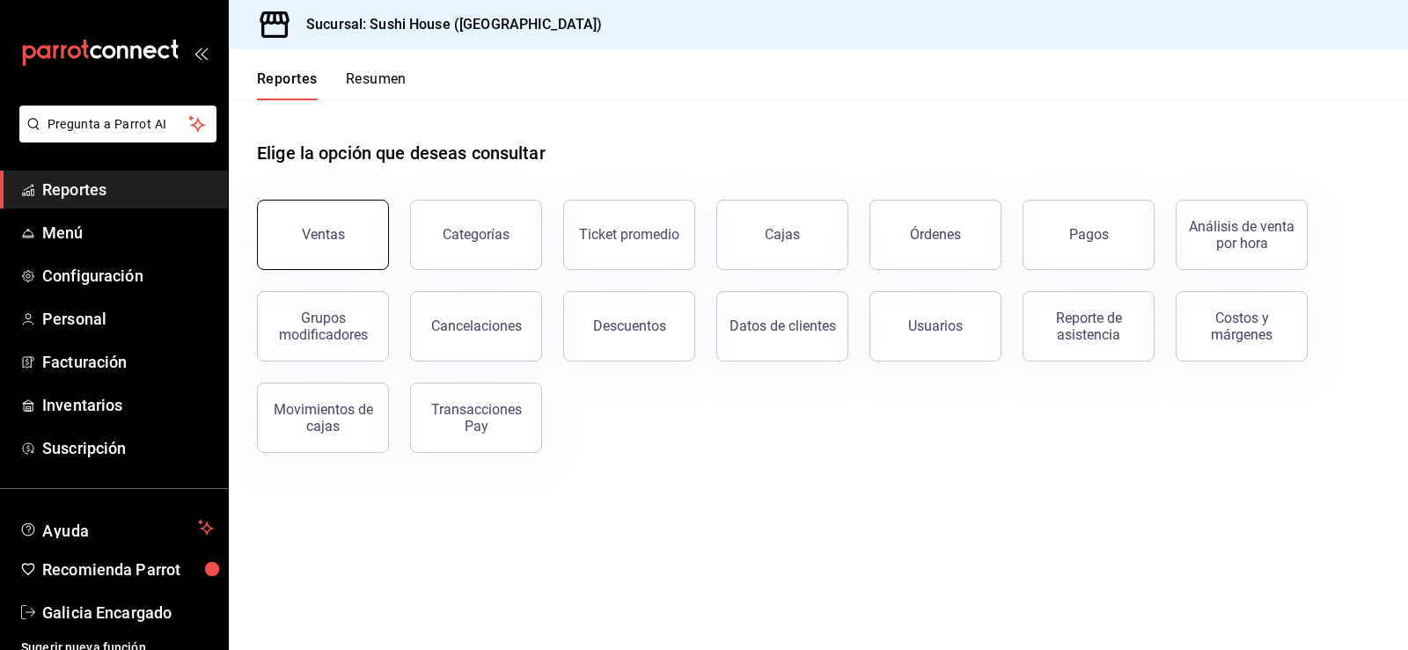
click at [321, 250] on button "Ventas" at bounding box center [323, 235] width 132 height 70
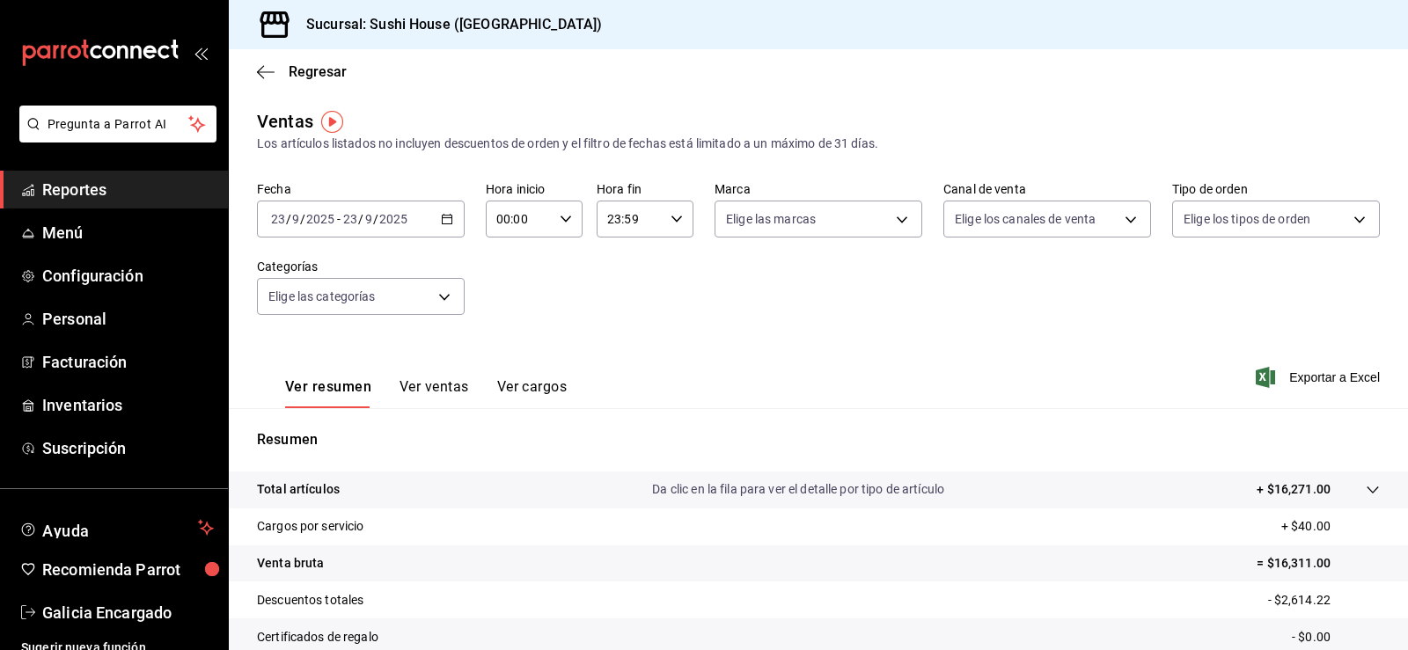
click at [161, 176] on link "Reportes" at bounding box center [114, 190] width 228 height 38
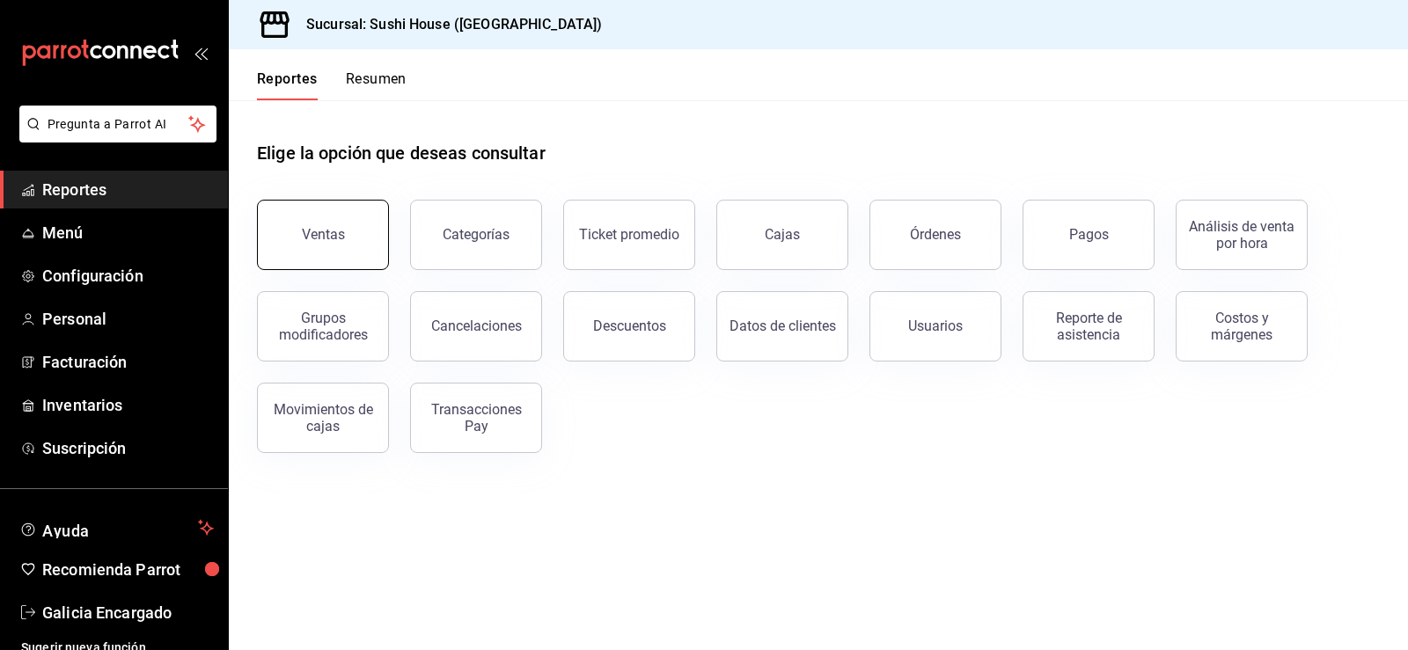
click at [338, 231] on div "Ventas" at bounding box center [323, 234] width 43 height 17
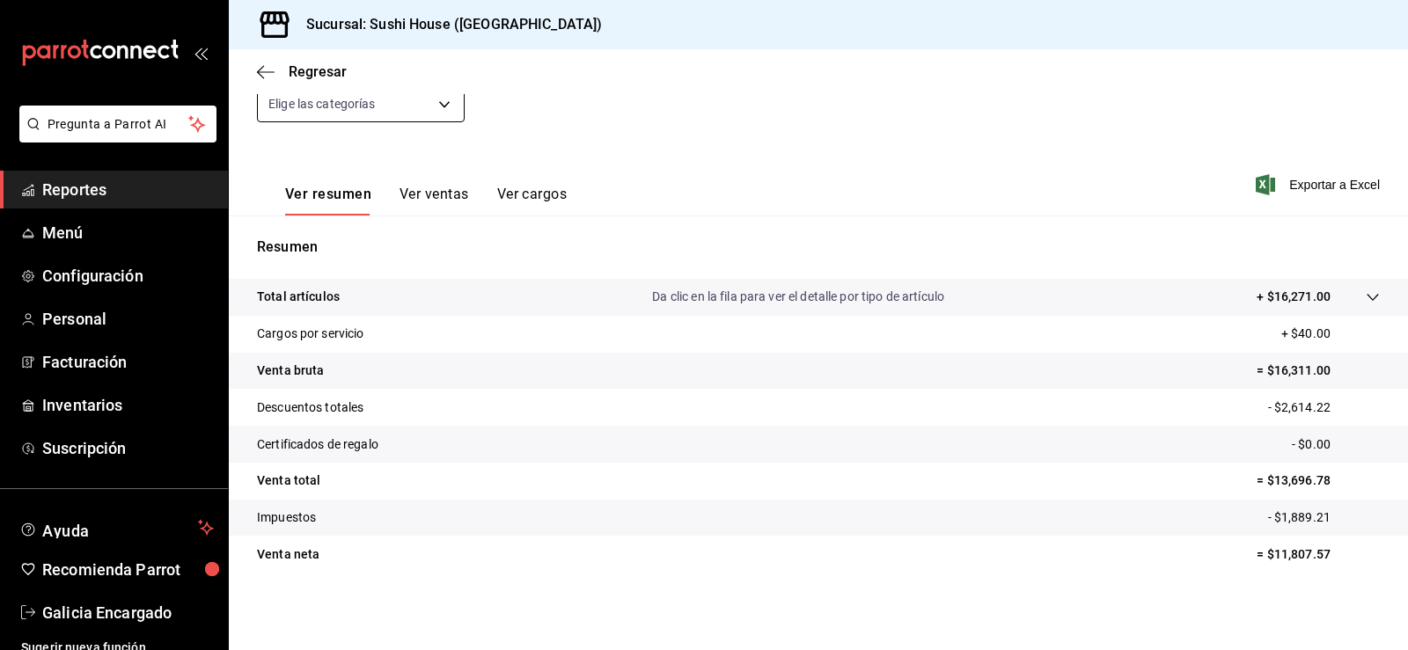
scroll to position [193, 0]
click at [150, 196] on span "Reportes" at bounding box center [128, 190] width 172 height 24
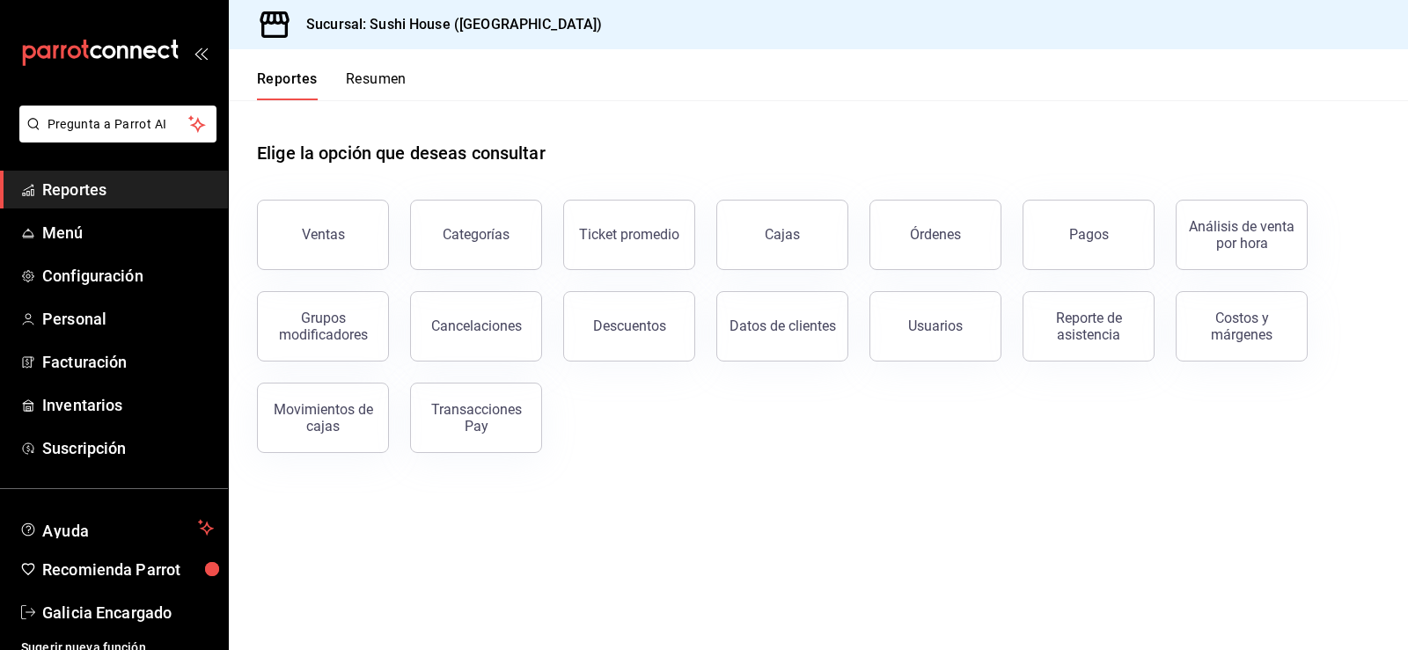
drag, startPoint x: 300, startPoint y: 54, endPoint x: 698, endPoint y: 100, distance: 400.5
click at [698, 100] on div "Elige la opción que deseas consultar" at bounding box center [818, 139] width 1123 height 78
drag, startPoint x: 1407, startPoint y: 6, endPoint x: 99, endPoint y: 176, distance: 1319.6
click at [99, 176] on link "Reportes" at bounding box center [114, 190] width 228 height 38
click at [97, 195] on span "Reportes" at bounding box center [128, 190] width 172 height 24
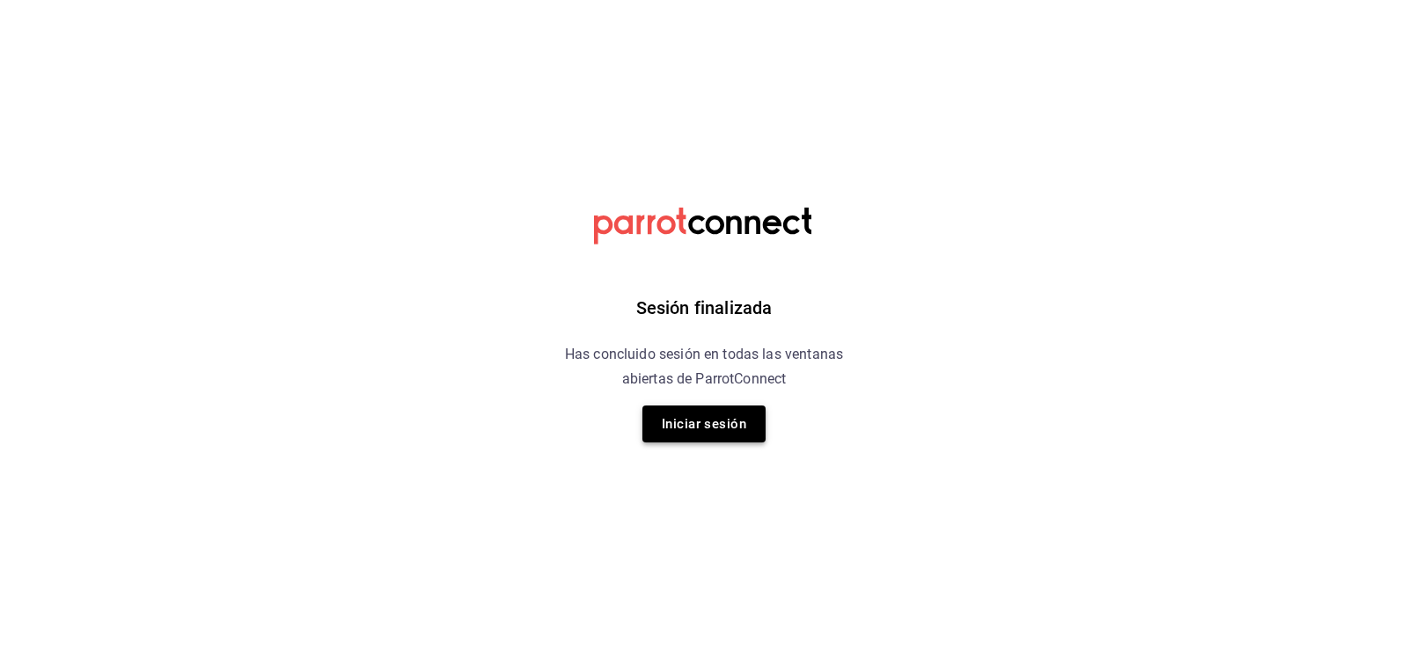
click at [686, 433] on button "Iniciar sesión" at bounding box center [703, 424] width 123 height 37
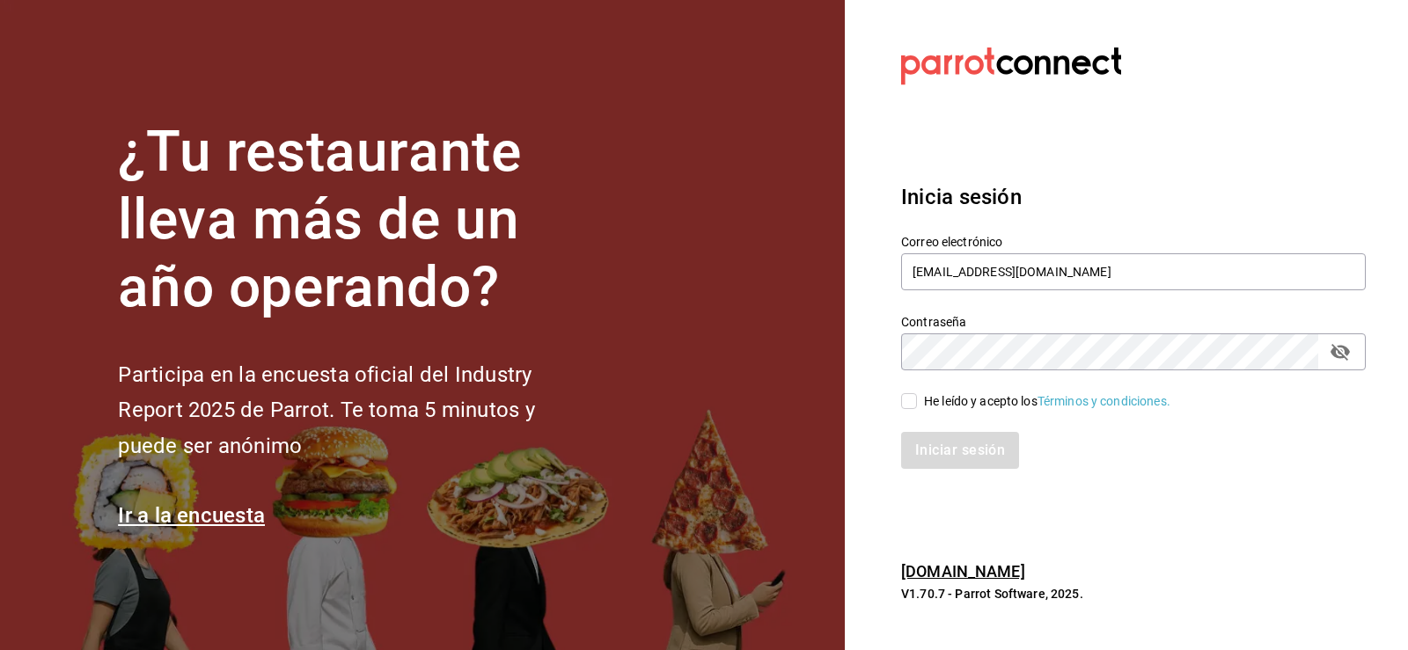
click at [900, 409] on div "He leído y acepto los Términos y condiciones." at bounding box center [1123, 390] width 486 height 40
click at [901, 404] on input "He leído y acepto los Términos y condiciones." at bounding box center [909, 401] width 16 height 16
checkbox input "true"
click at [926, 445] on button "Iniciar sesión" at bounding box center [961, 450] width 120 height 37
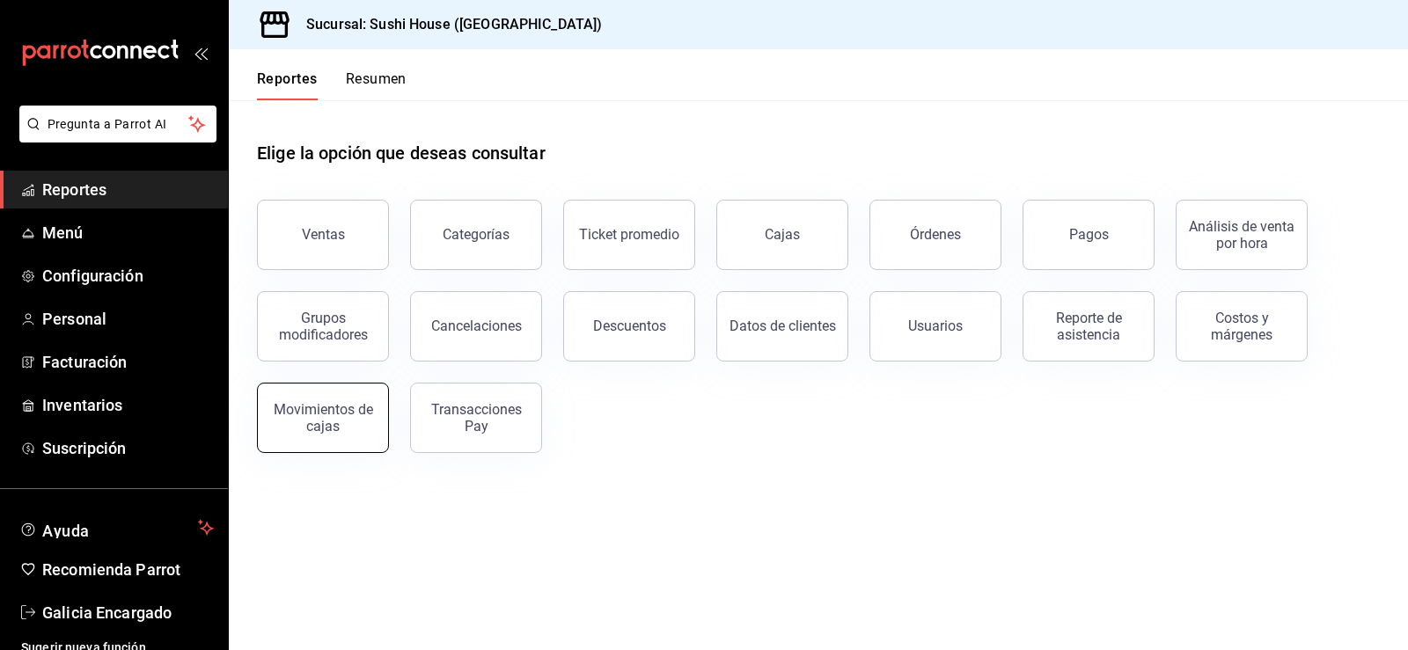
click at [299, 442] on button "Movimientos de cajas" at bounding box center [323, 418] width 132 height 70
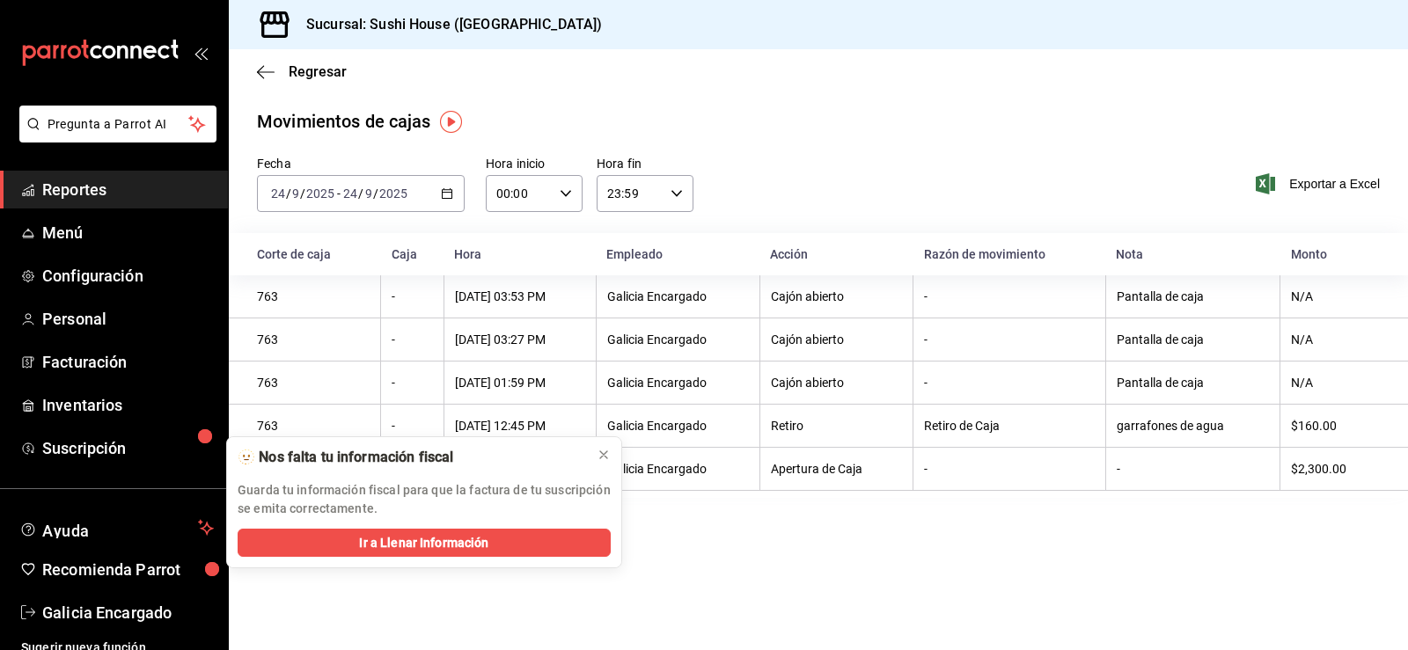
click at [68, 172] on link "Reportes" at bounding box center [114, 190] width 228 height 38
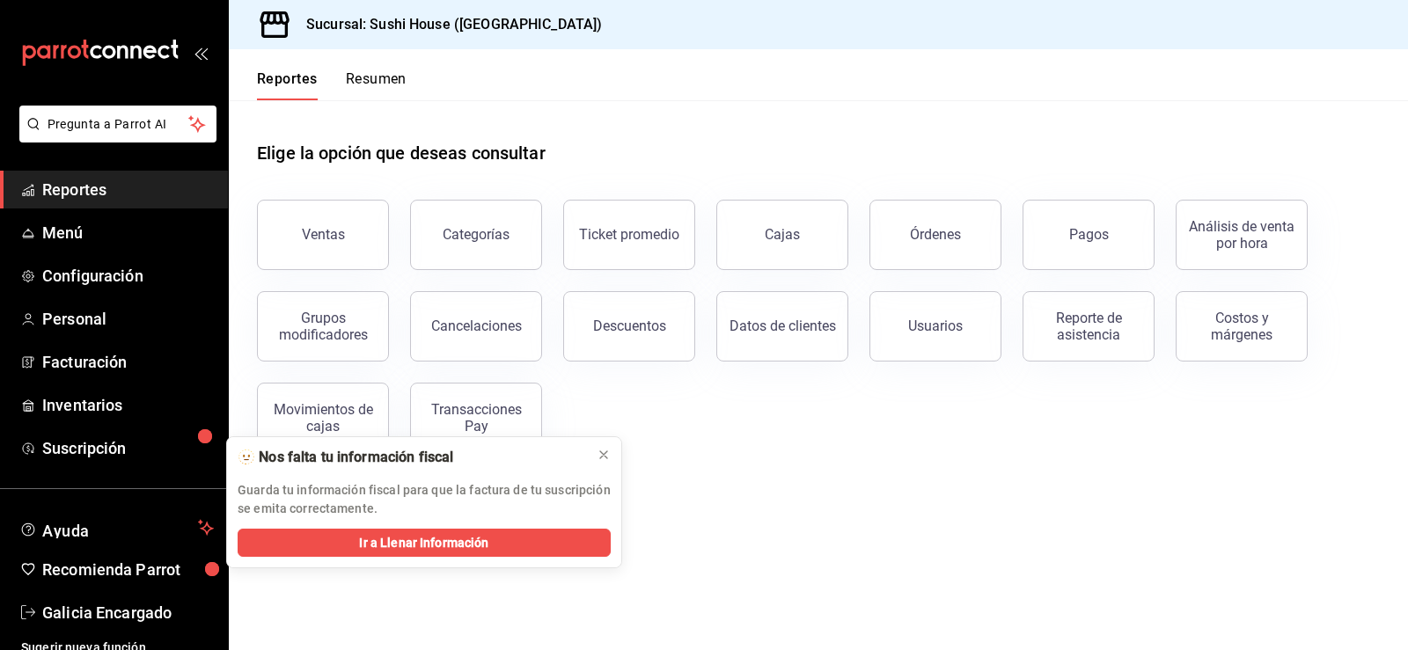
click at [377, 65] on div "Reportes Resumen" at bounding box center [318, 74] width 178 height 51
click at [388, 71] on button "Resumen" at bounding box center [376, 85] width 61 height 30
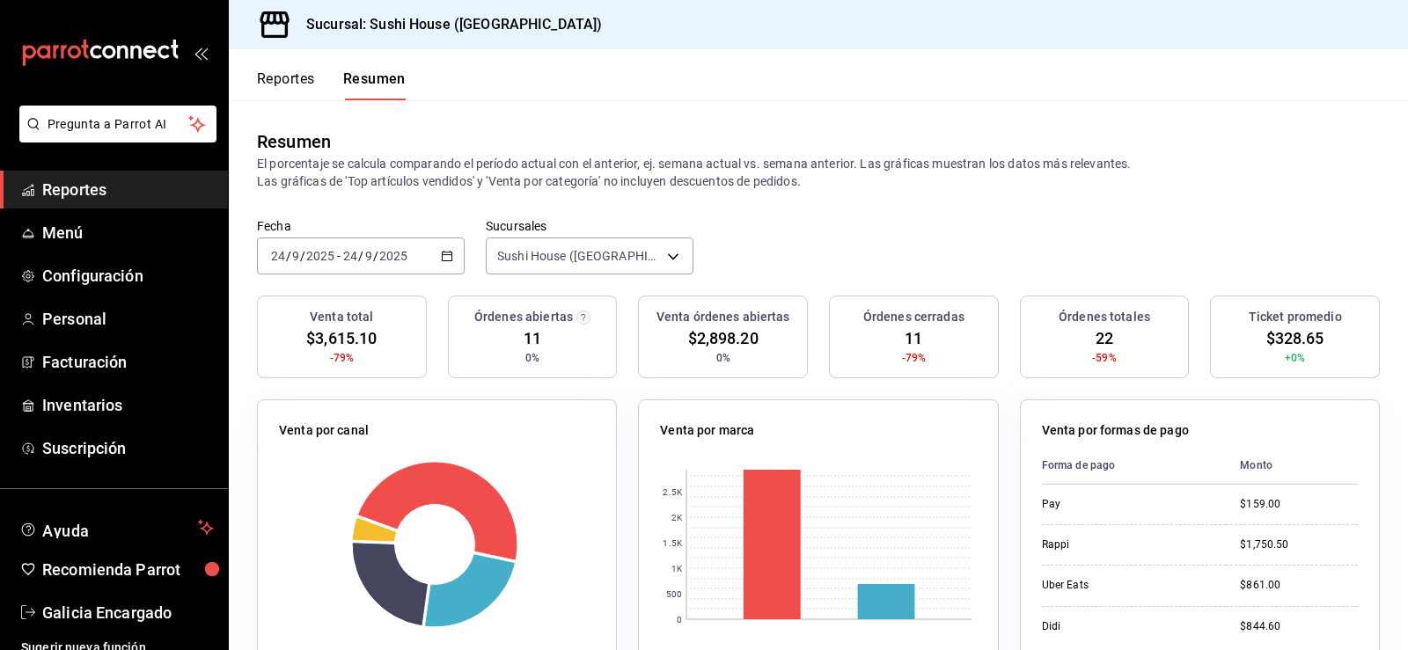
click at [83, 184] on span "Reportes" at bounding box center [128, 190] width 172 height 24
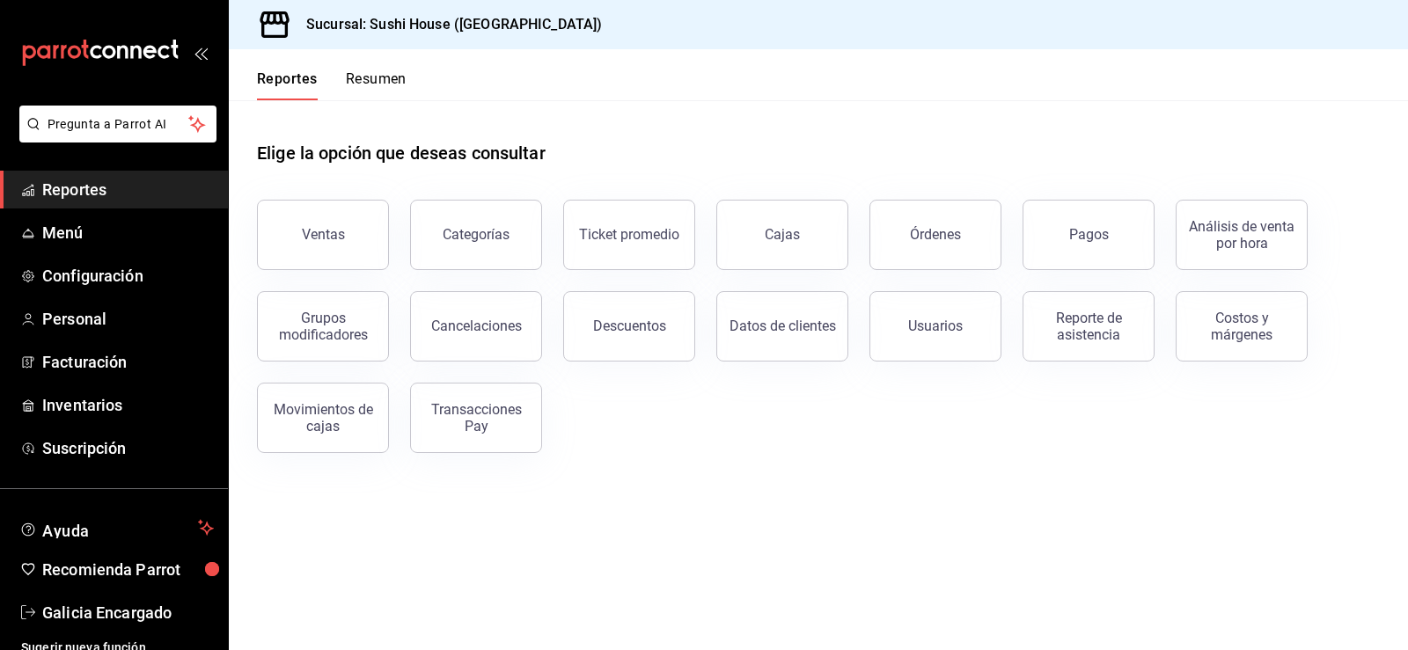
click at [407, 84] on button "Resumen" at bounding box center [376, 85] width 61 height 30
